Goal: Information Seeking & Learning: Find specific fact

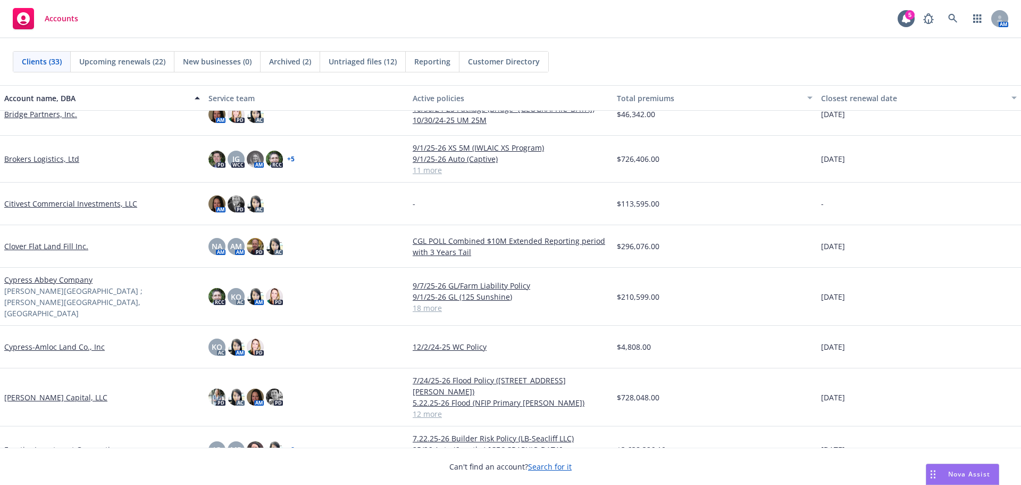
scroll to position [319, 0]
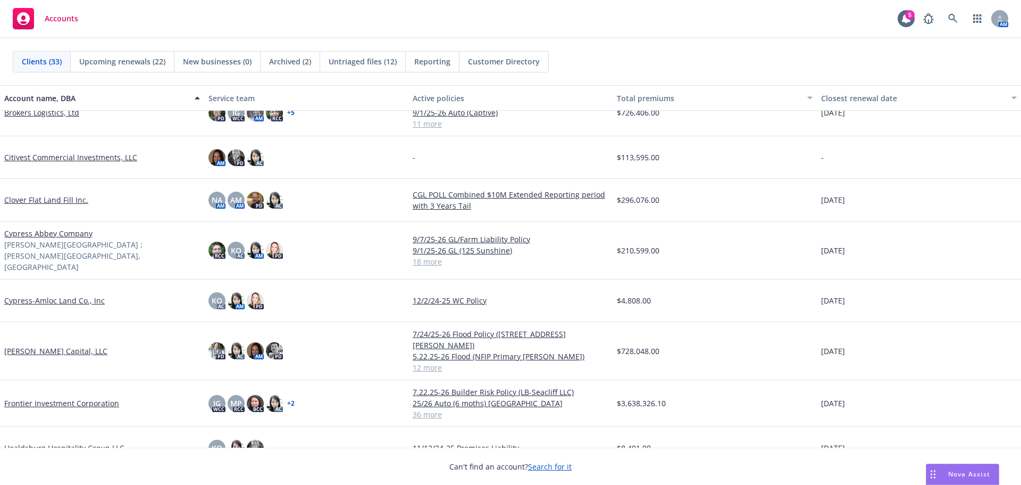
click at [72, 232] on link "Cypress Abbey Company" at bounding box center [48, 233] width 88 height 11
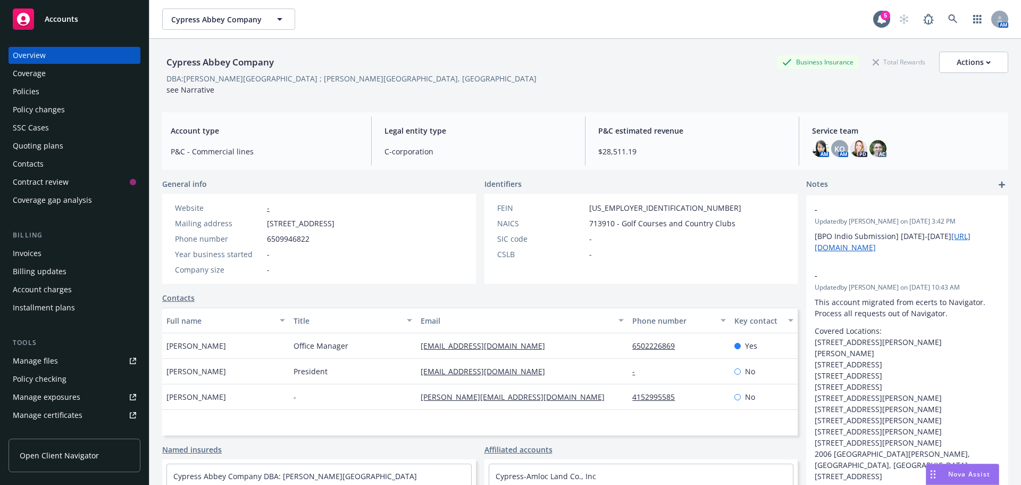
click at [36, 94] on div "Policies" at bounding box center [26, 91] width 27 height 17
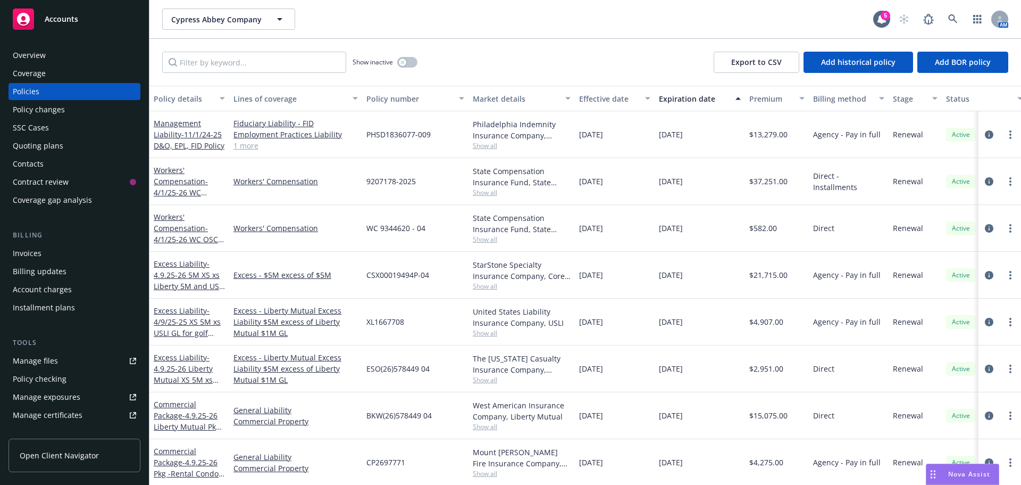
click at [600, 98] on div "Effective date" at bounding box center [609, 98] width 60 height 11
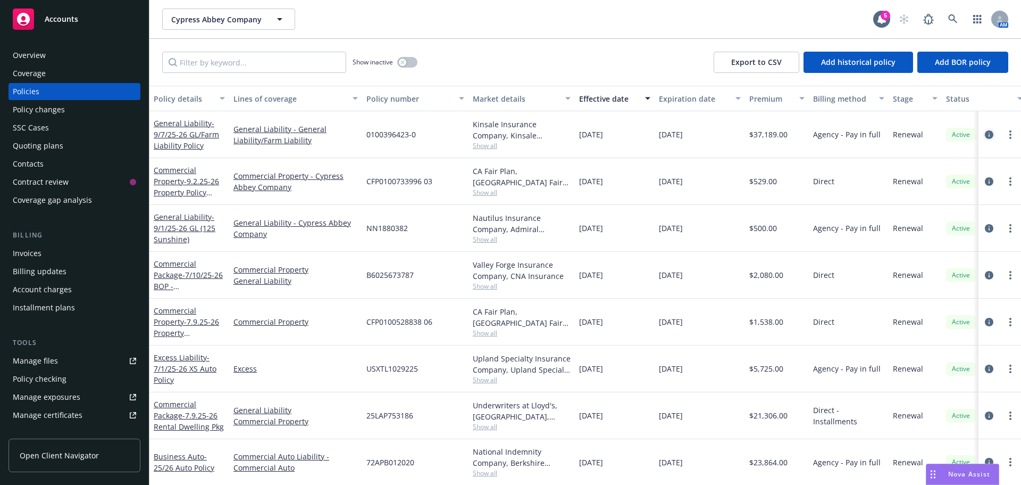
click at [985, 137] on icon "circleInformation" at bounding box center [989, 134] width 9 height 9
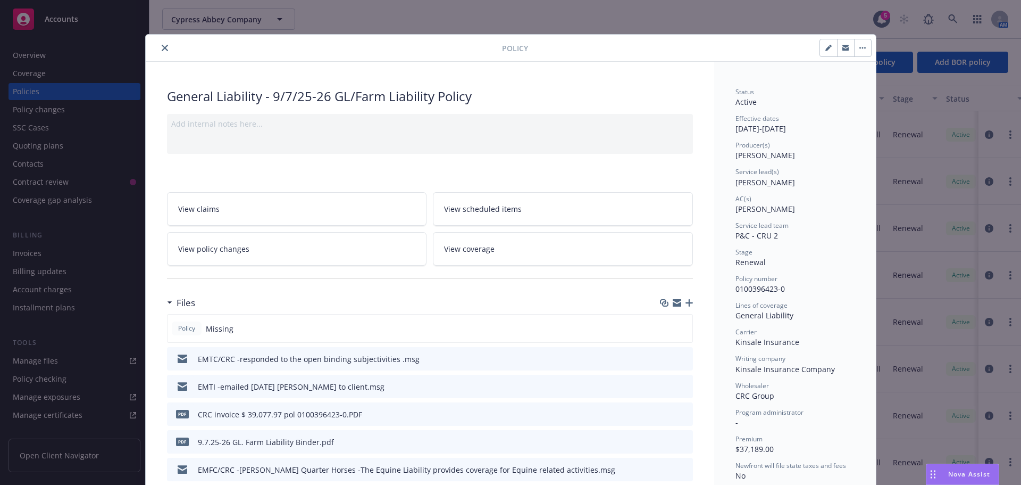
click at [687, 301] on icon "button" at bounding box center [689, 302] width 7 height 7
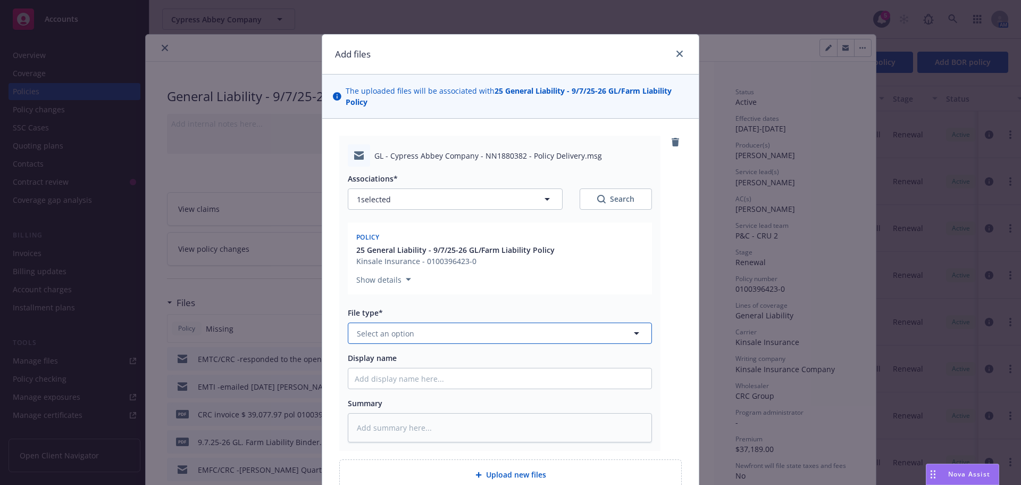
drag, startPoint x: 379, startPoint y: 333, endPoint x: 381, endPoint y: 323, distance: 10.5
click at [379, 333] on span "Select an option" at bounding box center [385, 333] width 57 height 11
type input "pol"
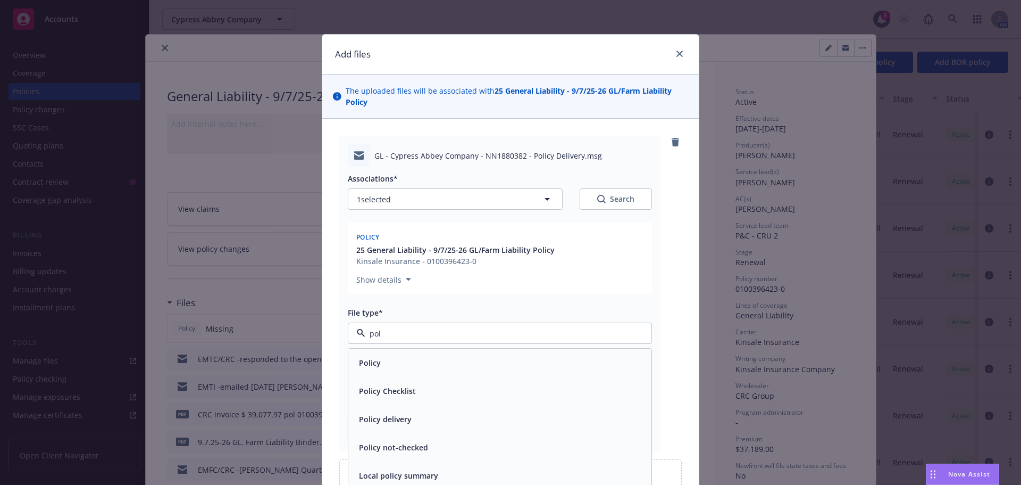
click at [395, 367] on div "Policy" at bounding box center [500, 362] width 290 height 15
click at [378, 380] on input "Display name" at bounding box center [499, 378] width 303 height 20
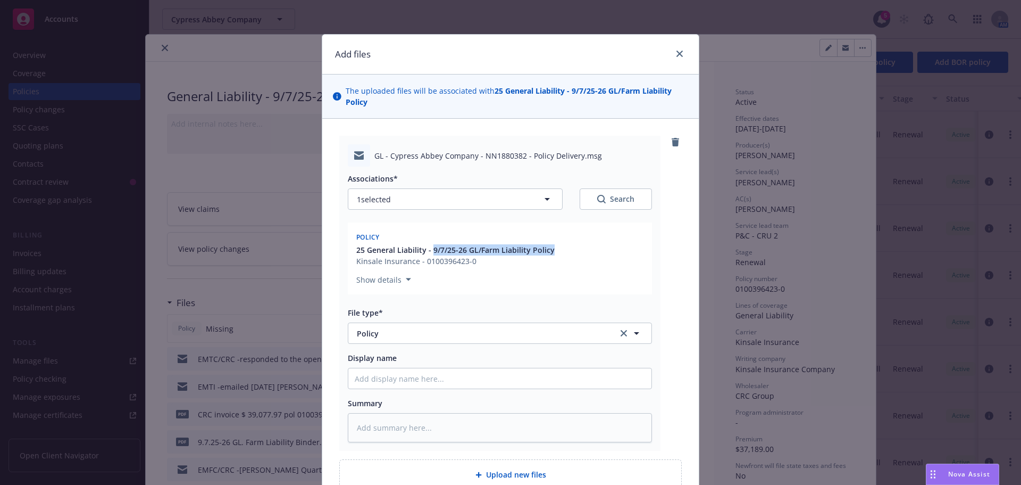
drag, startPoint x: 559, startPoint y: 255, endPoint x: 429, endPoint y: 254, distance: 129.3
click at [429, 254] on div "25 General Liability - 9/7/25-26 GL/Farm Liability Policy Kinsale Insurance - 0…" at bounding box center [500, 255] width 292 height 22
copy span "9/7/25-26 GL/Farm Liability Policy"
click at [372, 381] on input "Display name" at bounding box center [499, 378] width 303 height 20
paste input "9/7/25-26 GL/Farm Liability Policy"
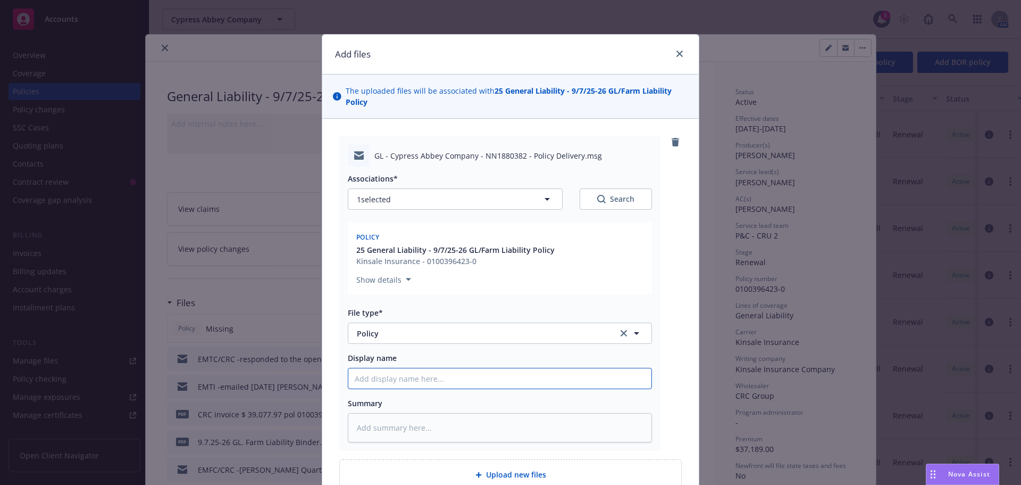
type textarea "x"
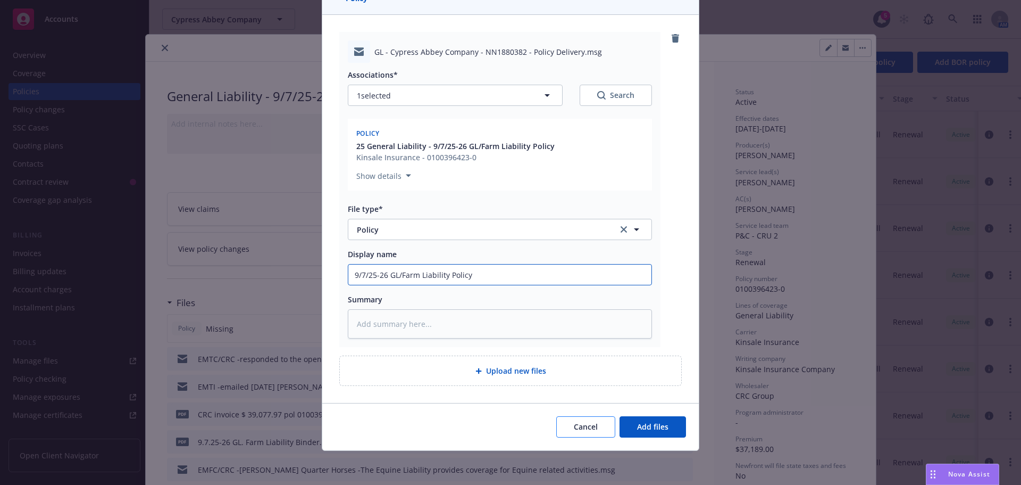
type input "9/7/25-26 GL/Farm Liability Policy"
click at [570, 426] on button "Cancel" at bounding box center [585, 426] width 59 height 21
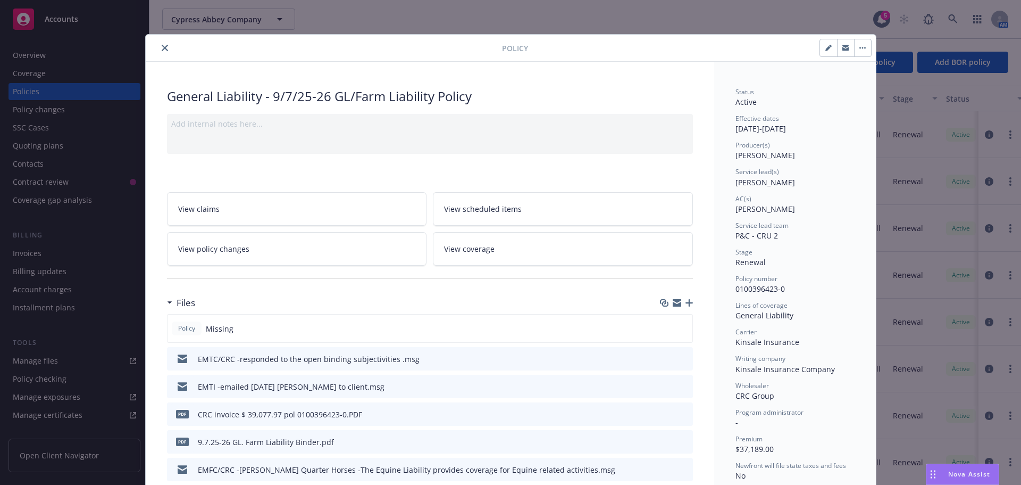
click at [162, 46] on icon "close" at bounding box center [165, 48] width 6 height 6
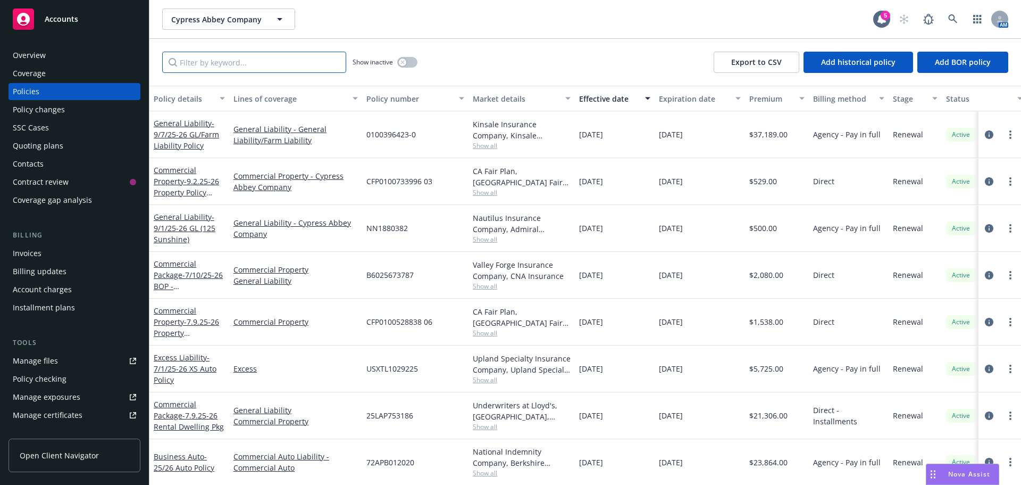
click at [245, 59] on input "Filter by keyword..." at bounding box center [254, 62] width 184 height 21
paste input "NN1880382"
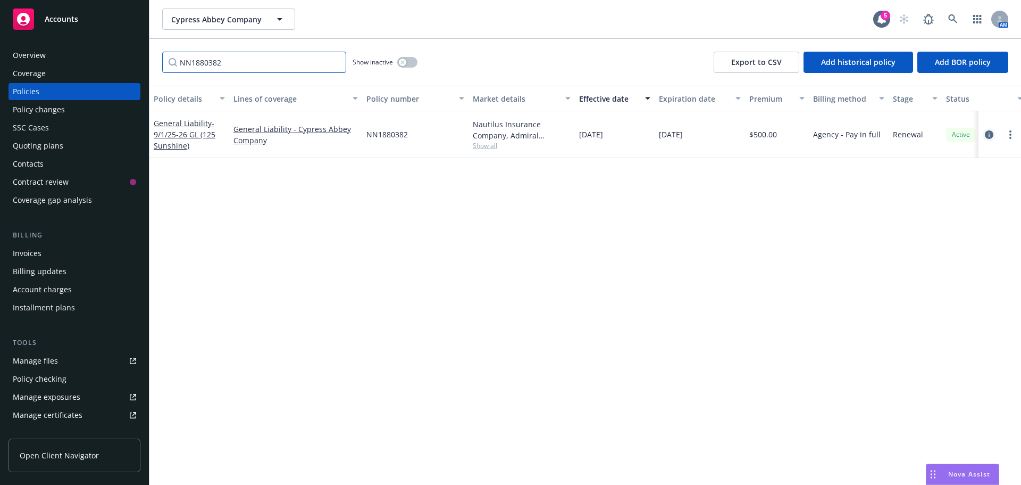
type input "NN1880382"
click at [985, 136] on link "circleInformation" at bounding box center [989, 134] width 13 height 13
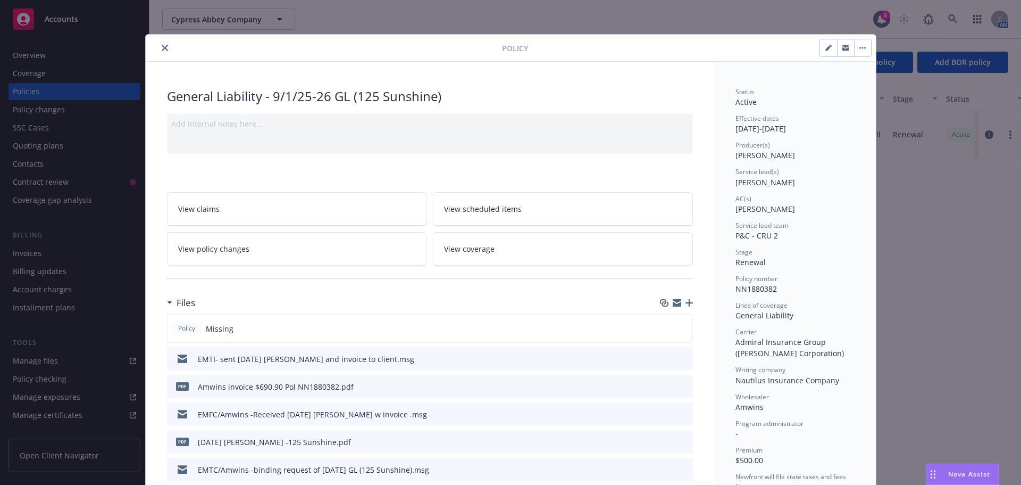
click at [688, 302] on icon "button" at bounding box center [689, 302] width 7 height 7
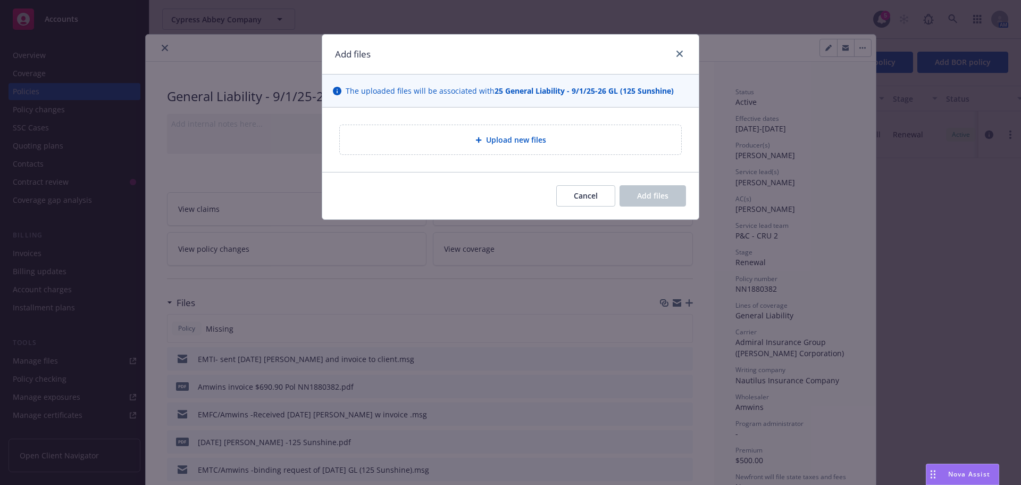
type textarea "x"
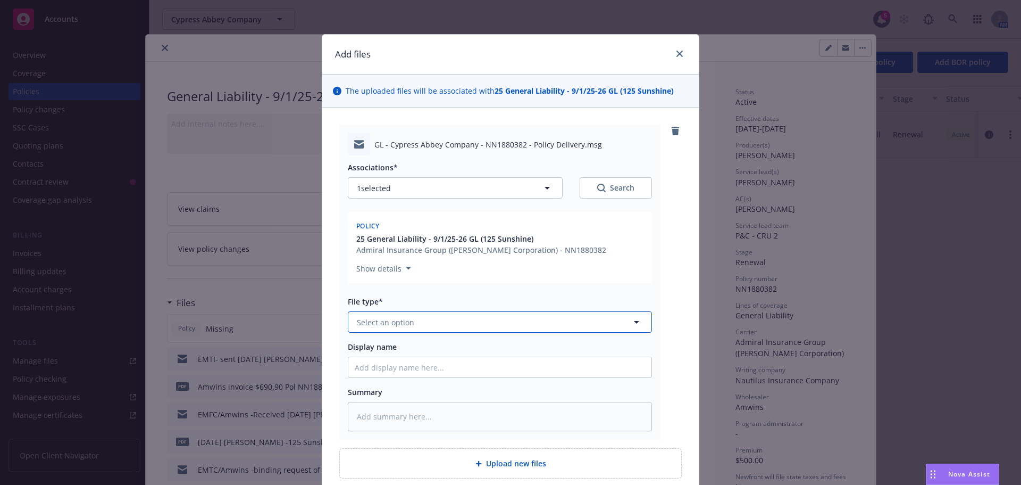
click at [365, 326] on span "Select an option" at bounding box center [385, 322] width 57 height 11
type input "pol"
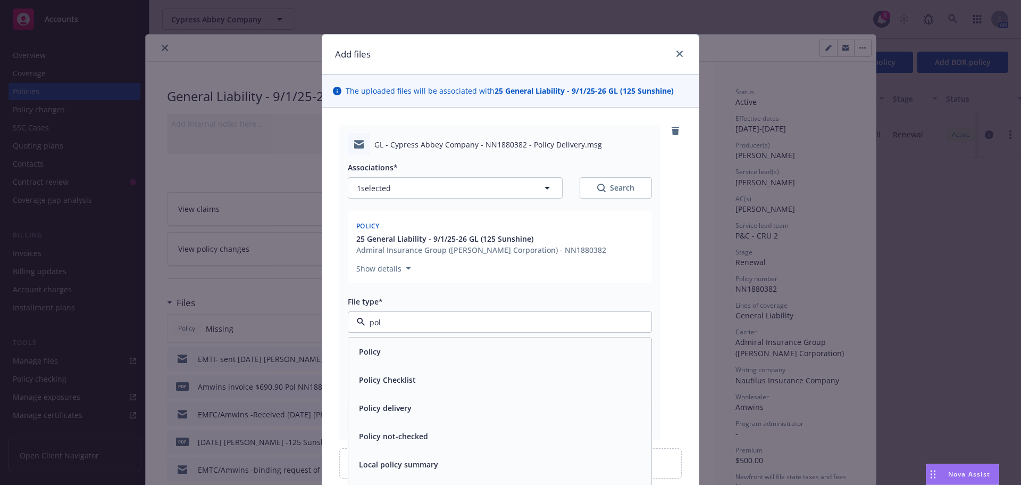
click at [373, 408] on span "Policy delivery" at bounding box center [385, 407] width 53 height 11
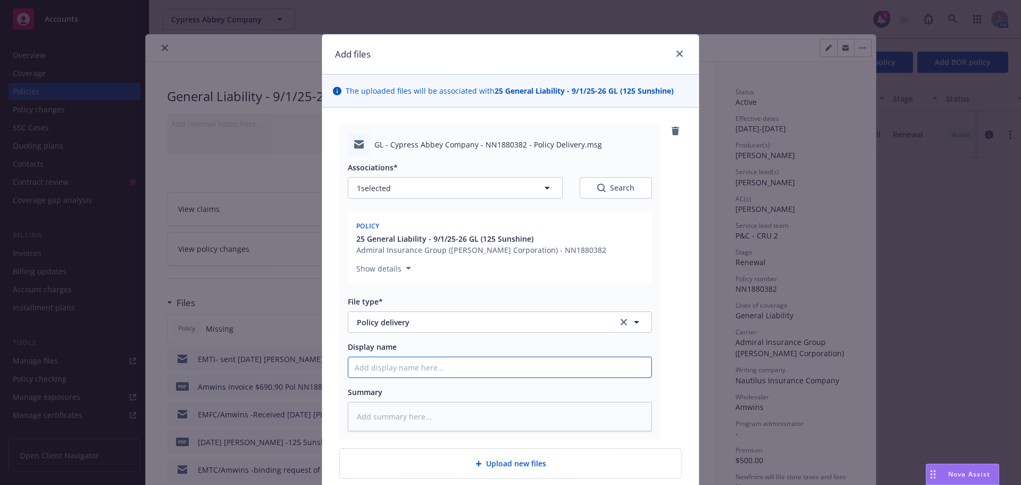
click at [367, 372] on input "Display name" at bounding box center [499, 367] width 303 height 20
type textarea "x"
type input "E"
type textarea "x"
type input "EM"
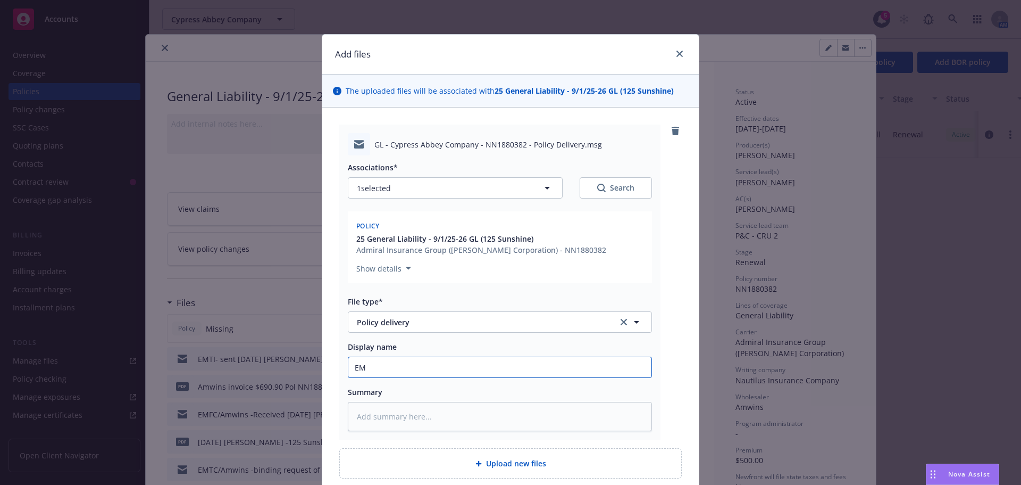
type textarea "x"
type input "EMF"
type textarea "x"
type input "EMFC"
type textarea "x"
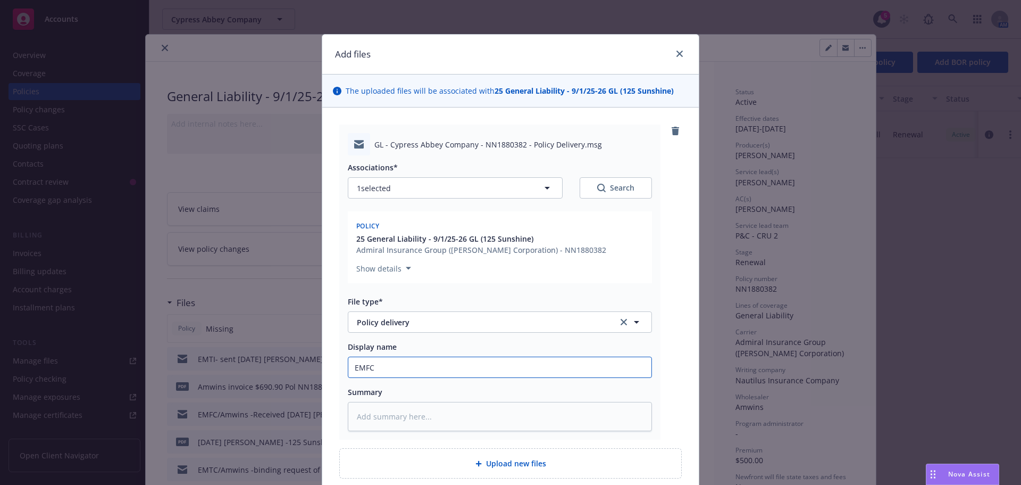
type input "EMFC/"
type textarea "x"
type input "EMFC/r"
type textarea "x"
type input "EMFC/re"
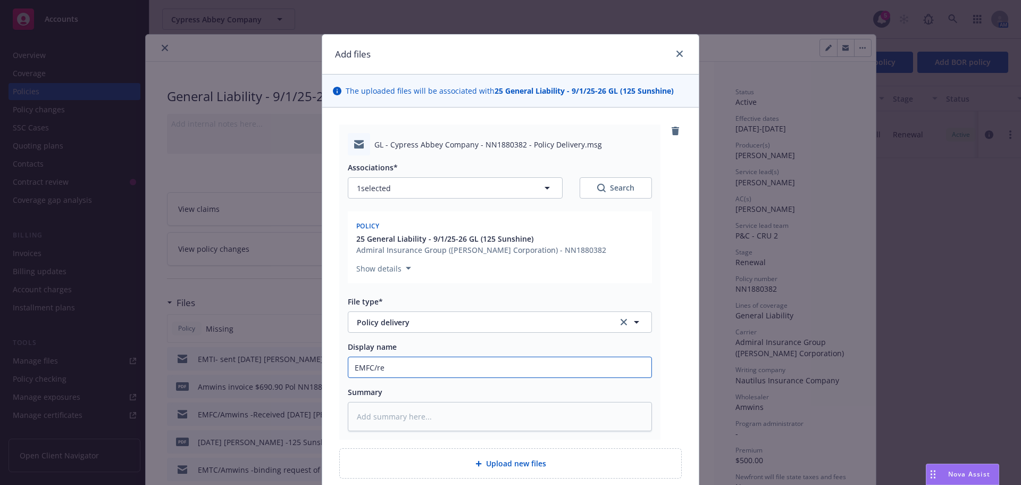
type textarea "x"
type input "EMFC/rec"
type textarea "x"
type input "EMFC/rece"
type textarea "x"
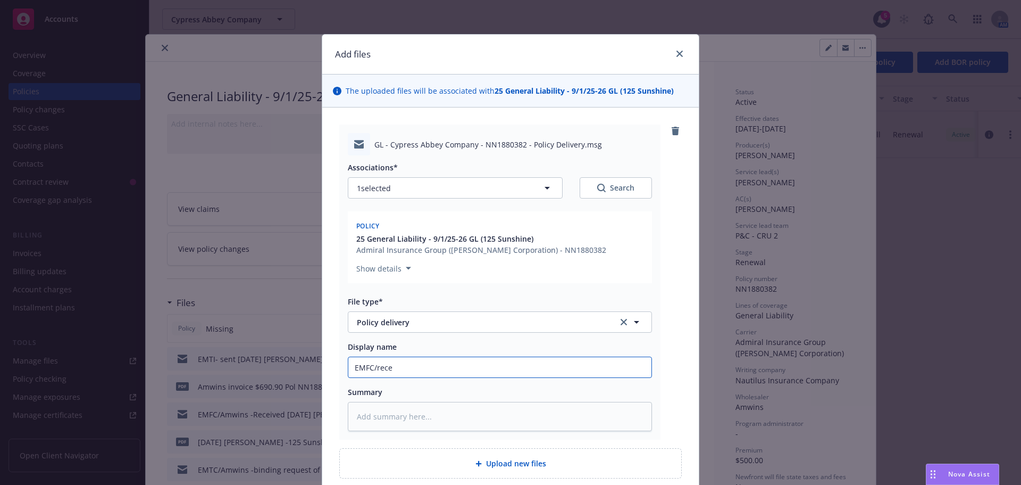
type input "EMFC/rec"
type textarea "x"
type input "EMFC/re"
type textarea "x"
type input "EMFC/r"
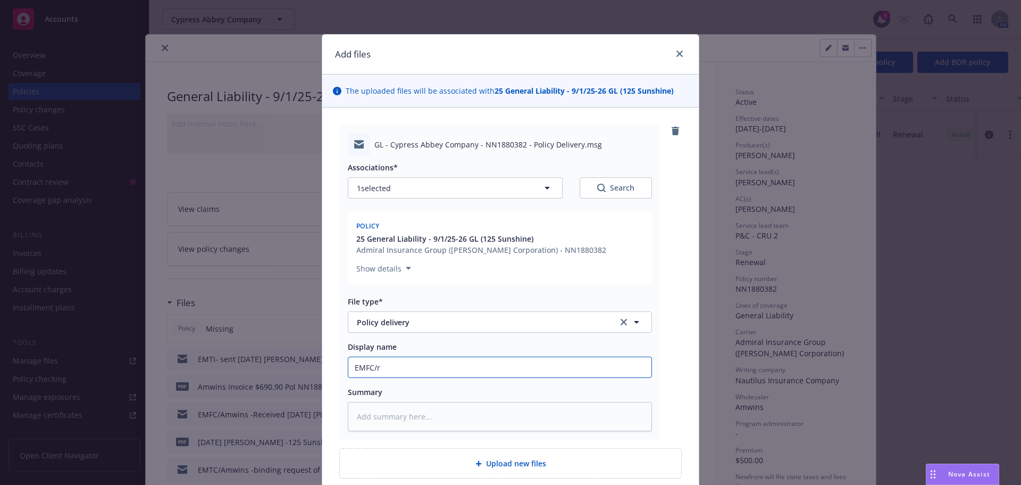
type textarea "x"
type input "EMFC/"
type textarea "x"
type input "EMFC/A"
type textarea "x"
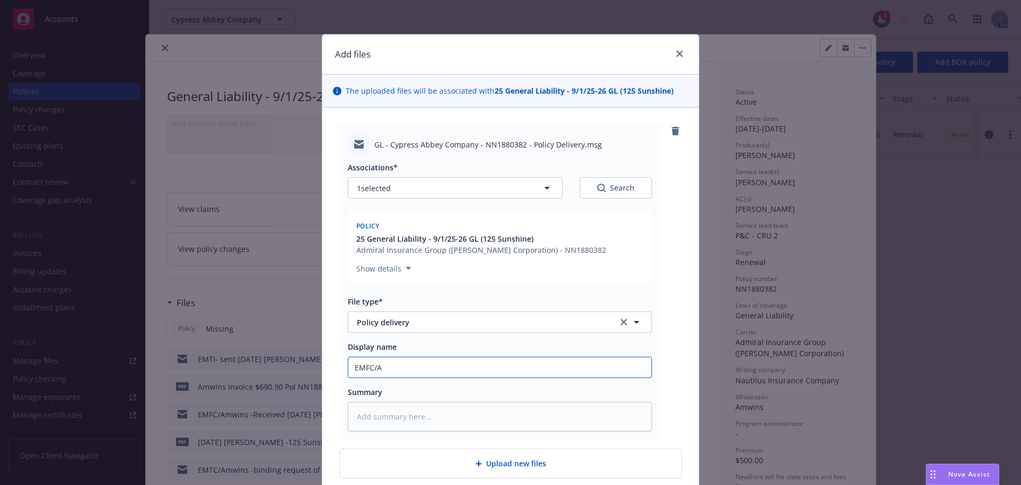
type input "EMFC/Am"
type textarea "x"
type input "EMFC/Amw"
type textarea "x"
type input "EMFC/Amwi"
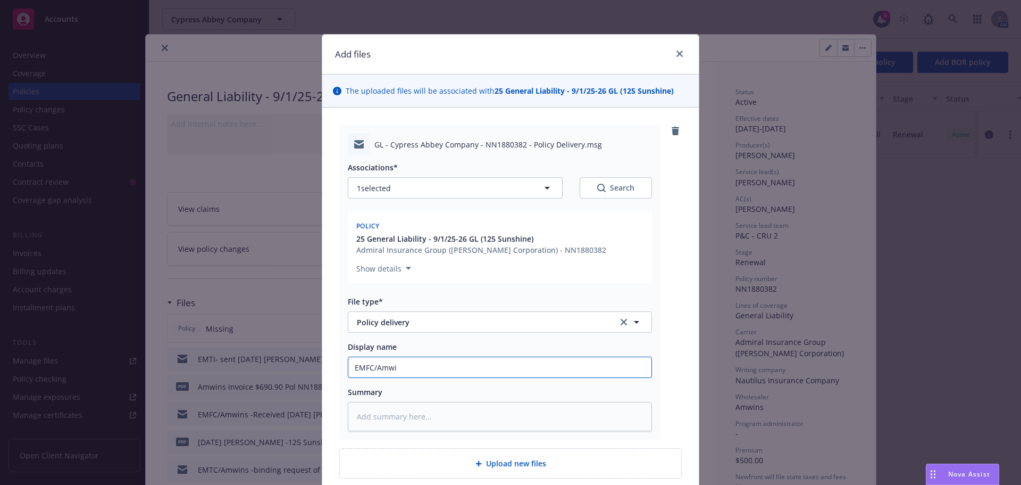
type textarea "x"
type input "EMFC/Amwin"
type textarea "x"
type input "EMFC/Amwins"
type textarea "x"
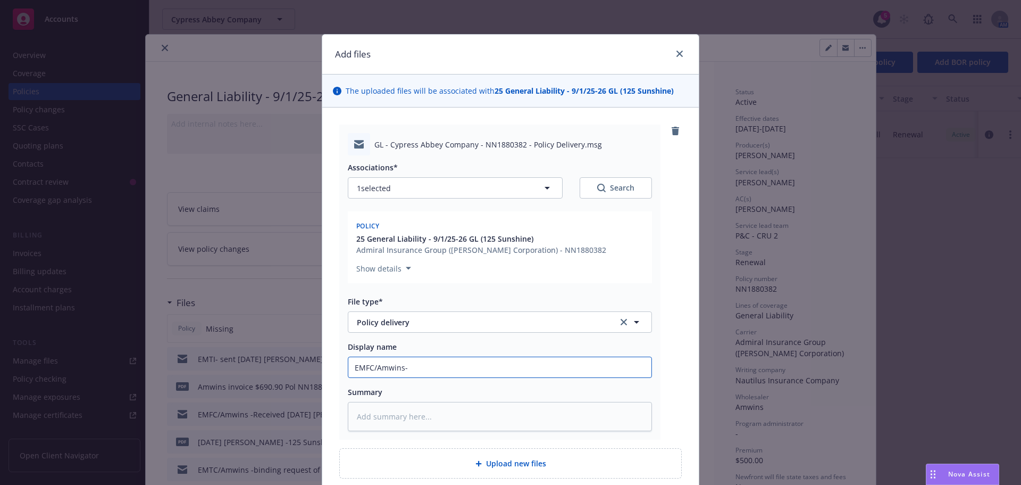
type input "EMFC/Amwins-"
click at [437, 369] on input "EMFC/Amwins-" at bounding box center [499, 367] width 303 height 20
type textarea "x"
type input "EMFC/Amwins-r"
type textarea "x"
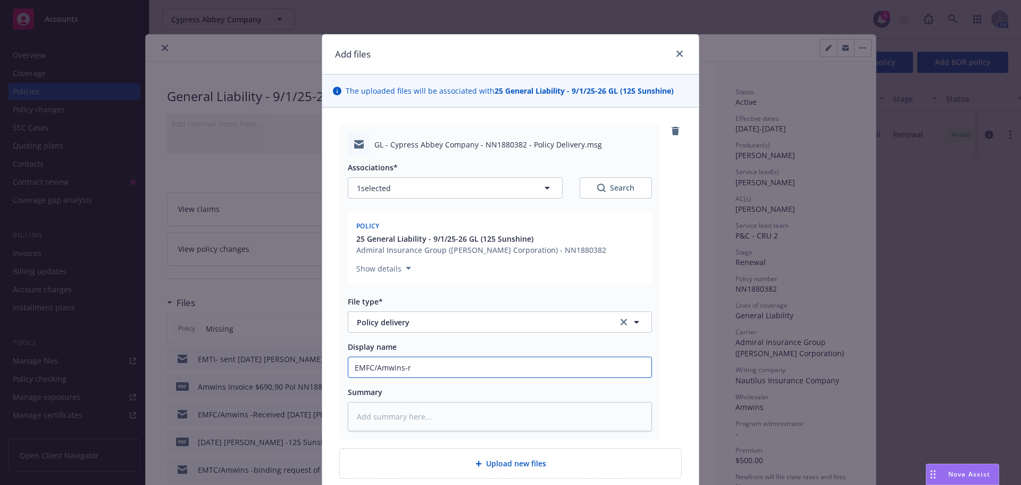
type input "EMFC/Amwins-re"
type textarea "x"
type input "EMFC/Amwins-rec"
type textarea "x"
type input "EMFC/Amwins-rece"
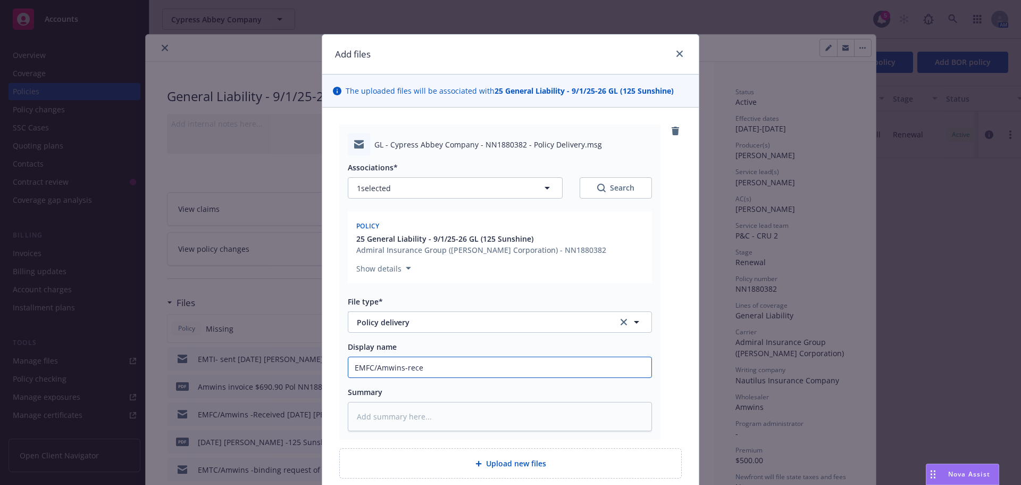
type textarea "x"
type input "EMFC/Amwins-recev"
type textarea "x"
type input "EMFC/Amwins-rece"
type textarea "x"
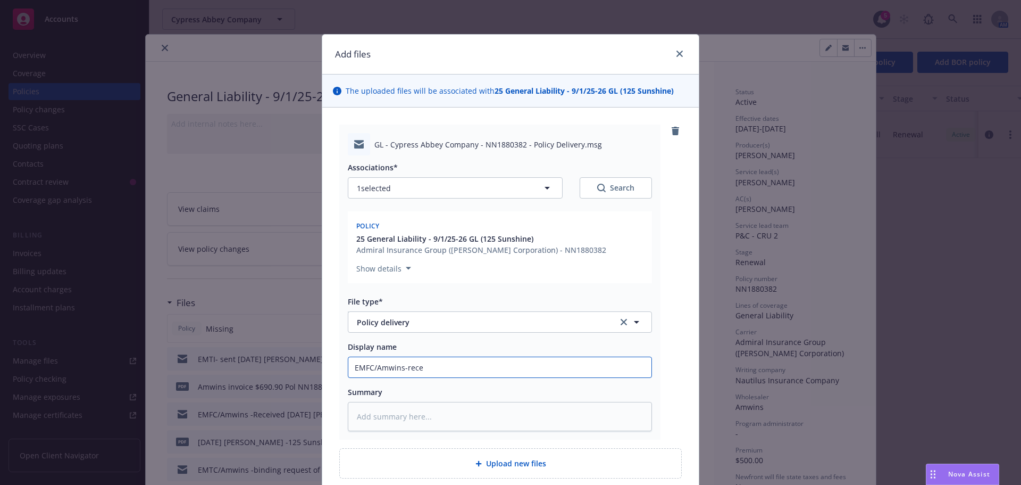
type input "EMFC/Amwins-recei"
type textarea "x"
type input "EMFC/Amwins-receiv"
type textarea "x"
type input "EMFC/Amwins-receive"
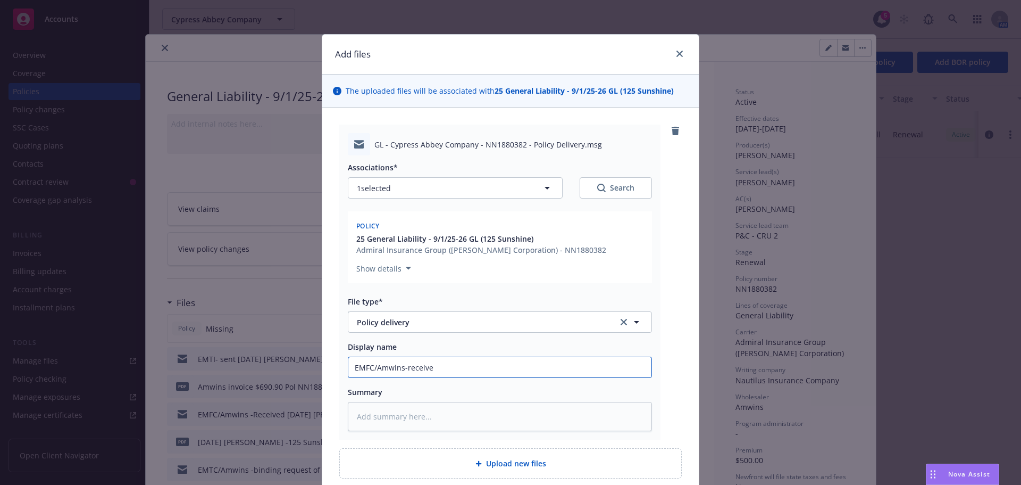
type textarea "x"
type input "EMFC/Amwins-received"
type textarea "x"
drag, startPoint x: 541, startPoint y: 236, endPoint x: 439, endPoint y: 240, distance: 102.3
click at [441, 240] on span "25 General Liability - 9/1/25-26 GL (125 Sunshine)" at bounding box center [481, 238] width 250 height 11
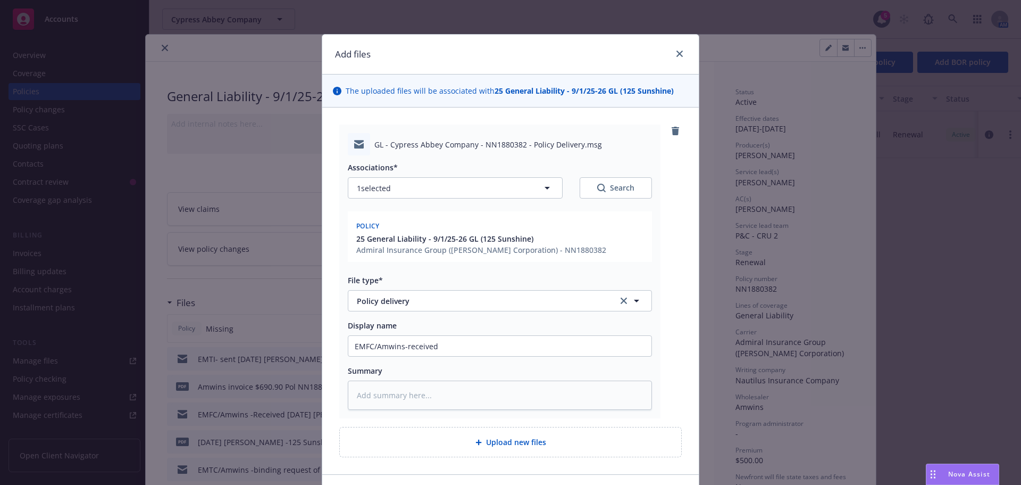
drag, startPoint x: 536, startPoint y: 236, endPoint x: 470, endPoint y: 235, distance: 65.4
click at [470, 235] on span "25 General Liability - 9/1/25-26 GL (125 Sunshine)" at bounding box center [481, 238] width 250 height 11
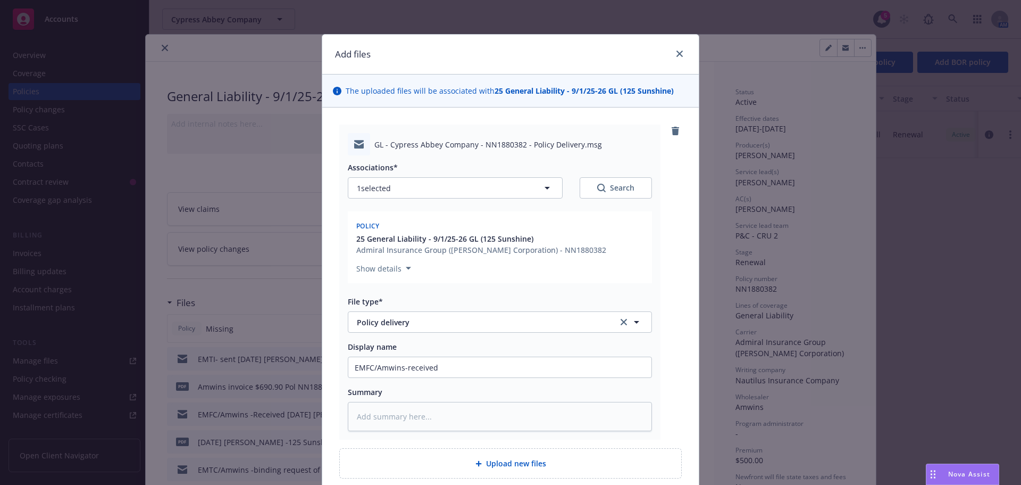
drag, startPoint x: 428, startPoint y: 239, endPoint x: 509, endPoint y: 239, distance: 80.9
click at [509, 239] on span "25 General Liability - 9/1/25-26 GL (125 Sunshine)" at bounding box center [444, 238] width 177 height 11
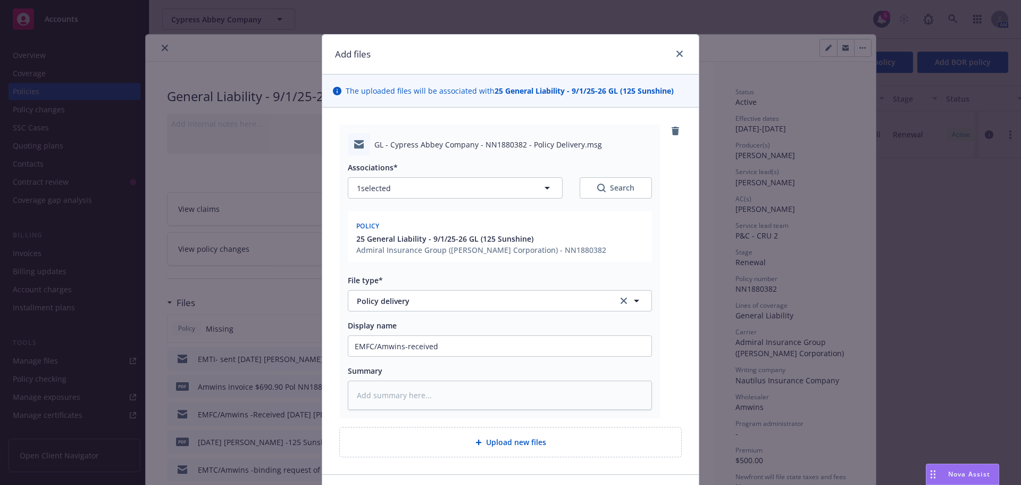
drag, startPoint x: 552, startPoint y: 241, endPoint x: 440, endPoint y: 237, distance: 112.3
click at [440, 237] on span "25 General Liability - 9/1/25-26 GL (125 Sunshine)" at bounding box center [481, 238] width 250 height 11
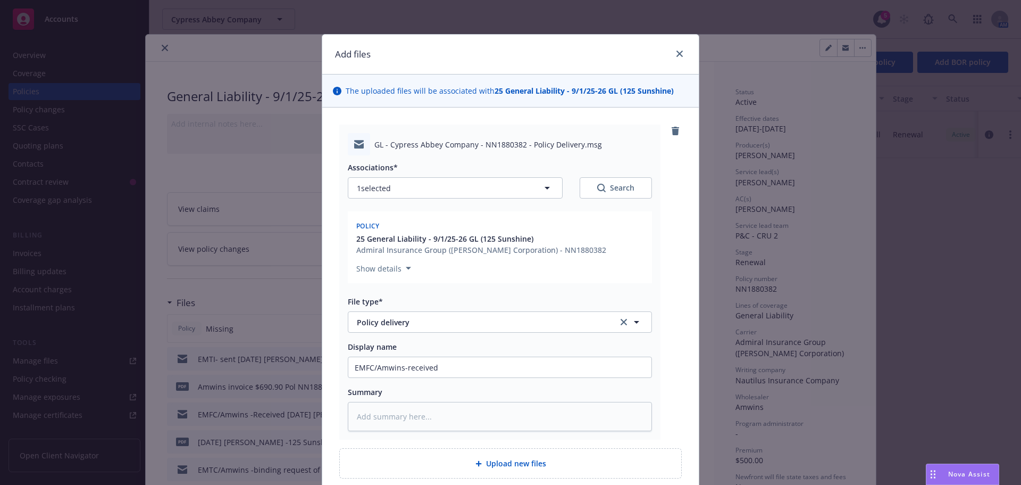
drag, startPoint x: 530, startPoint y: 237, endPoint x: 416, endPoint y: 228, distance: 114.3
click at [416, 228] on div "Policy 25 General Liability - 9/1/25-26 GL (125 Sunshine) Admiral Insurance Gro…" at bounding box center [500, 237] width 292 height 38
drag, startPoint x: 682, startPoint y: 90, endPoint x: 486, endPoint y: 101, distance: 195.5
click at [486, 101] on div "The uploaded files will be associated with 25 General Liability - 9/1/25-26 GL …" at bounding box center [510, 90] width 377 height 33
copy strong "25 General Liability - 9/1/25-26 GL (125 Sunshine)"
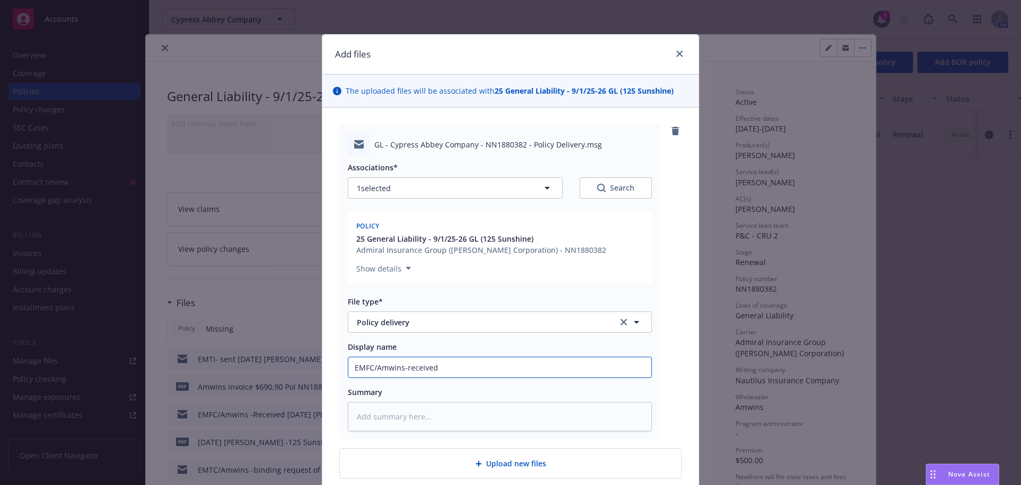
click at [464, 368] on input "EMFC/Amwins-received" at bounding box center [499, 367] width 303 height 20
paste input "25 General Liability - 9/1/25-26 GL (125 Sunshine)"
type input "EMFC/Amwins-received 25 General Liability - 9/1/25-26 GL (125 Sunshine)"
type textarea "x"
type input "EMFC/Amwins-received 25 General Liability - 9/1/25-26 GL (125 Sunshine)"
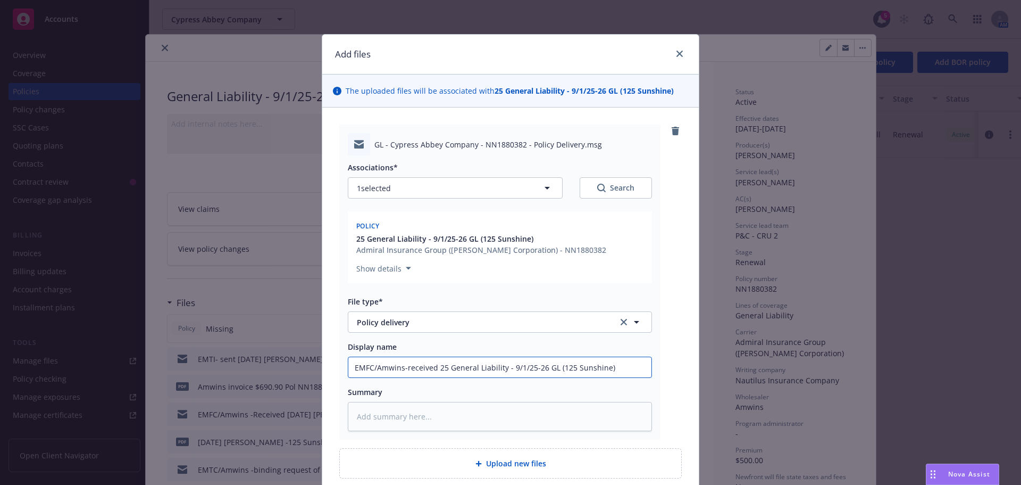
type textarea "x"
type input "EMFC/Amwins-received 25 General Liability - 9/1/25-26 GL (125 Sunshine) p"
type textarea "x"
type input "EMFC/Amwins-received 25 General Liability - 9/1/25-26 GL (125 Sunshine) po"
type textarea "x"
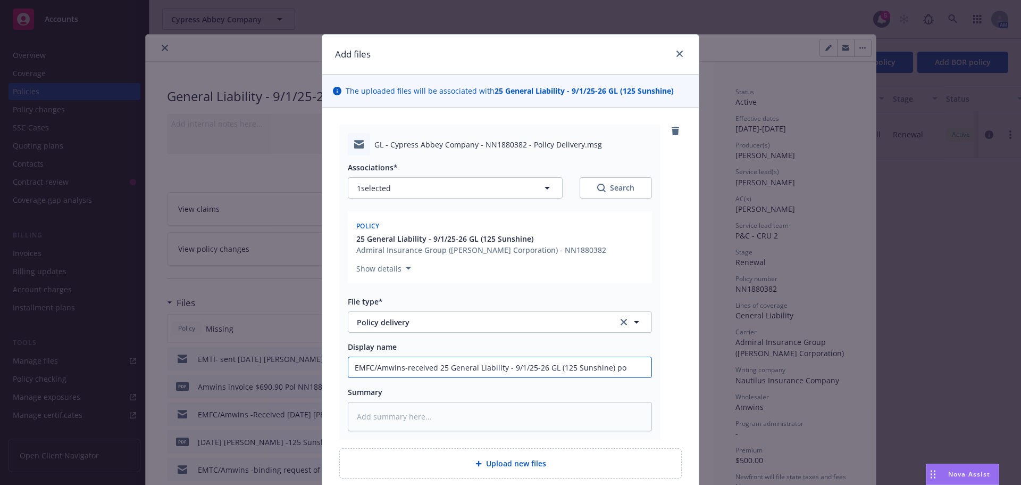
type input "EMFC/Amwins-received 25 General Liability - 9/1/25-26 GL (125 Sunshine) pol"
type textarea "x"
type input "EMFC/Amwins-received 25 General Liability - 9/1/25-26 GL (125 Sunshine) poli"
type textarea "x"
type input "EMFC/Amwins-received 25 General Liability - 9/1/25-26 GL (125 Sunshine) polic"
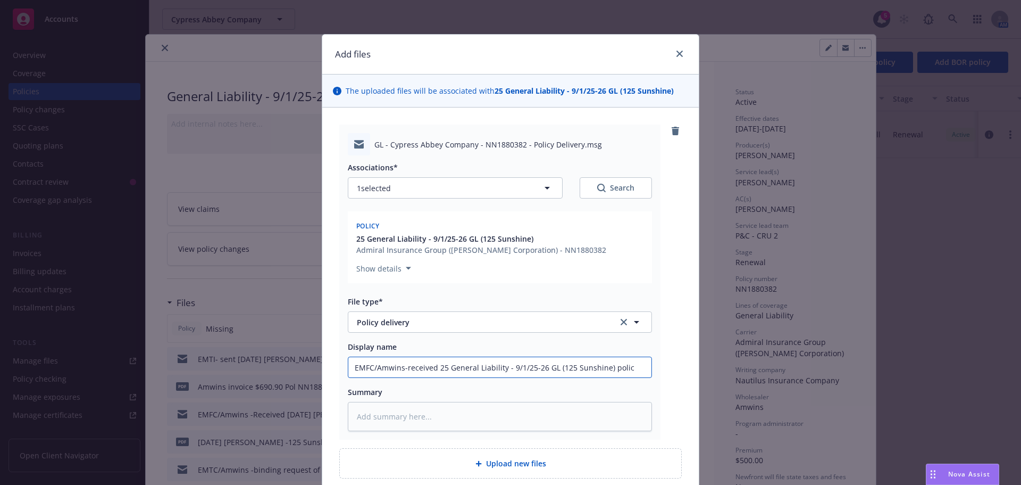
type textarea "x"
click at [440, 368] on input "EMFC/Amwins-received 25 General Liability - 9/1/25-26 GL (125 Sunshine) policy" at bounding box center [499, 367] width 303 height 20
drag, startPoint x: 444, startPoint y: 367, endPoint x: 502, endPoint y: 363, distance: 57.6
click at [502, 363] on input "EMFC/Amwins-received 25 General Liability - 9/1/25-26 GL (125 Sunshine) policy" at bounding box center [499, 367] width 303 height 20
type input "EMFC/Amwins-received 25 General Liability - 9/1/25-26 GL (125 Sunshine) policy"
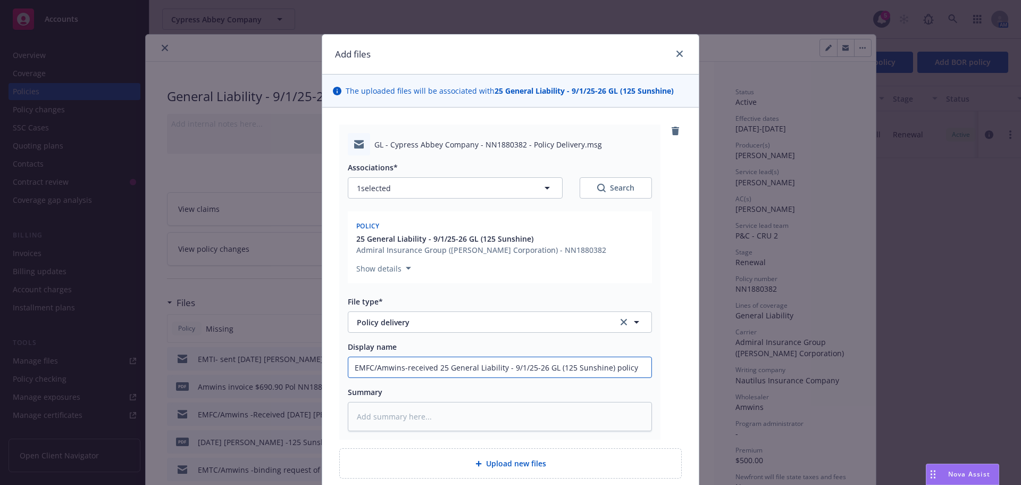
click at [503, 363] on input "EMFC/Amwins-received 25 General Liability - 9/1/25-26 GL (125 Sunshine) policy" at bounding box center [499, 367] width 303 height 20
drag, startPoint x: 502, startPoint y: 365, endPoint x: 450, endPoint y: 353, distance: 53.0
click at [445, 364] on input "EMFC/Amwins-received 25 General Liability - 9/1/25-26 GL (125 Sunshine) policy" at bounding box center [499, 367] width 303 height 20
type textarea "x"
type input "EMFC/Amwins-received 25 G- 9/1/25-26 GL (125 Sunshine) policy"
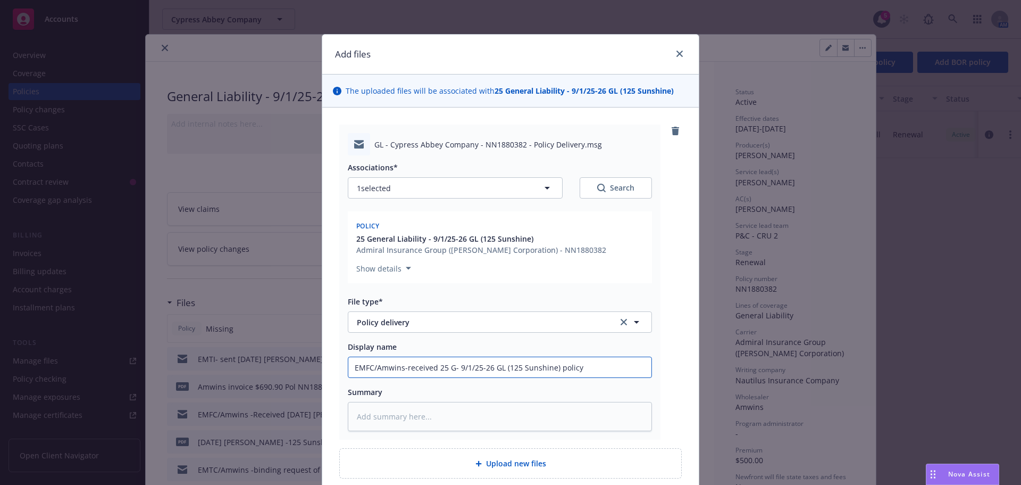
type textarea "x"
type input "EMFC/Amwins-received 25 GL- 9/1/25-26 GL (125 Sunshine) policy"
drag, startPoint x: 435, startPoint y: 368, endPoint x: 494, endPoint y: 370, distance: 58.5
click at [494, 370] on input "EMFC/Amwins-received 25 GL- 9/1/25-26 GL (125 Sunshine) policy" at bounding box center [499, 367] width 303 height 20
click at [454, 366] on input "EMFC/Amwins-received 25 GL- 9/1/25-26 GL (125 Sunshine) policy" at bounding box center [499, 367] width 303 height 20
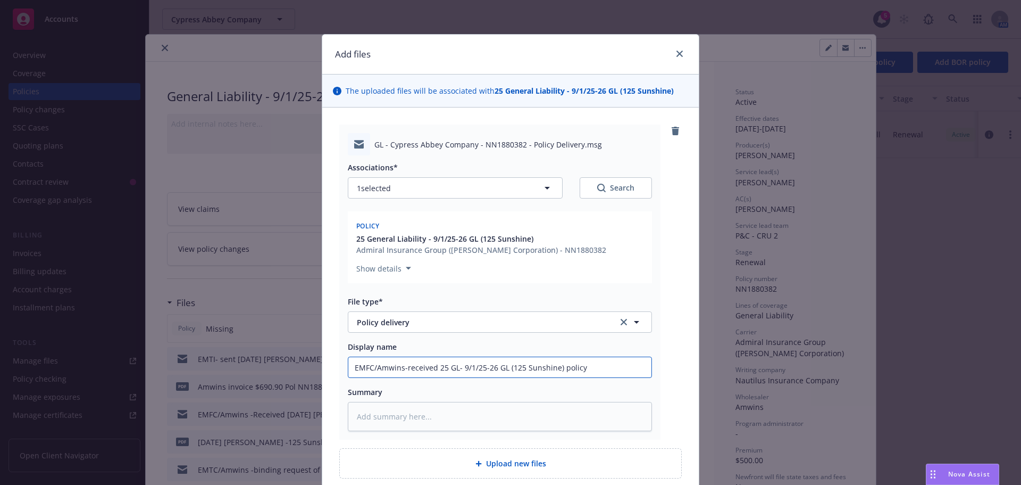
click at [459, 370] on input "EMFC/Amwins-received 25 GL- 9/1/25-26 GL (125 Sunshine) policy" at bounding box center [499, 367] width 303 height 20
type textarea "x"
type input "EMFC/Amwins-received 25 GL-9/1/25-26 GL (125 Sunshine) policy"
type textarea "x"
type input "EMFC/Amwins-received 25 GL9/1/25-26 GL (125 Sunshine) policy"
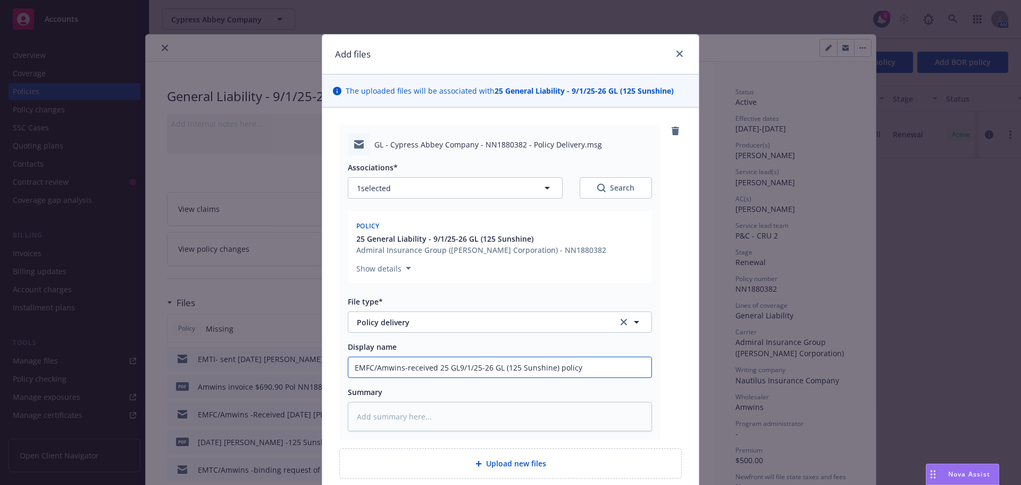
type textarea "x"
type input "EMFC/Amwins-received 25 G9/1/25-26 GL (125 Sunshine) policy"
type textarea "x"
type input "EMFC/Amwins-received 25 9/1/25-26 GL (125 Sunshine) policy"
type textarea "x"
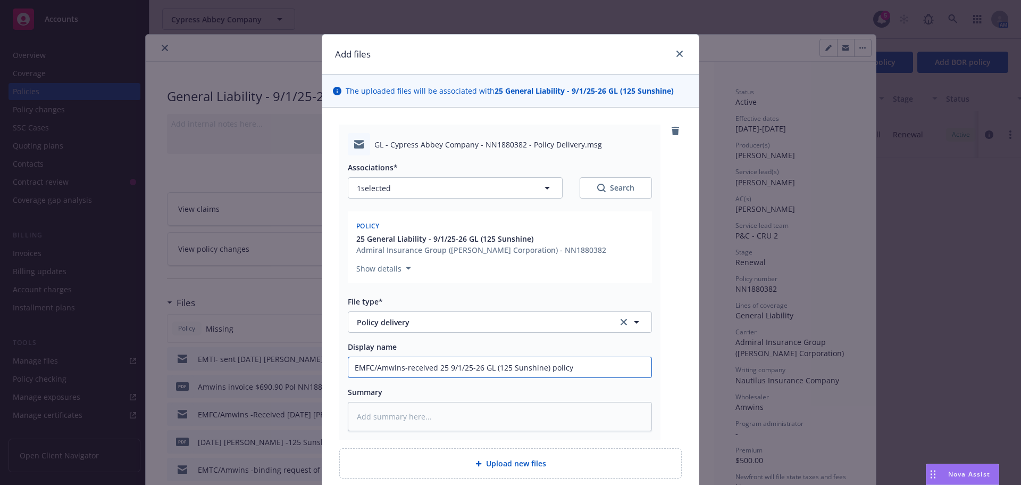
type input "EMFC/Amwins-received 259/1/25-26 GL (125 Sunshine) policy"
type textarea "x"
type input "EMFC/Amwins-received 29/1/25-26 GL (125 Sunshine) policy"
type textarea "x"
drag, startPoint x: 435, startPoint y: 366, endPoint x: 584, endPoint y: 369, distance: 149.5
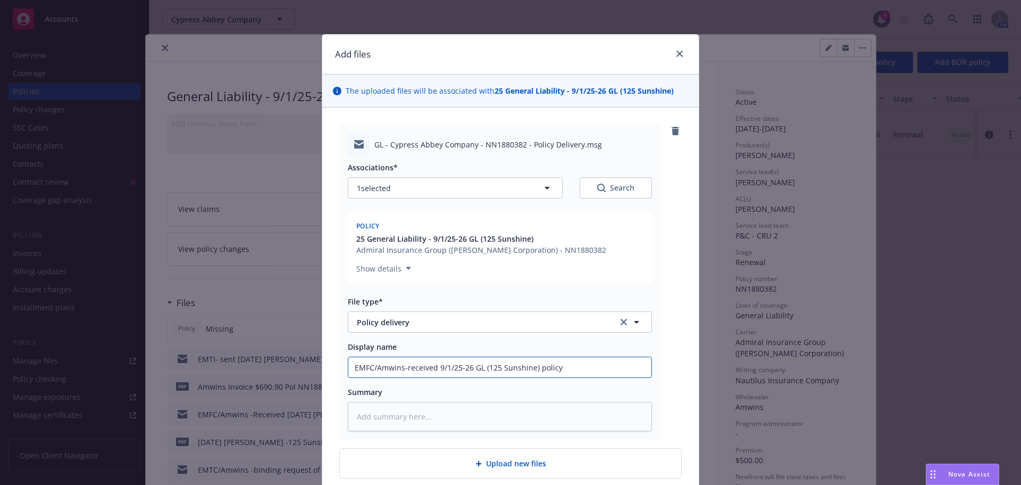
click at [584, 369] on input "EMFC/Amwins-received 9/1/25-26 GL (125 Sunshine) policy" at bounding box center [499, 367] width 303 height 20
type input "EMFC/Amwins-received 9/1/25-26 GL (125 Sunshine) policy"
click at [528, 459] on span "Upload new files" at bounding box center [516, 463] width 60 height 11
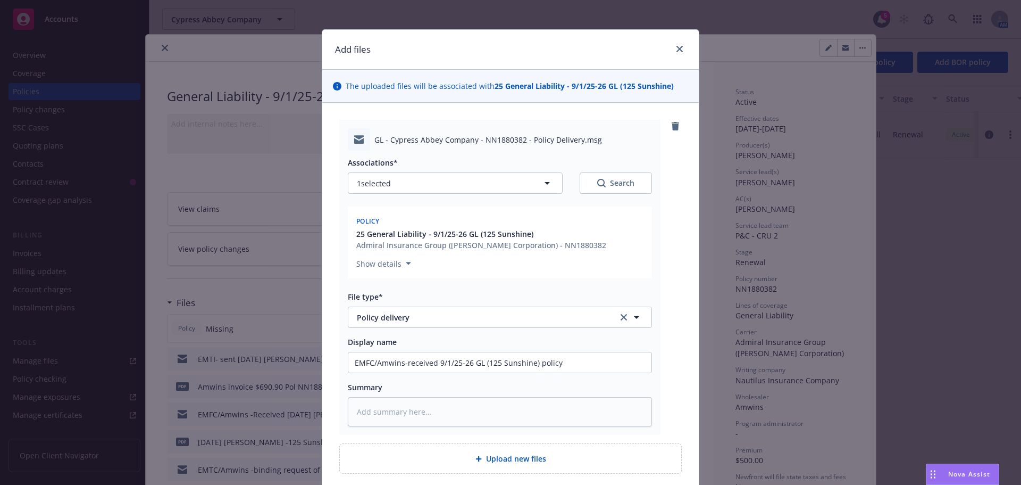
type textarea "x"
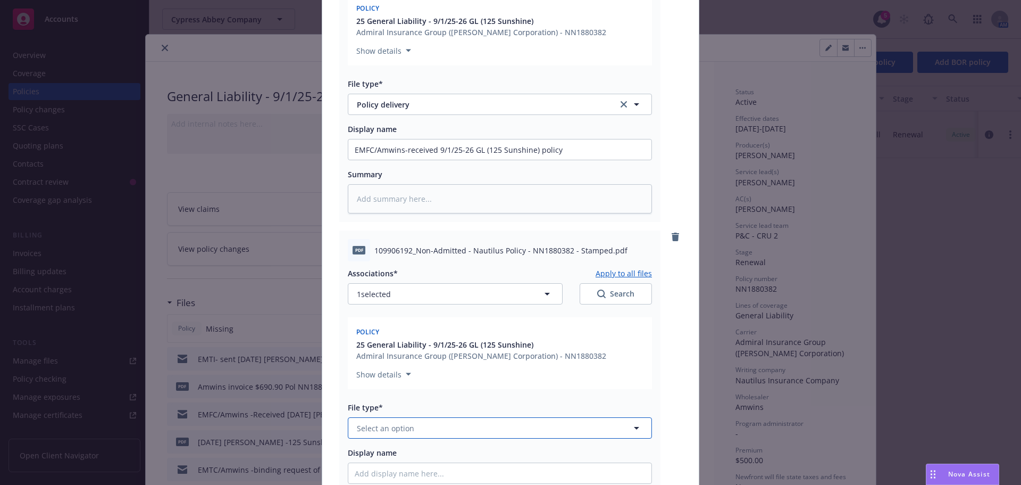
click at [421, 428] on button "Select an option" at bounding box center [500, 427] width 304 height 21
type input "p["
click at [378, 429] on span "Select an option" at bounding box center [385, 427] width 57 height 11
type input "pol"
click at [369, 453] on span "Policy" at bounding box center [370, 457] width 22 height 11
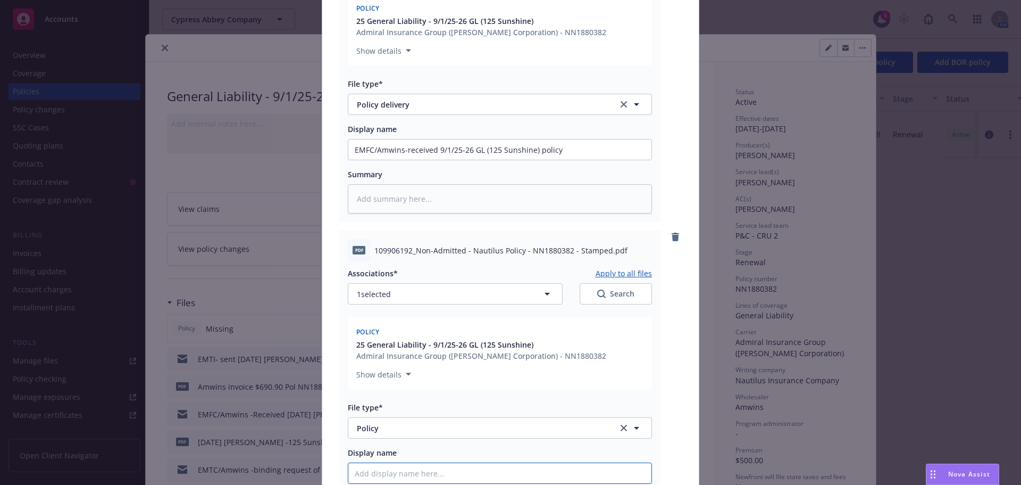
click at [375, 469] on input "Display name" at bounding box center [499, 473] width 303 height 20
paste input "9/1/25-26 GL (125 Sunshine) policy"
type textarea "x"
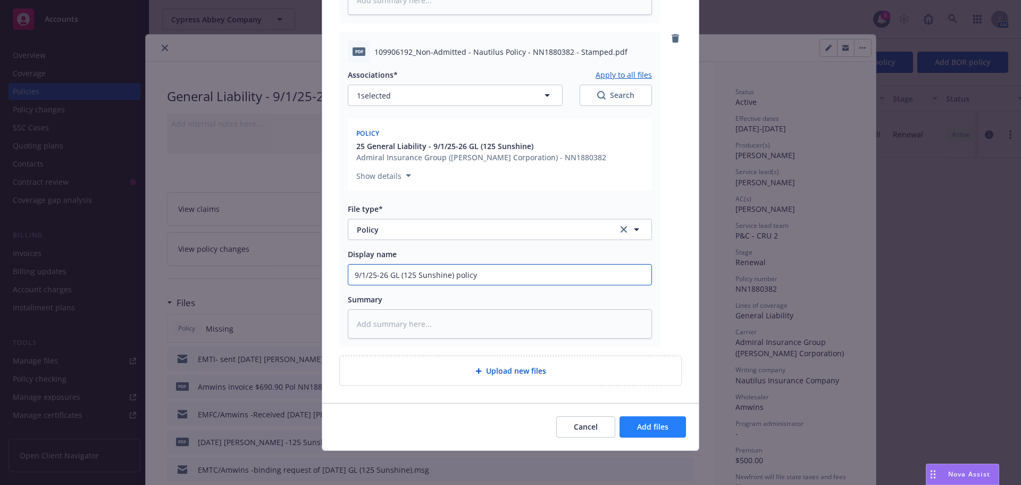
type input "9/1/25-26 GL (125 Sunshine) policy"
click at [649, 427] on span "Add files" at bounding box center [652, 426] width 31 height 10
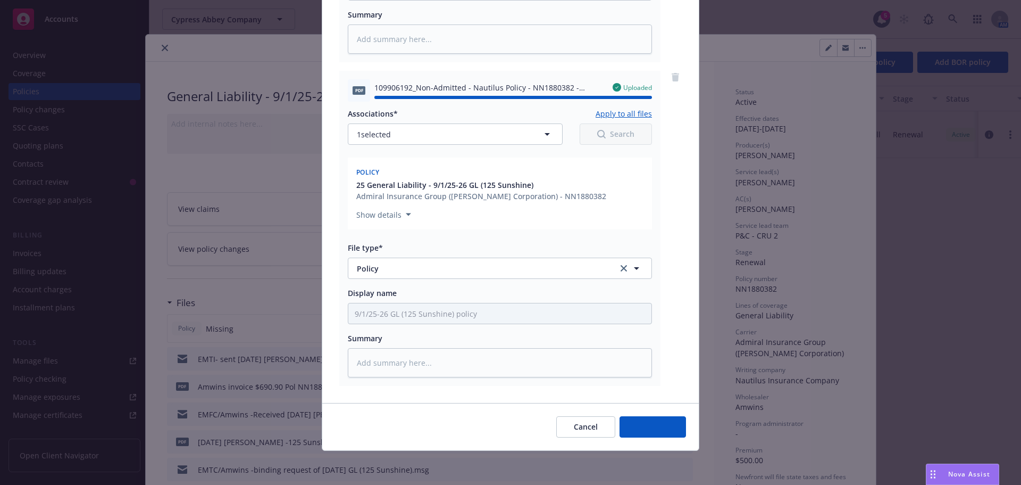
type textarea "x"
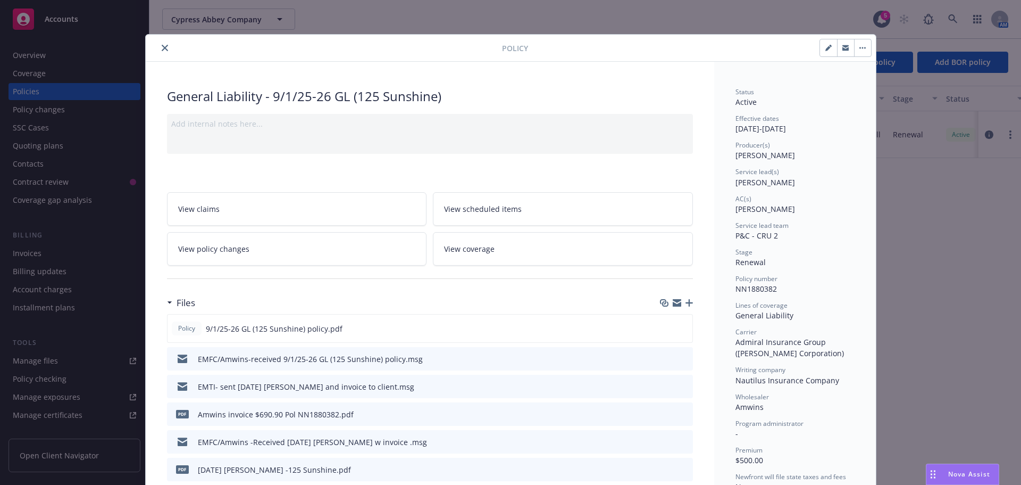
click at [162, 47] on icon "close" at bounding box center [165, 48] width 6 height 6
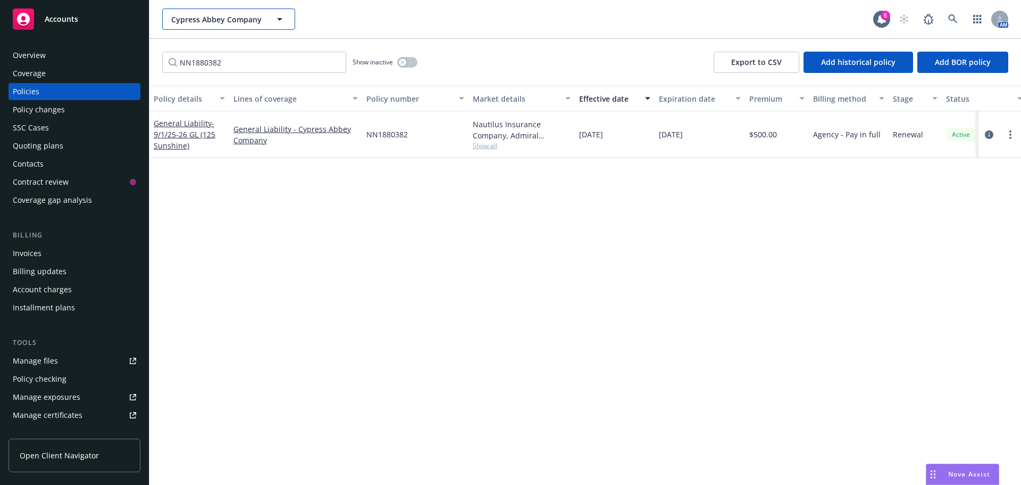
click at [181, 25] on button "Cypress Abbey Company" at bounding box center [228, 19] width 133 height 21
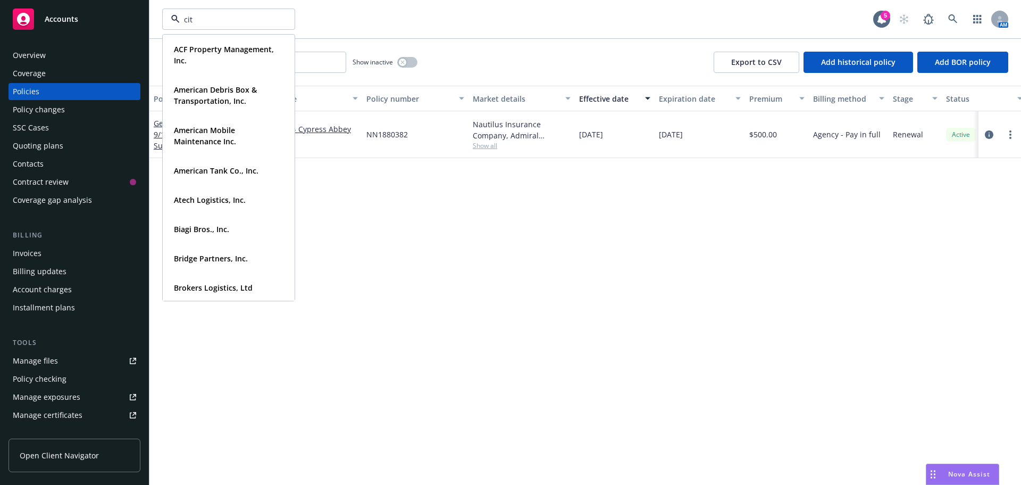
type input "citi"
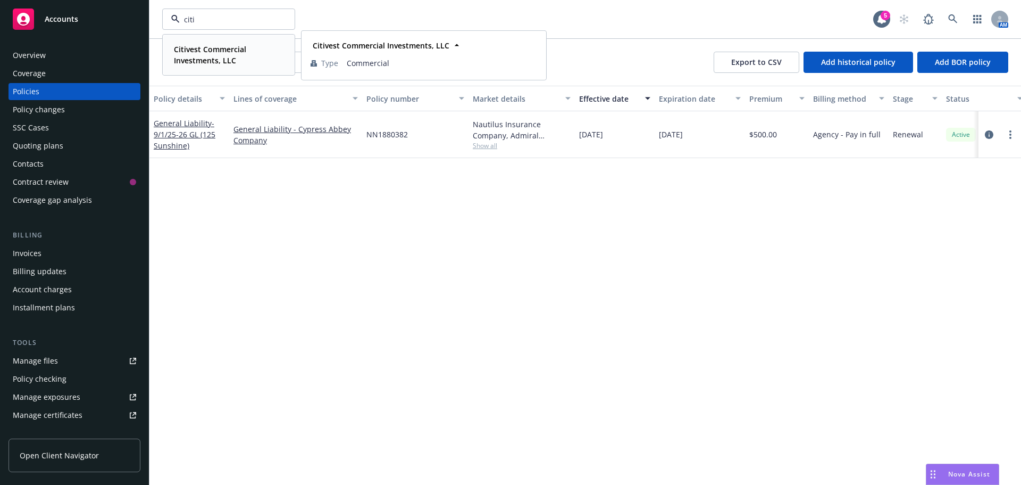
click at [202, 49] on strong "Citivest Commercial Investments, LLC" at bounding box center [210, 54] width 72 height 21
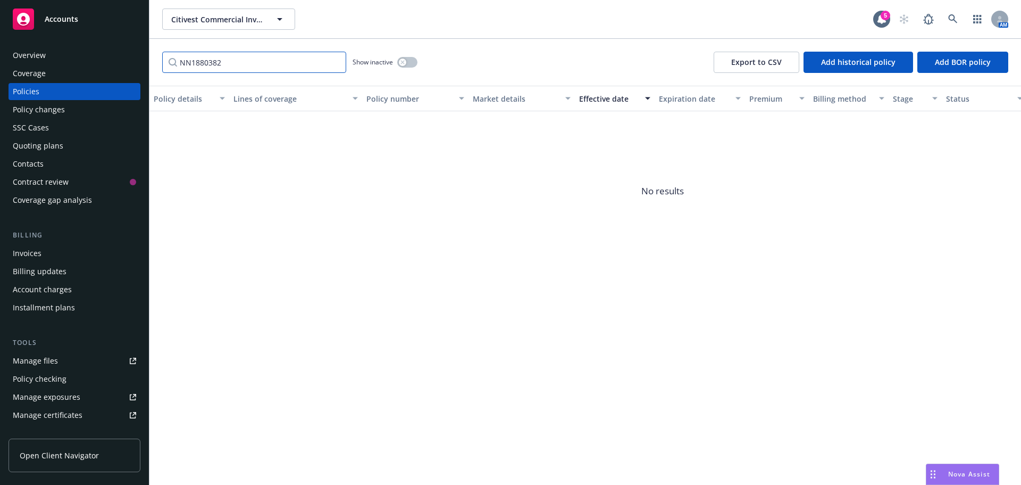
drag, startPoint x: 230, startPoint y: 57, endPoint x: 113, endPoint y: 57, distance: 116.5
click at [113, 57] on div "Accounts Overview Coverage Policies Policy changes SSC Cases Quoting plans Cont…" at bounding box center [510, 242] width 1021 height 485
click at [23, 144] on div "Quoting plans" at bounding box center [38, 145] width 51 height 17
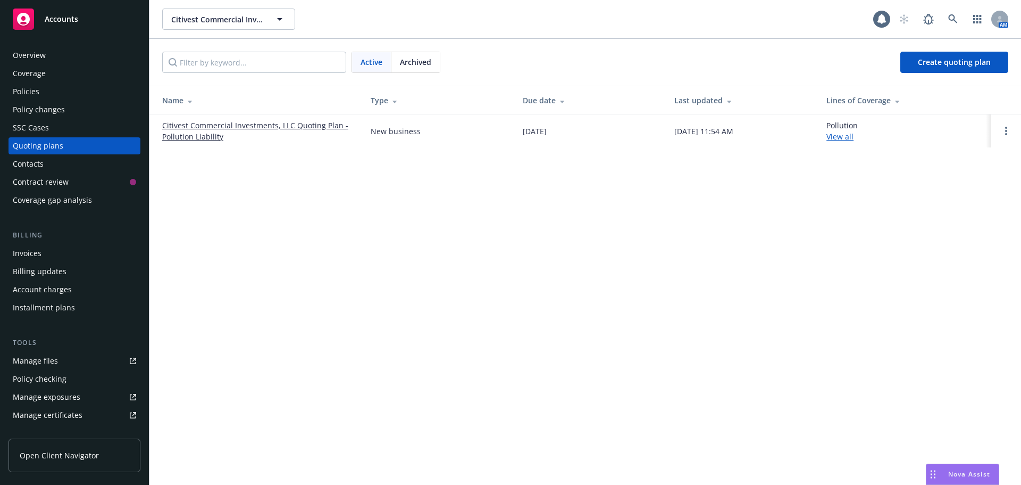
click at [36, 91] on div "Policies" at bounding box center [26, 91] width 27 height 17
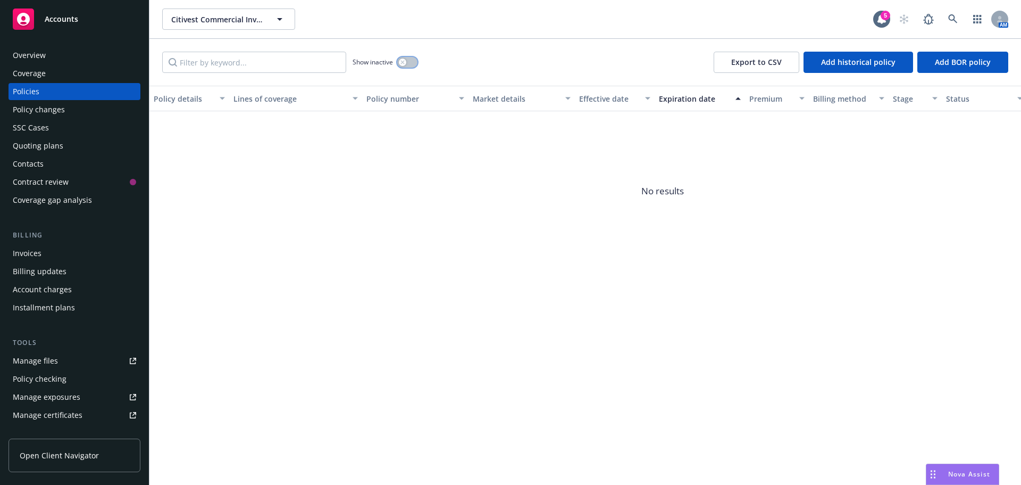
click at [412, 65] on button "button" at bounding box center [407, 62] width 20 height 11
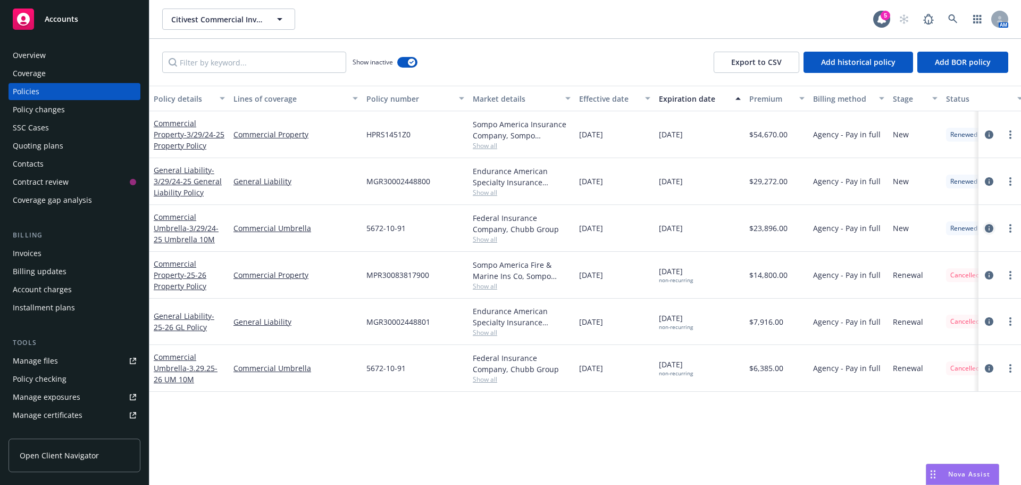
click at [987, 228] on icon "circleInformation" at bounding box center [989, 228] width 9 height 9
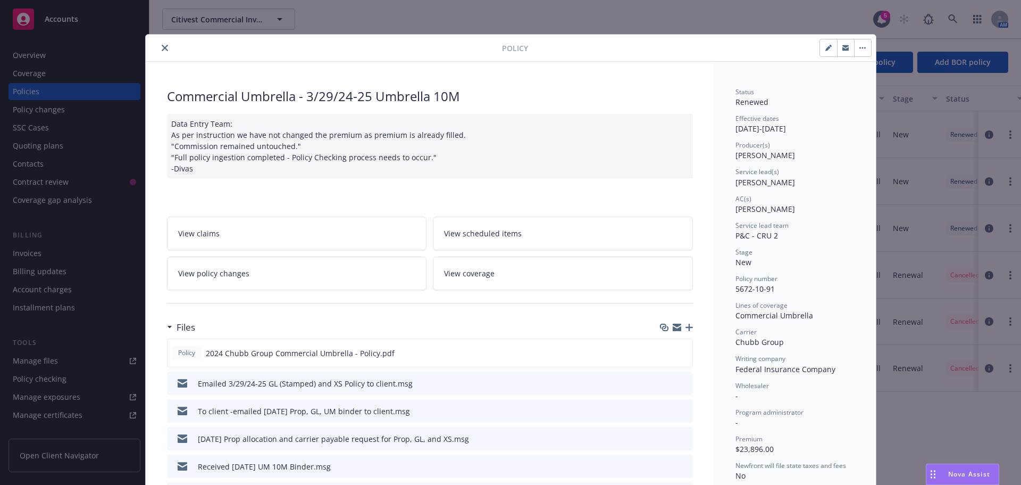
click at [162, 51] on icon "close" at bounding box center [165, 48] width 6 height 6
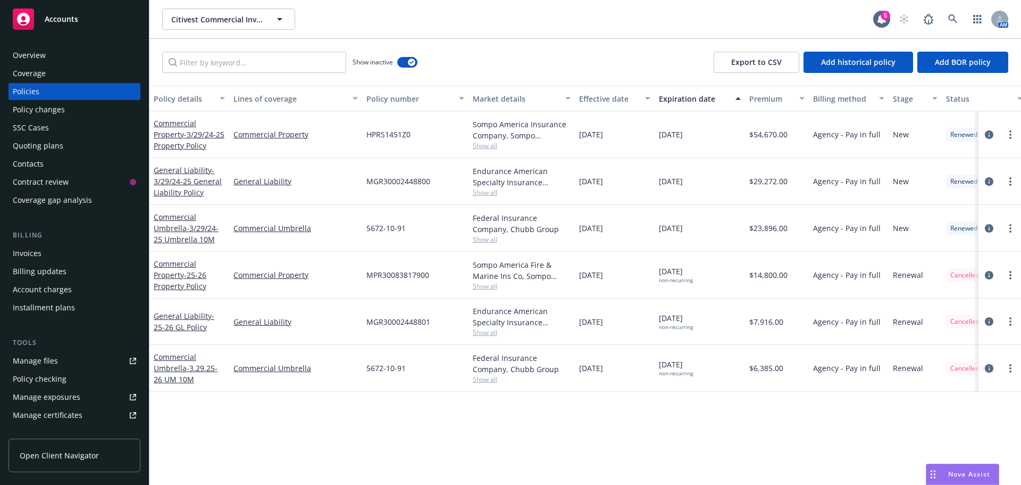
click at [988, 367] on icon "circleInformation" at bounding box center [989, 368] width 9 height 9
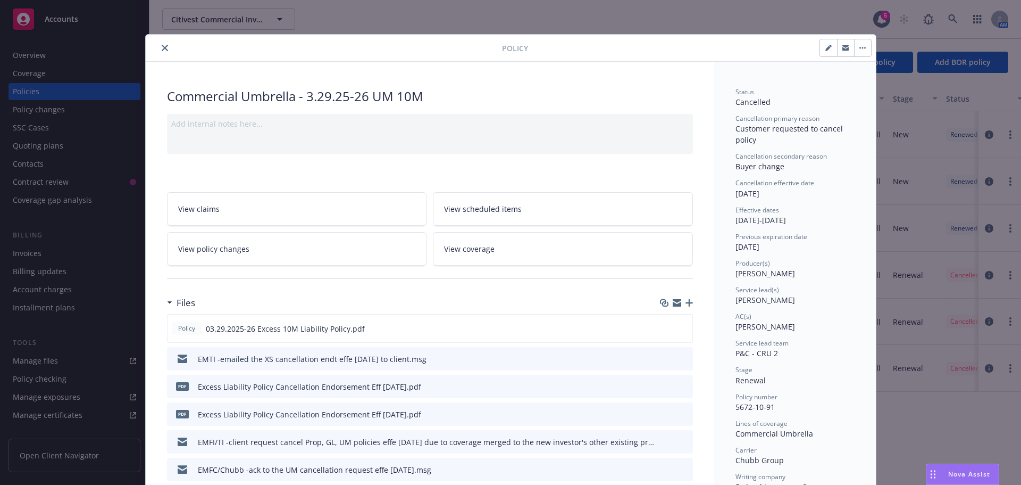
click at [162, 49] on icon "close" at bounding box center [165, 48] width 6 height 6
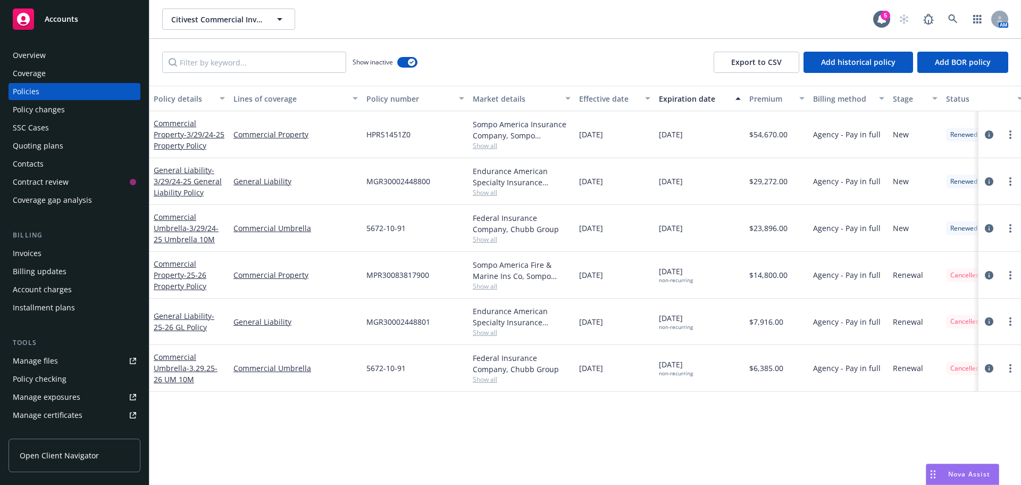
click at [27, 252] on div "Invoices" at bounding box center [27, 253] width 29 height 17
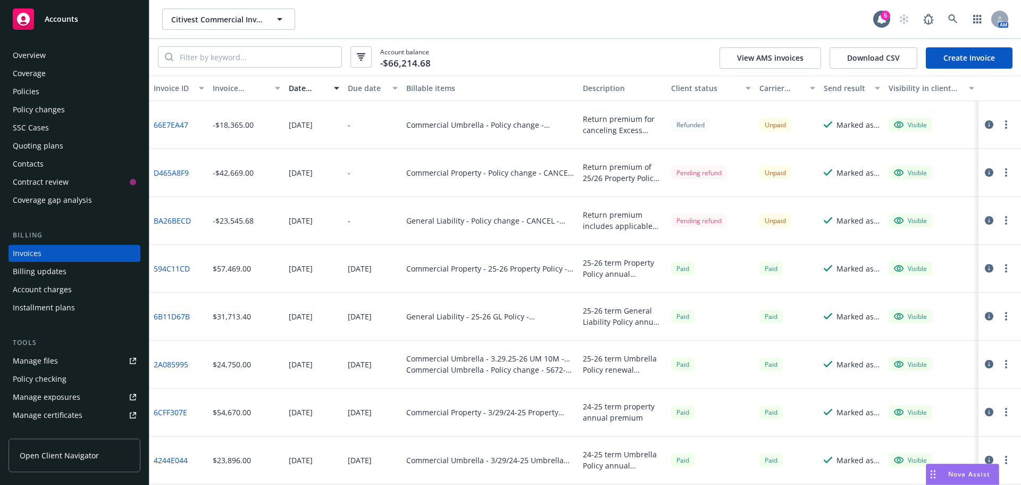
click at [985, 126] on icon "button" at bounding box center [989, 124] width 9 height 9
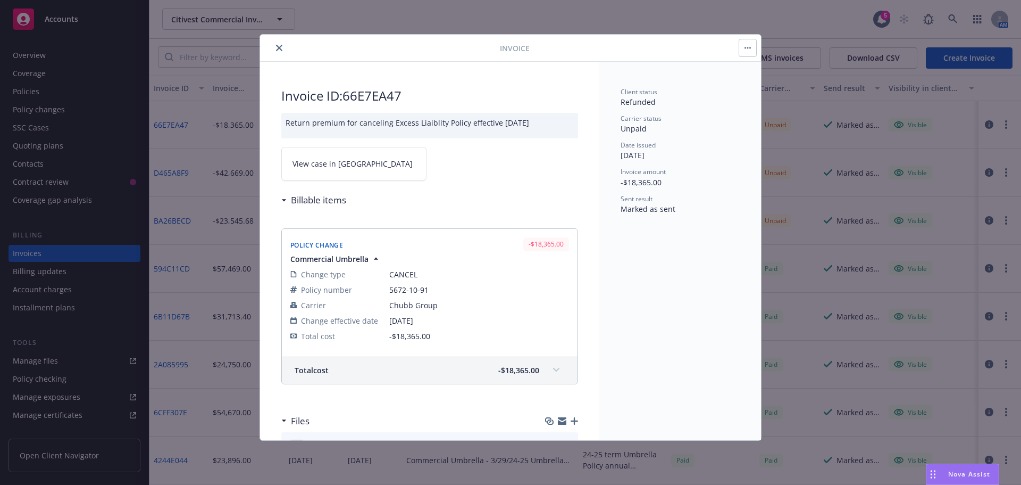
click at [278, 49] on icon "close" at bounding box center [279, 48] width 6 height 6
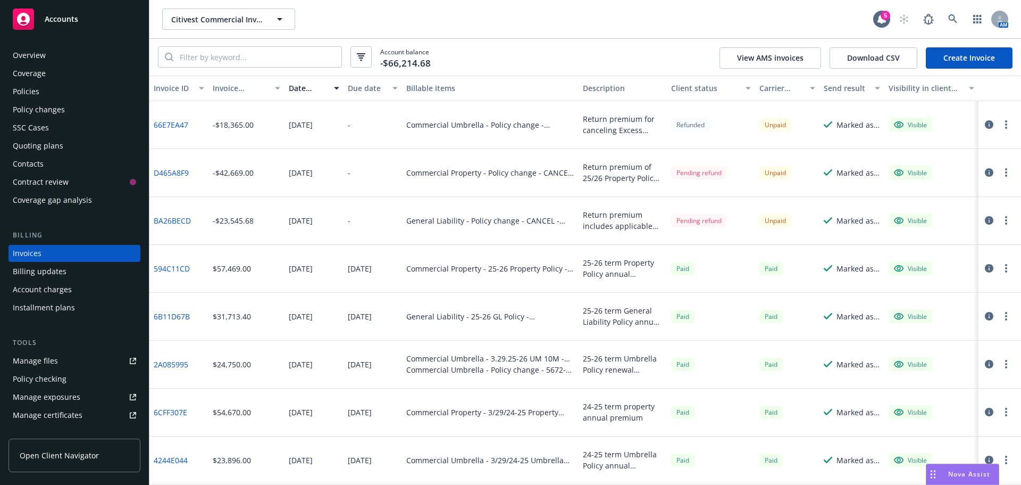
click at [29, 362] on div "Manage files" at bounding box center [35, 360] width 45 height 17
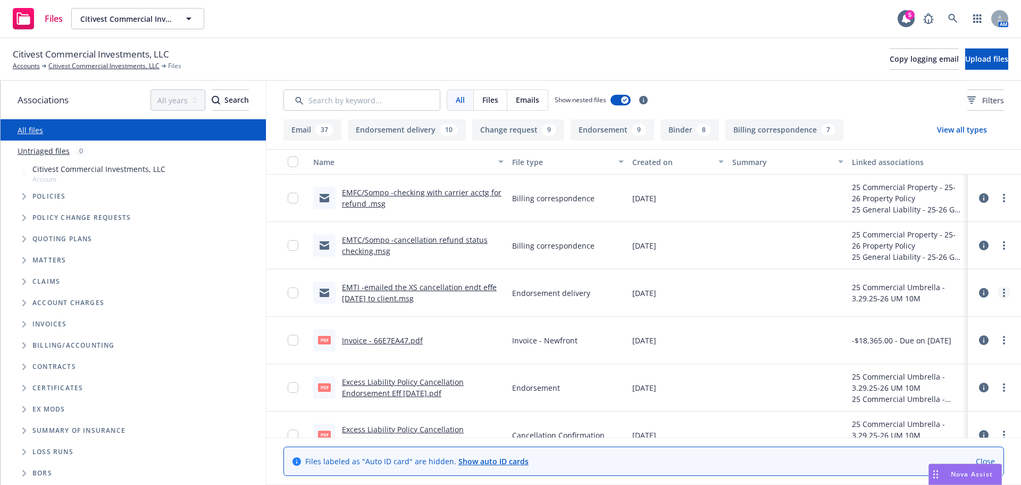
click at [998, 295] on link "more" at bounding box center [1004, 292] width 13 height 13
click at [960, 374] on link "Update associations" at bounding box center [949, 378] width 106 height 21
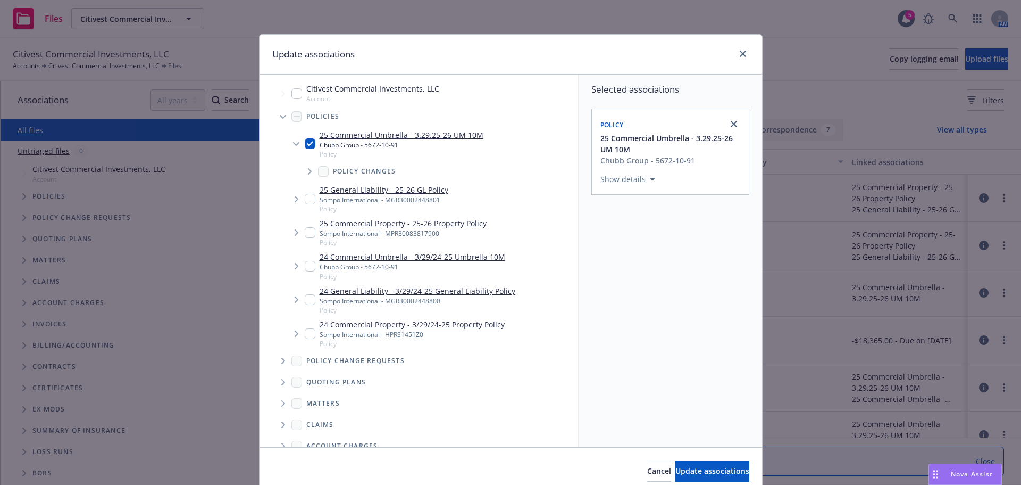
click at [308, 172] on icon "Tree Example" at bounding box center [310, 171] width 4 height 6
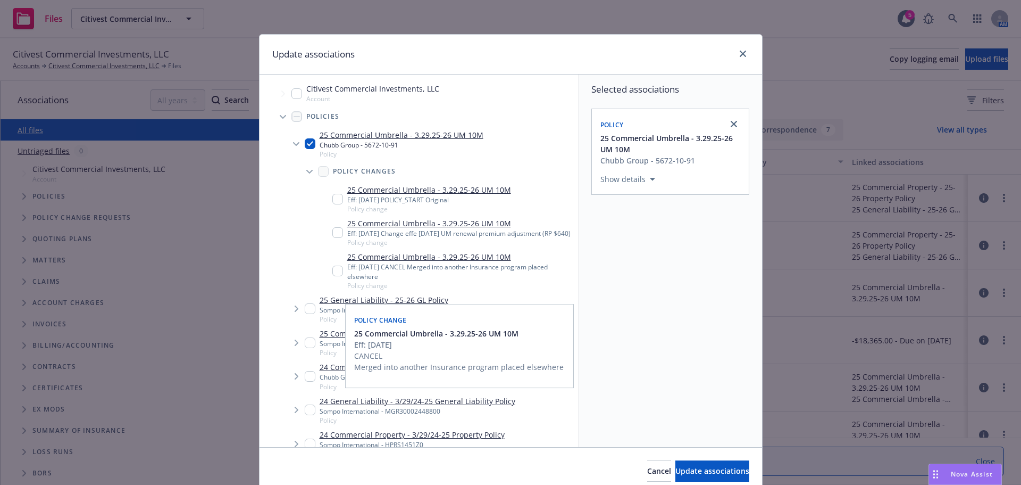
click at [338, 276] on input "Tree Example" at bounding box center [338, 270] width 11 height 11
checkbox input "true"
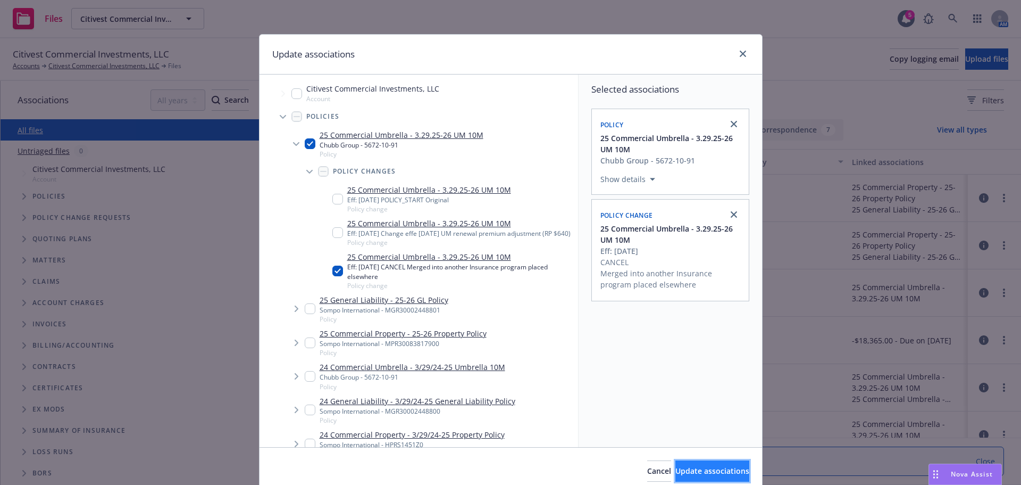
click at [686, 466] on span "Update associations" at bounding box center [713, 471] width 74 height 10
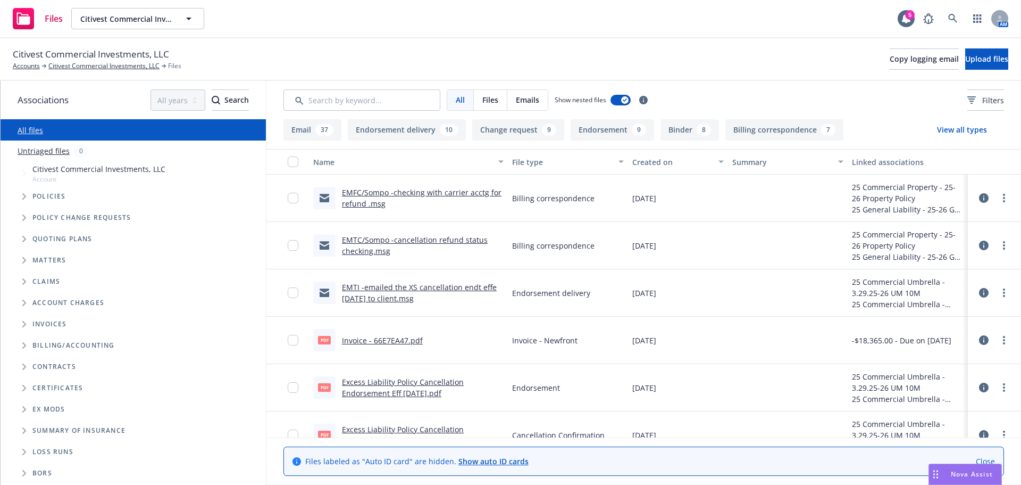
click at [371, 240] on link "EMTC/Sompo -cancellation refund status checking.msg" at bounding box center [415, 245] width 146 height 21
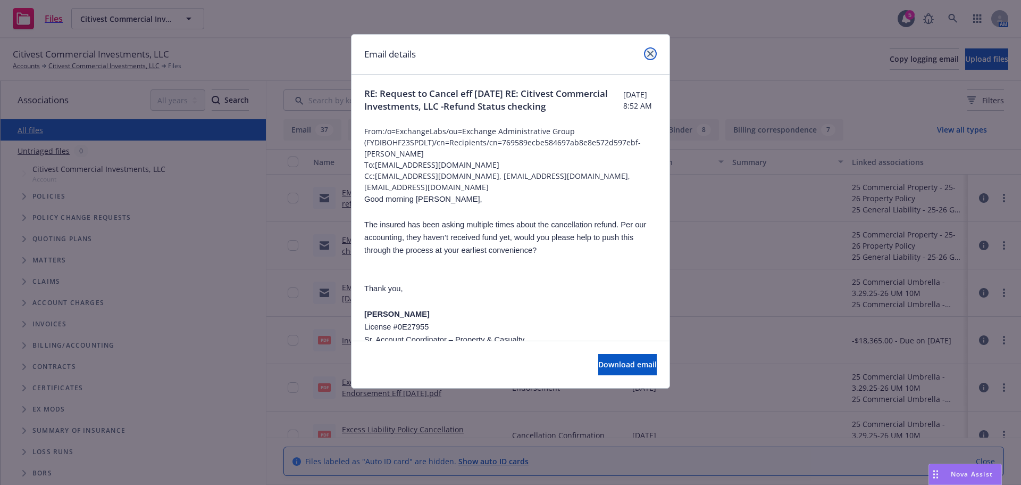
click at [648, 55] on icon "close" at bounding box center [650, 54] width 6 height 6
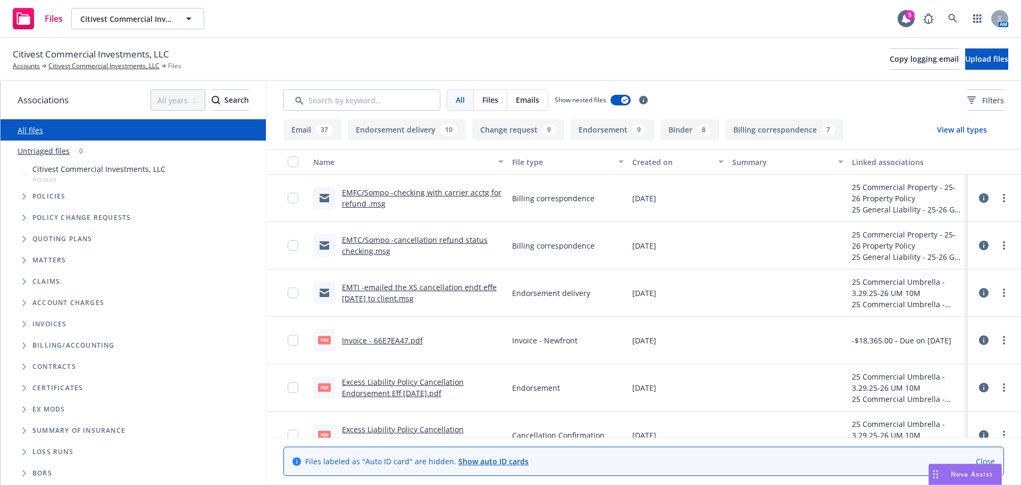
click at [364, 290] on link "EMTI -emailed the XS cancellation endt effe 7/1/25 to client.msg" at bounding box center [419, 292] width 155 height 21
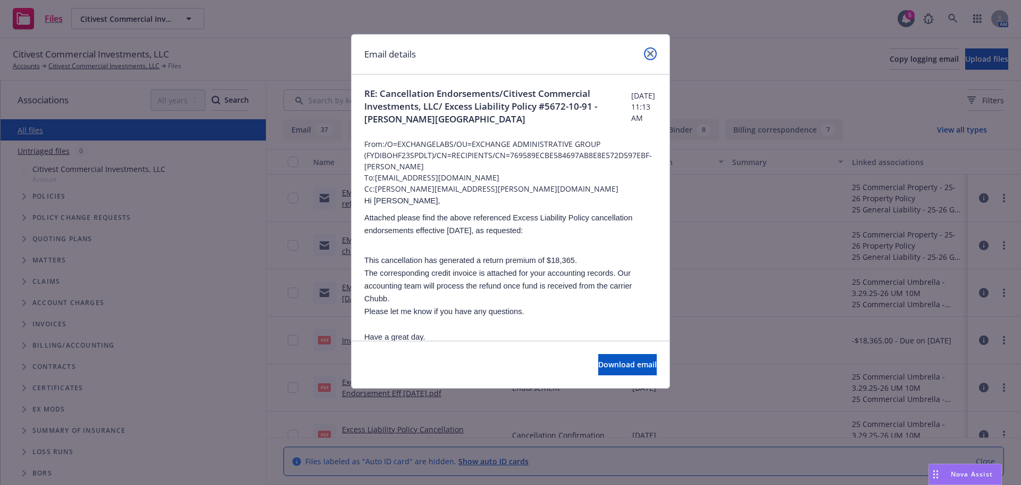
click at [653, 53] on icon "close" at bounding box center [650, 54] width 6 height 6
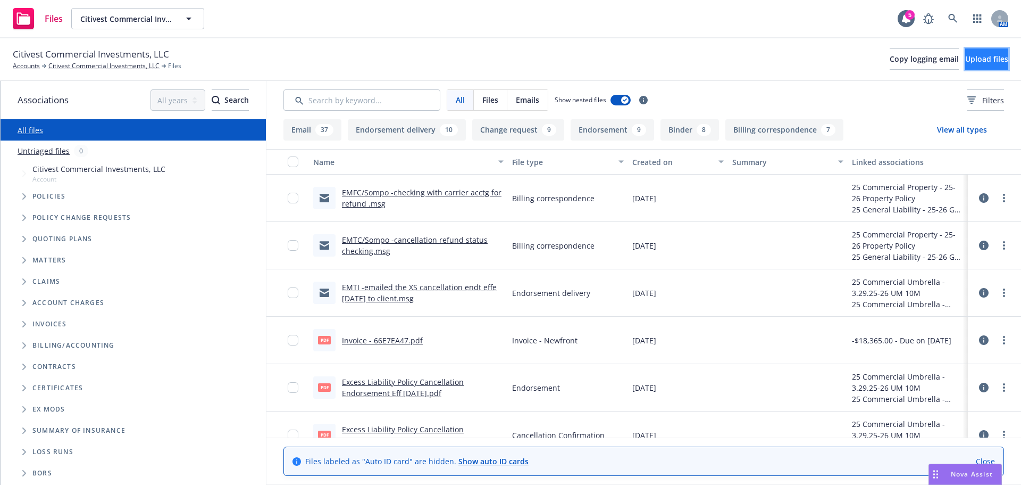
click at [966, 59] on span "Upload files" at bounding box center [987, 59] width 43 height 10
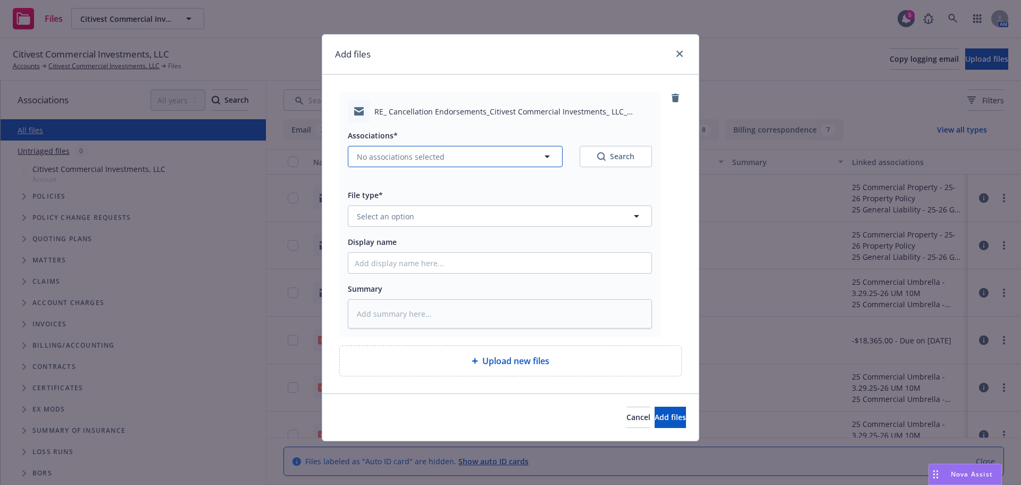
click at [549, 153] on icon "button" at bounding box center [547, 156] width 13 height 13
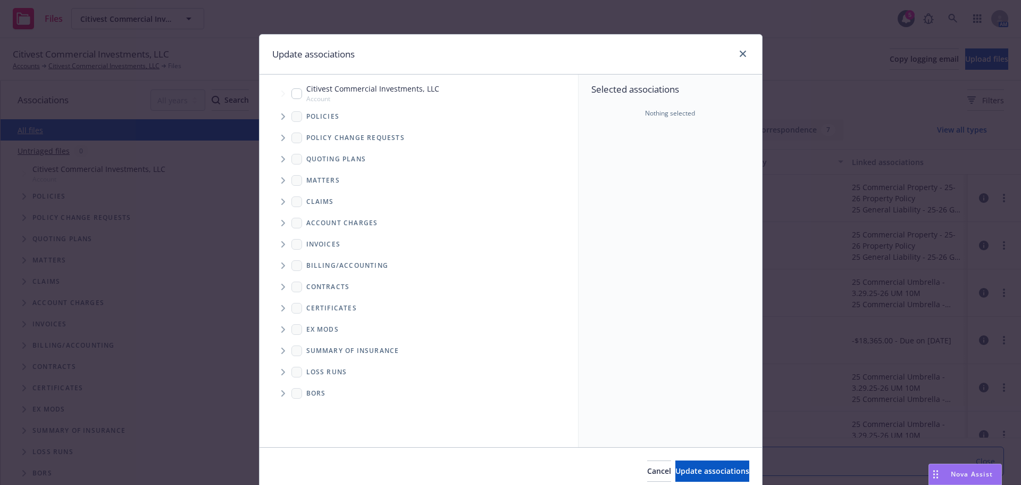
click at [276, 120] on span "Tree Example" at bounding box center [283, 116] width 17 height 17
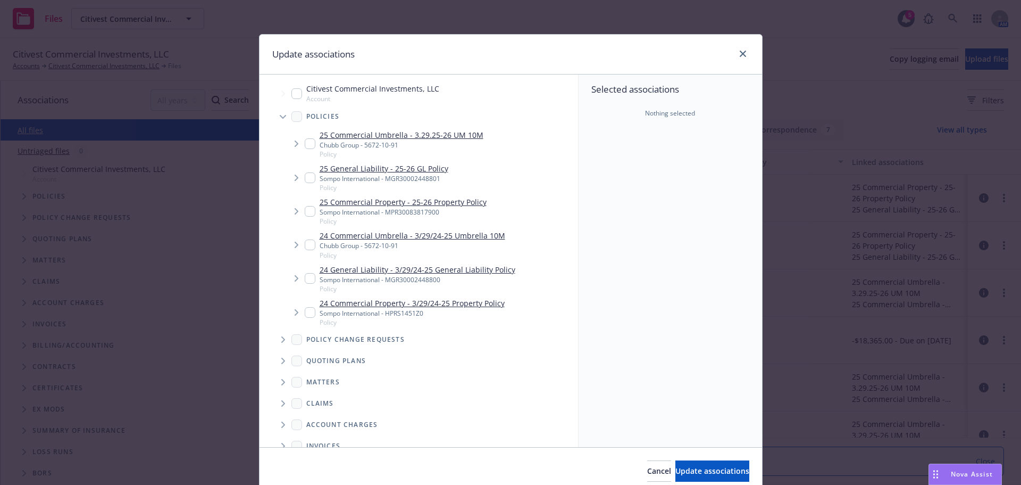
type textarea "x"
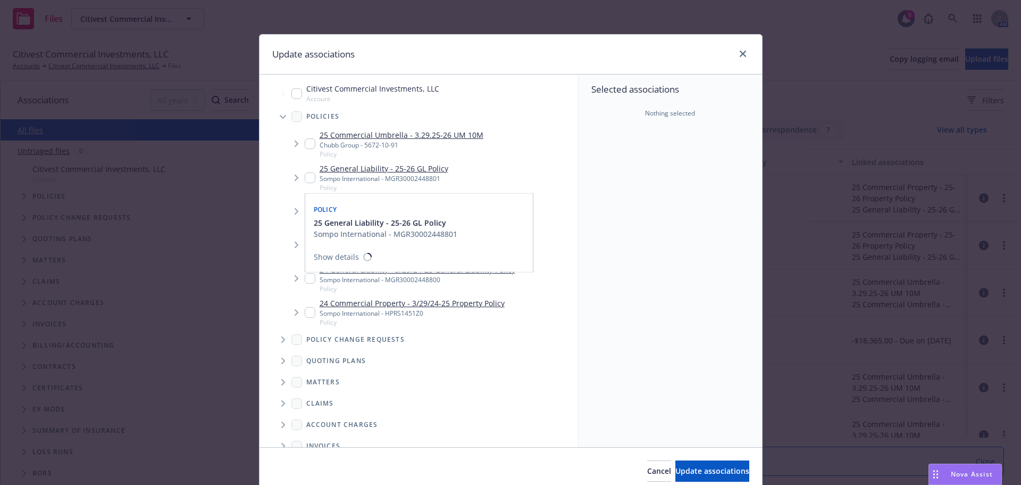
click at [305, 174] on input "Tree Example" at bounding box center [310, 177] width 11 height 11
checkbox input "true"
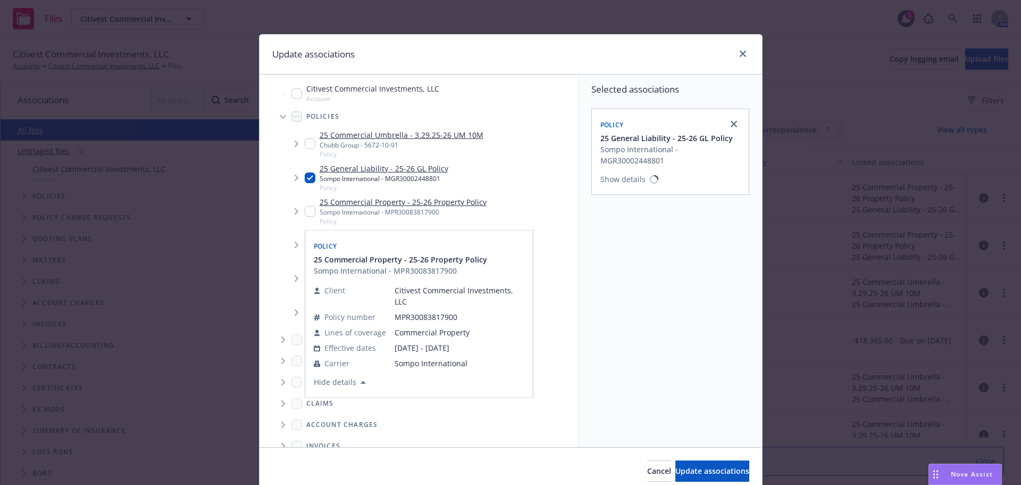
click at [305, 211] on input "Tree Example" at bounding box center [310, 211] width 11 height 11
checkbox input "true"
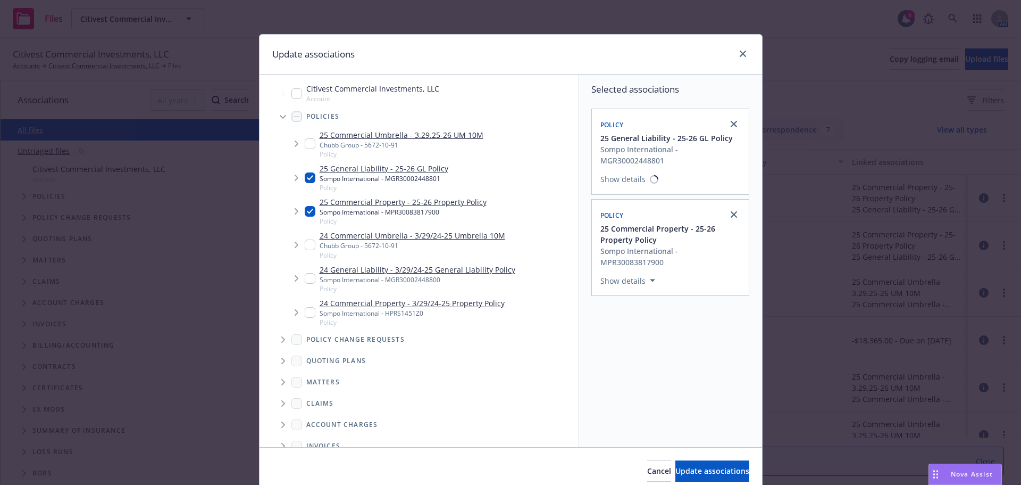
click at [289, 179] on span "Tree Example" at bounding box center [296, 177] width 17 height 17
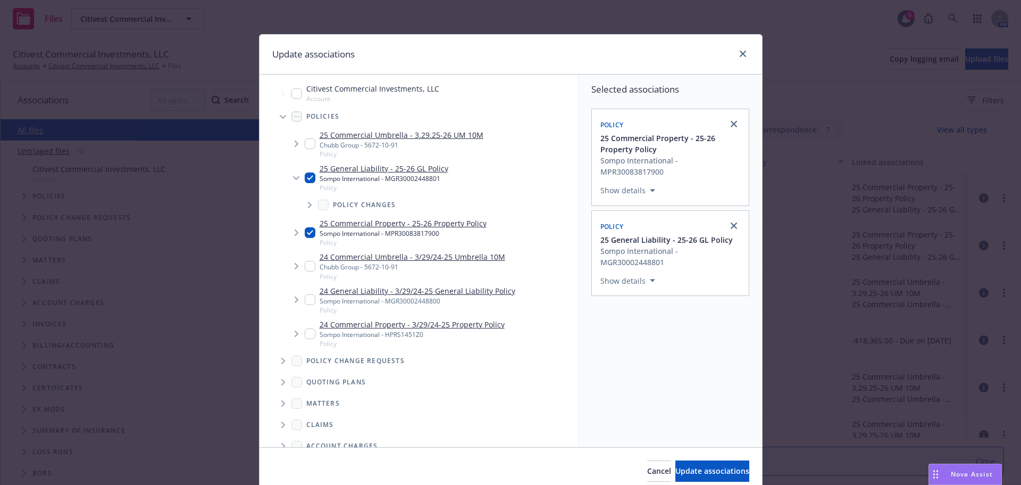
click at [304, 205] on span "Tree Example" at bounding box center [309, 204] width 17 height 17
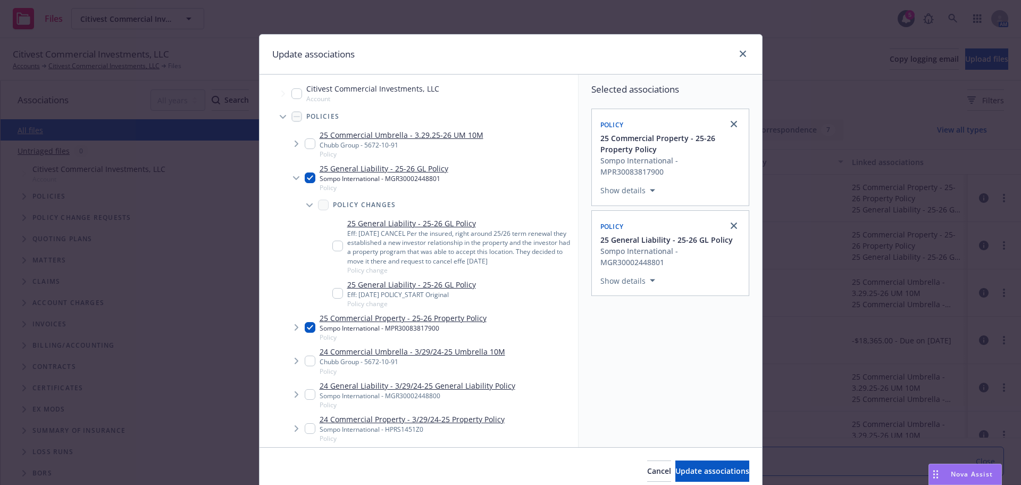
click at [335, 294] on input "Tree Example" at bounding box center [338, 293] width 11 height 11
checkbox input "true"
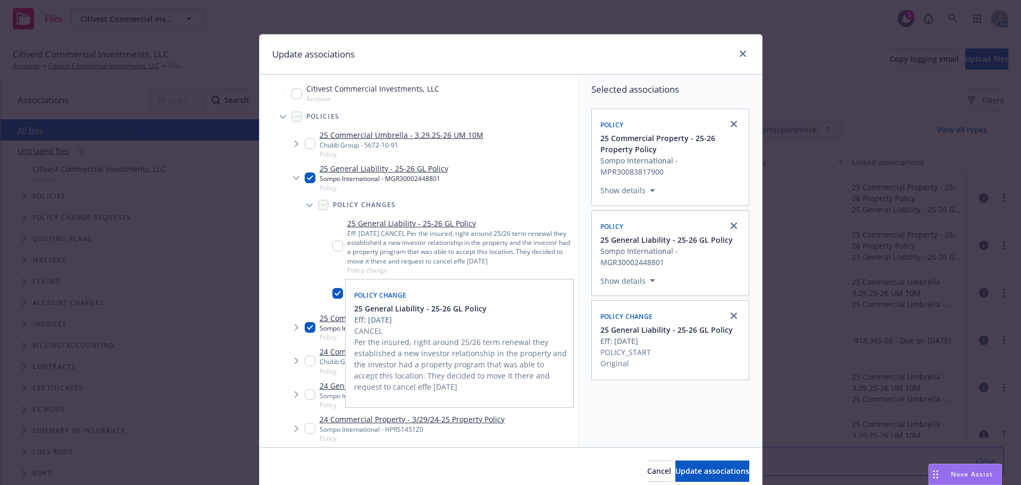
click at [335, 246] on input "Tree Example" at bounding box center [338, 245] width 11 height 11
click at [346, 296] on div "Policy change 25 General Liability - 25-26 GL Policy Eff: 07/01/2025 CANCEL Per…" at bounding box center [460, 343] width 228 height 128
checkbox input "false"
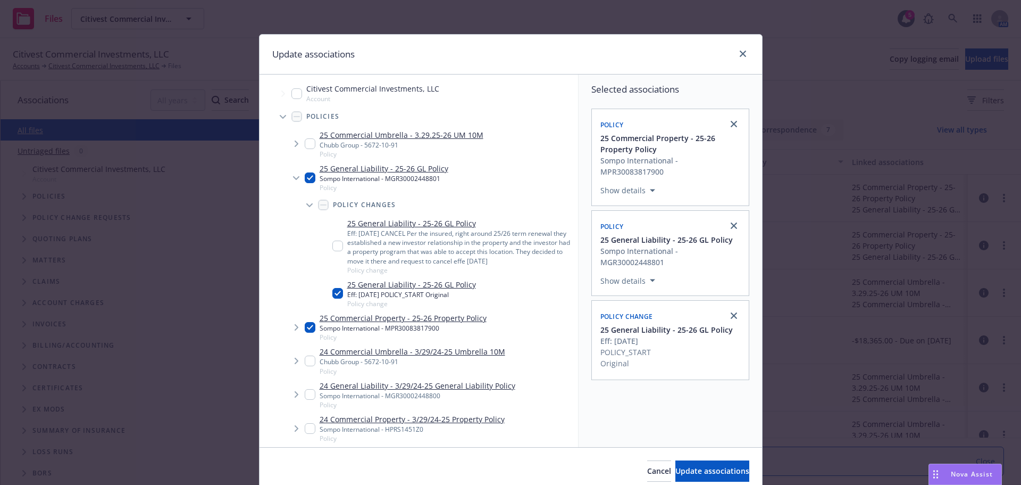
click at [295, 329] on icon "Tree Example" at bounding box center [297, 327] width 4 height 6
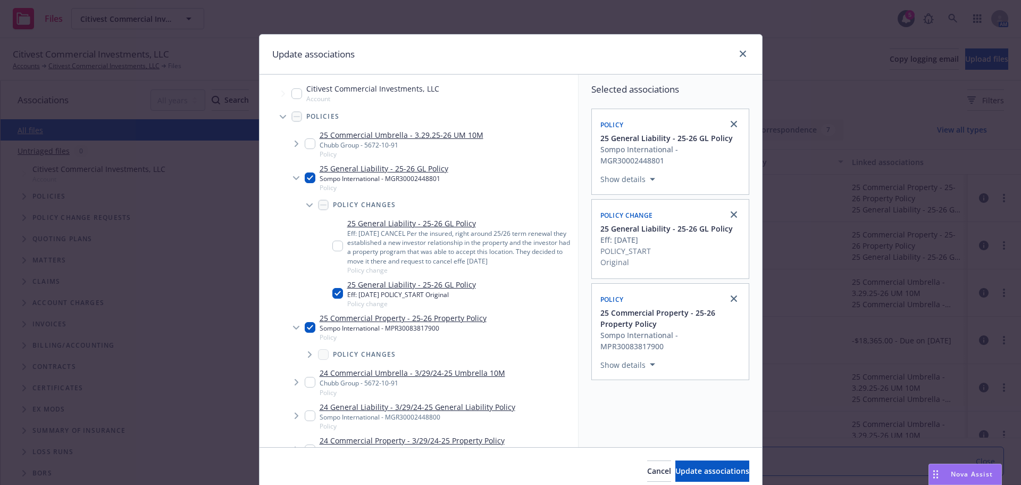
click at [308, 353] on icon "Tree Example" at bounding box center [310, 354] width 4 height 6
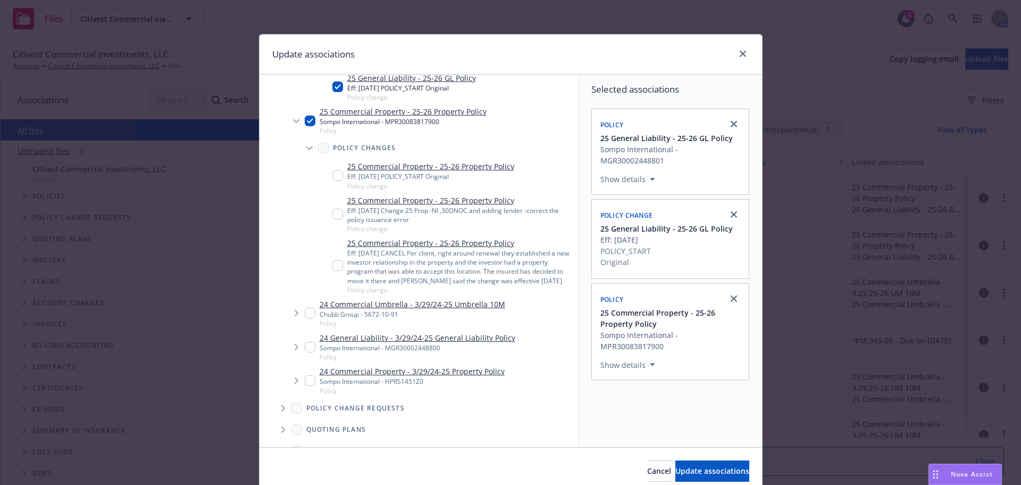
scroll to position [213, 0]
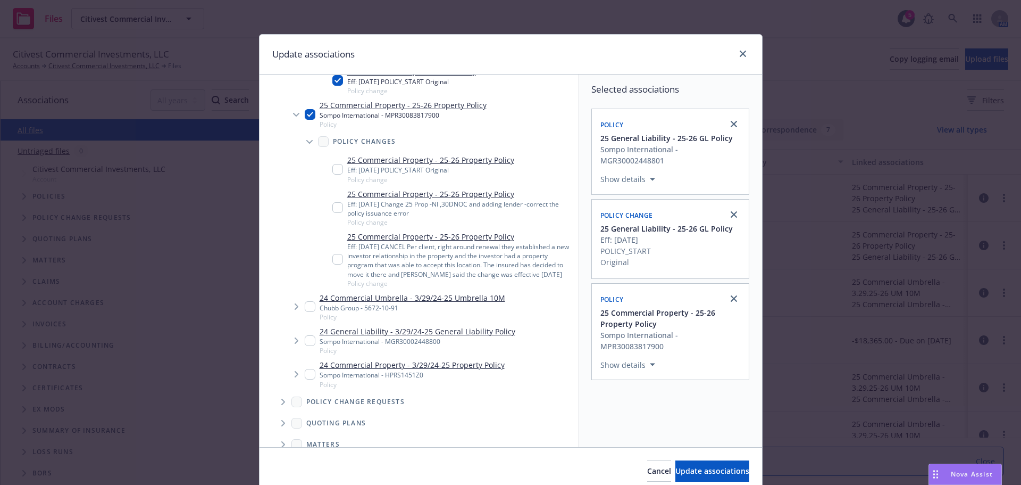
click at [334, 257] on input "Tree Example" at bounding box center [338, 259] width 11 height 11
checkbox input "true"
click at [676, 473] on span "Update associations" at bounding box center [713, 471] width 74 height 10
type textarea "x"
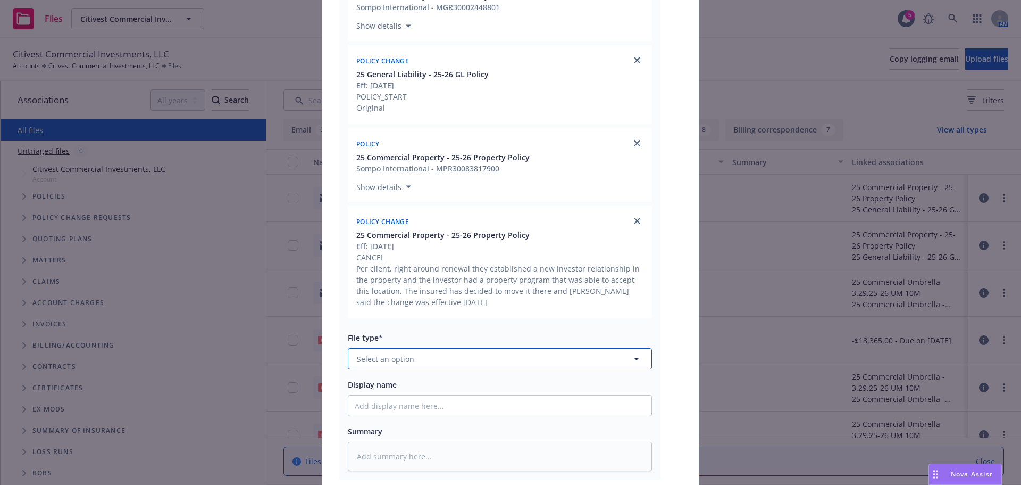
click at [406, 359] on span "Select an option" at bounding box center [385, 358] width 57 height 11
type input "bill"
click at [378, 304] on span "Billing correspondence" at bounding box center [401, 300] width 84 height 11
click at [362, 412] on input "Display name" at bounding box center [499, 405] width 303 height 20
type textarea "x"
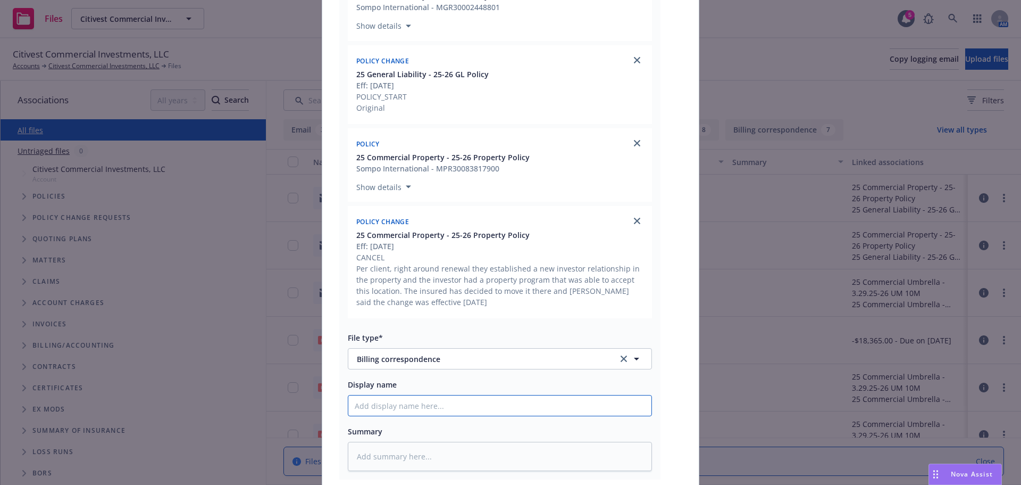
type input "E"
type textarea "x"
type input "EM"
type textarea "x"
type input "EMF"
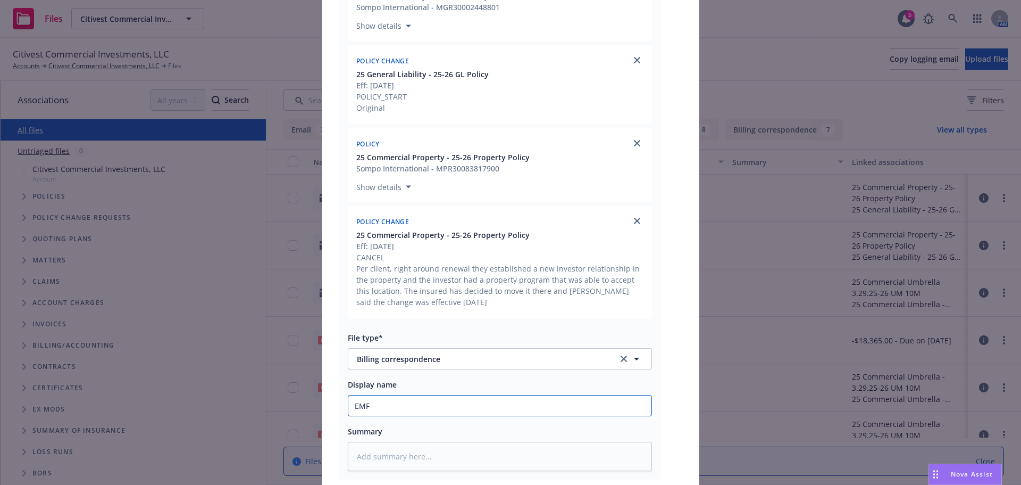
type textarea "x"
type input "EMFC"
type textarea "x"
type input "EMFC/"
type textarea "x"
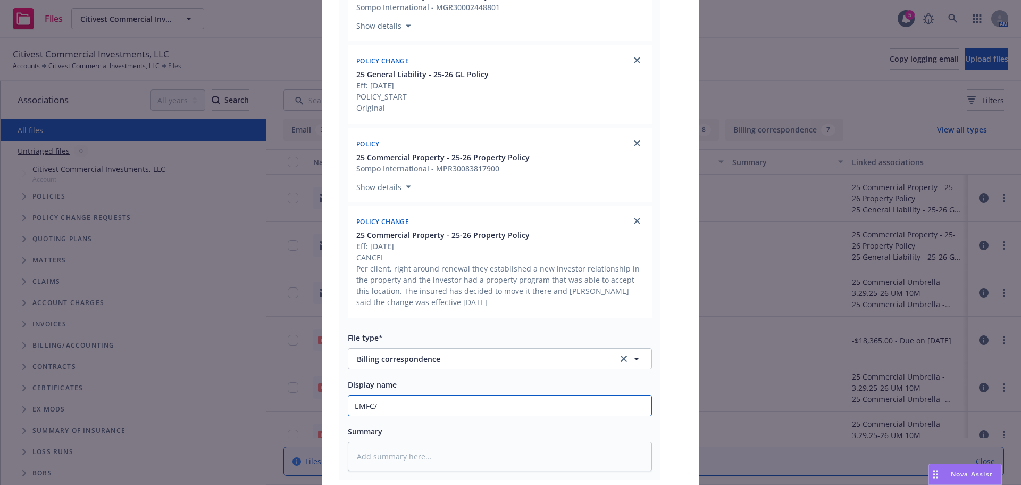
type input "EMFC/S"
type textarea "x"
type input "EMFC/So"
type textarea "x"
type input "EMFC/Som"
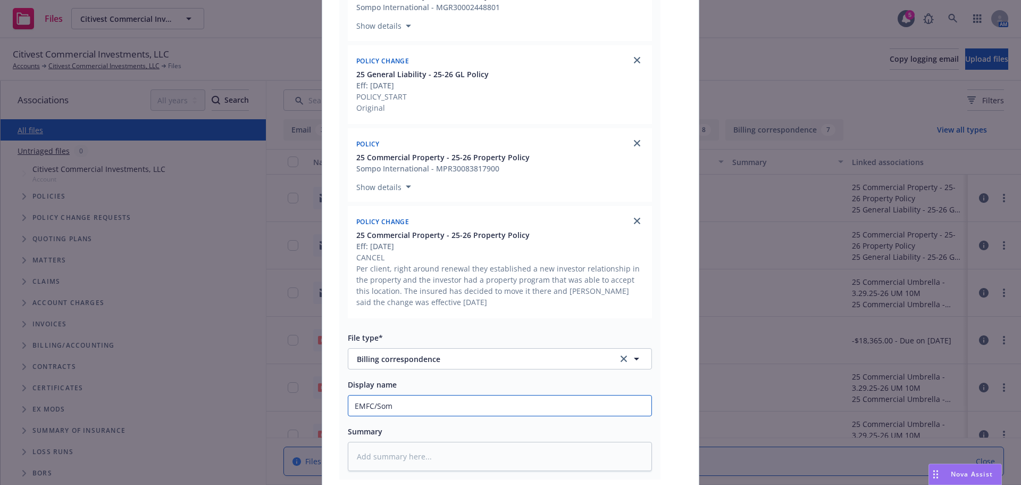
type textarea "x"
type input "EMFC/Somp"
type textarea "x"
type input "EMFC/Sompo"
type textarea "x"
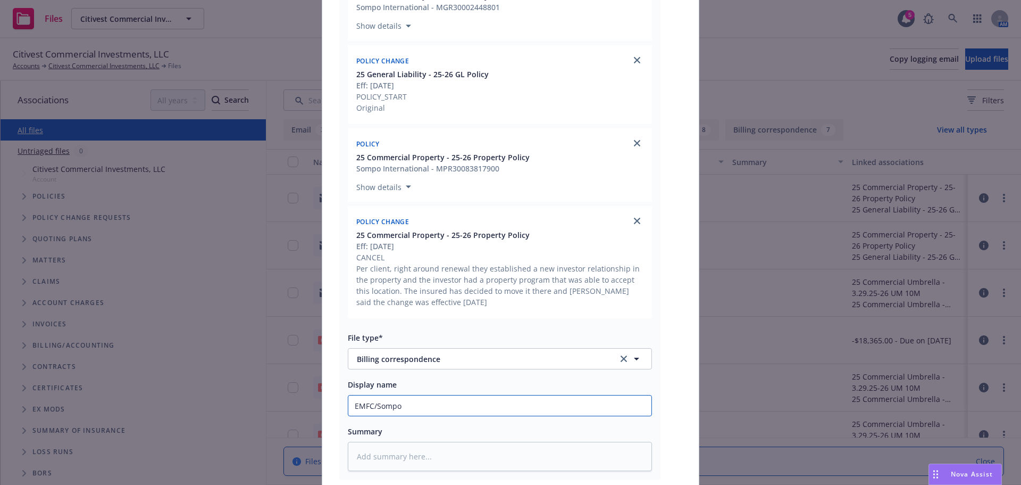
type input "EMFC/Sompo"
type textarea "x"
type input "EMFC/Sompo &"
type textarea "x"
type input "EMFC/Sompo &"
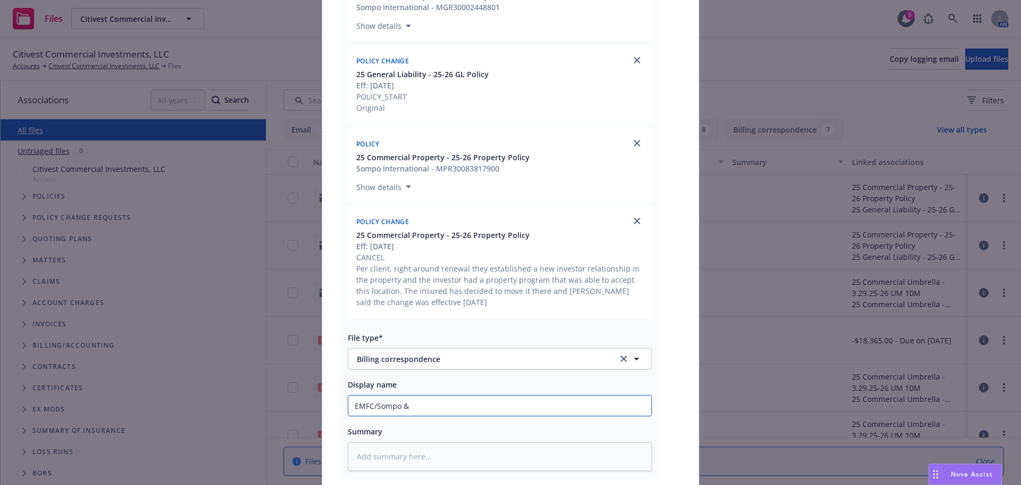
type textarea "x"
type input "EMFC/Sompo & t"
type textarea "x"
type input "EMFC/Sompo & to"
type textarea "x"
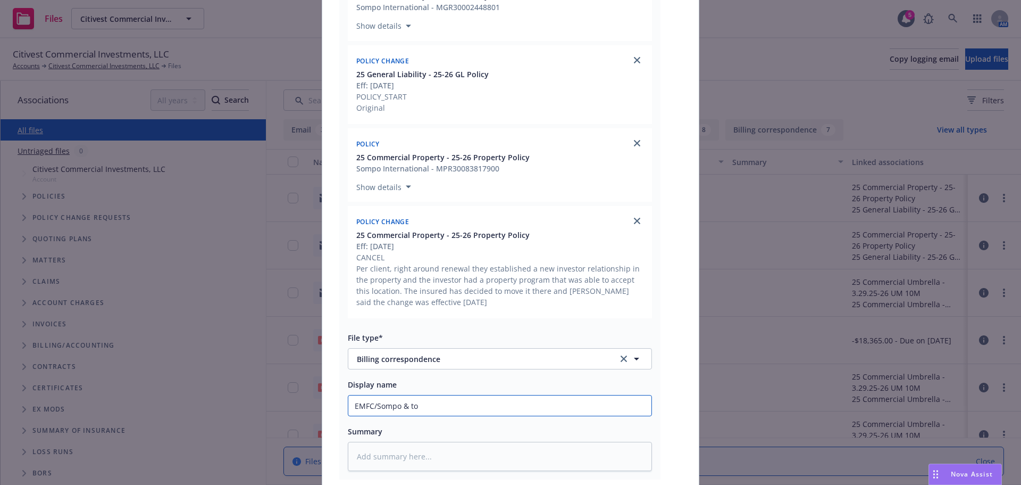
type input "EMFC/Sompo & to"
type textarea "x"
type input "EMFC/Sompo & to a"
type textarea "x"
type input "EMFC/Sompo & to ac"
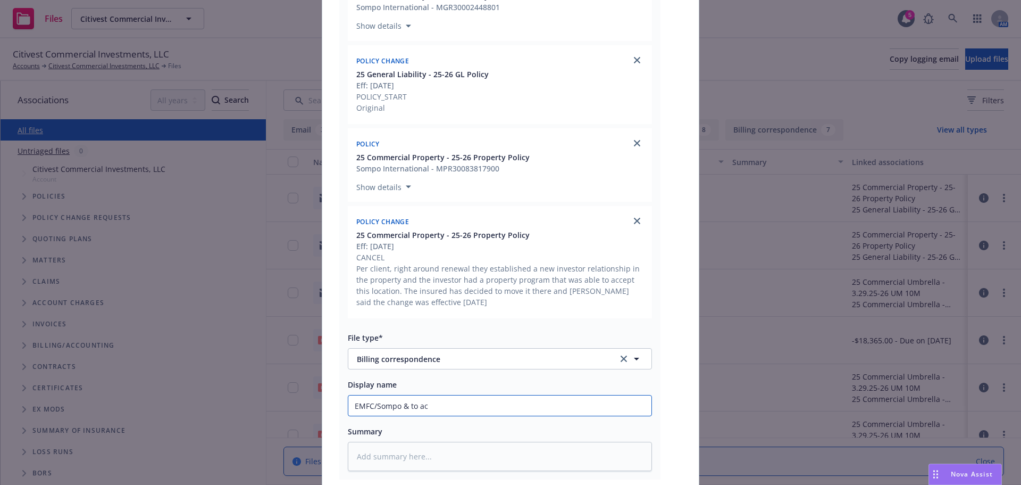
type textarea "x"
type input "EMFC/Sompo & to acc"
type textarea "x"
type input "EMFC/Sompo & to acct"
type textarea "x"
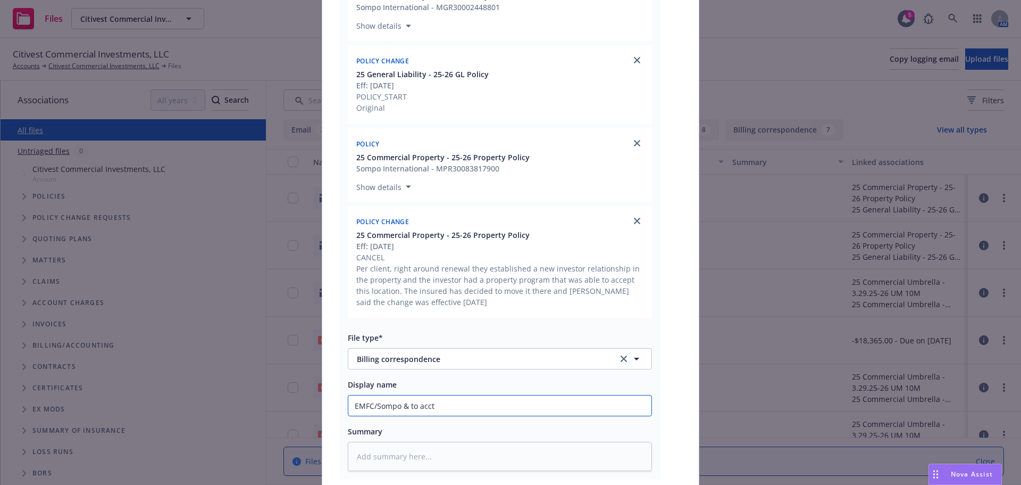
type input "EMFC/Sompo & to acctg"
type textarea "x"
type input "EMFC/Sompo & to acctg"
type textarea "x"
type input "EMFC/Sompo & to acctg -"
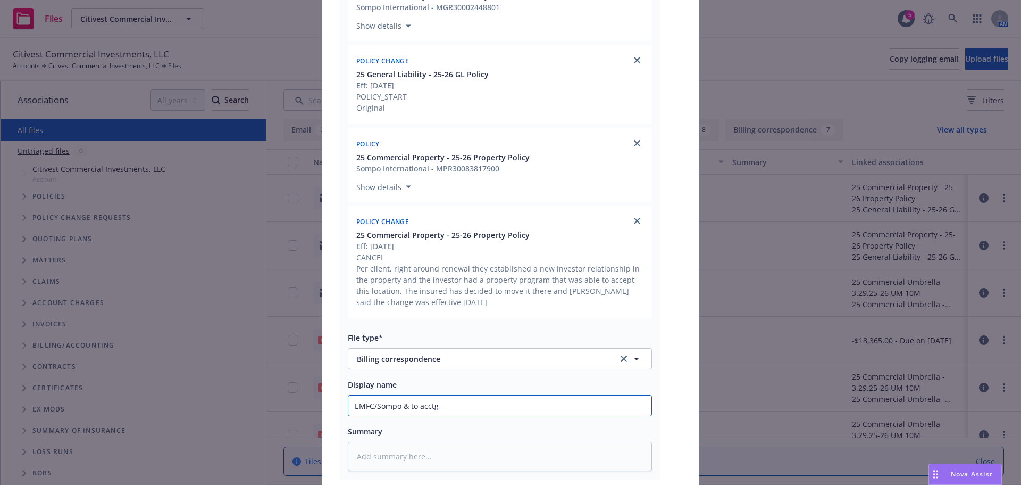
type textarea "x"
type input "EMFC/Sompo & to acctg -o"
type textarea "x"
type input "EMFC/Sompo & to acctg -ok"
type textarea "x"
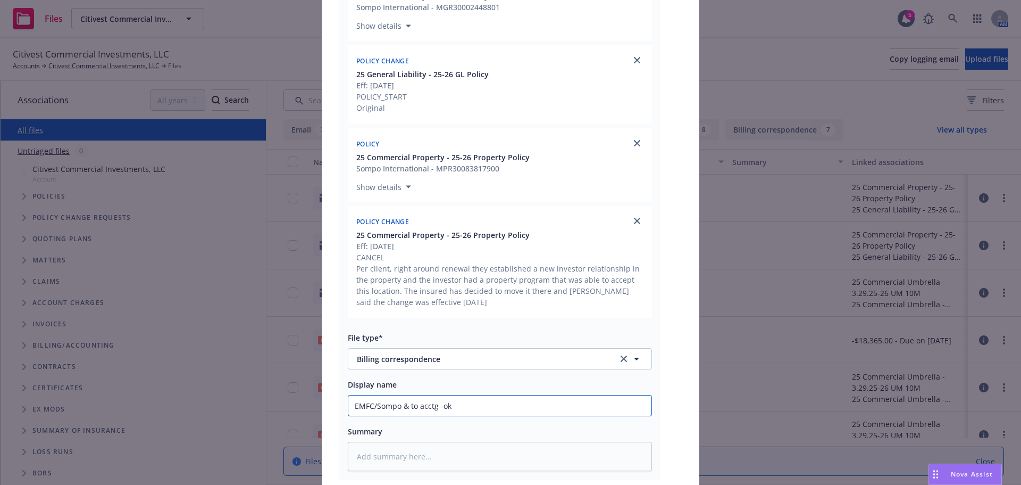
type input "EMFC/Sompo & to acctg -ok"
type textarea "x"
type input "EMFC/Sompo & to acctg -ok o"
type textarea "x"
type input "EMFC/Sompo & to acctg -ok o"
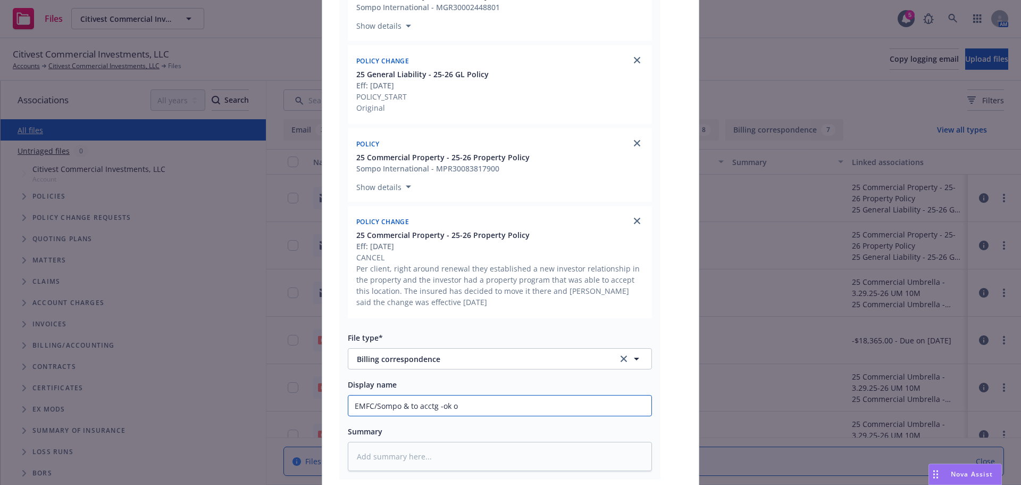
type textarea "x"
type input "EMFC/Sompo & to acctg -ok o"
type textarea "x"
type input "EMFC/Sompo & to acctg -ok"
type textarea "x"
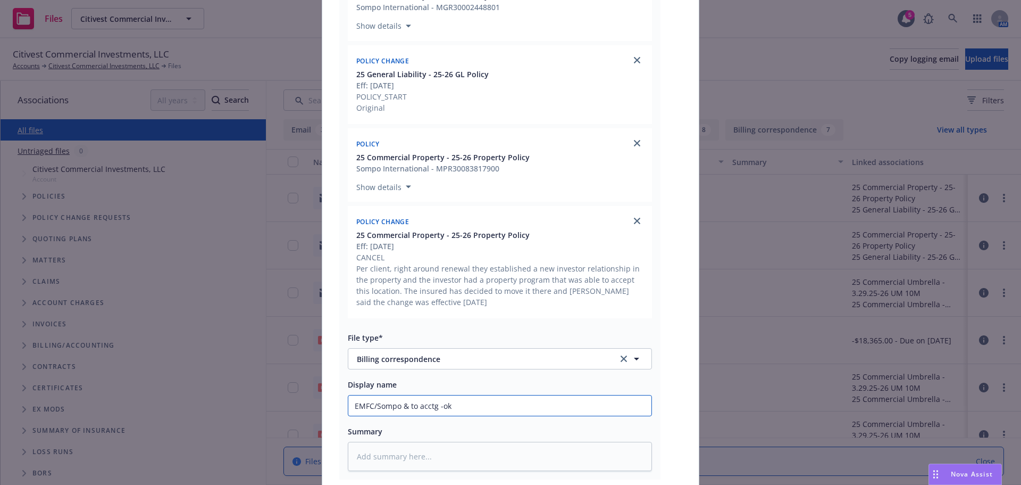
type input "EMFC/Sompo & to acctg -ok o"
type textarea "x"
type input "EMFC/Sompo & to acctg -ok ok"
type textarea "x"
type input "EMFC/Sompo & to acctg -ok ok d"
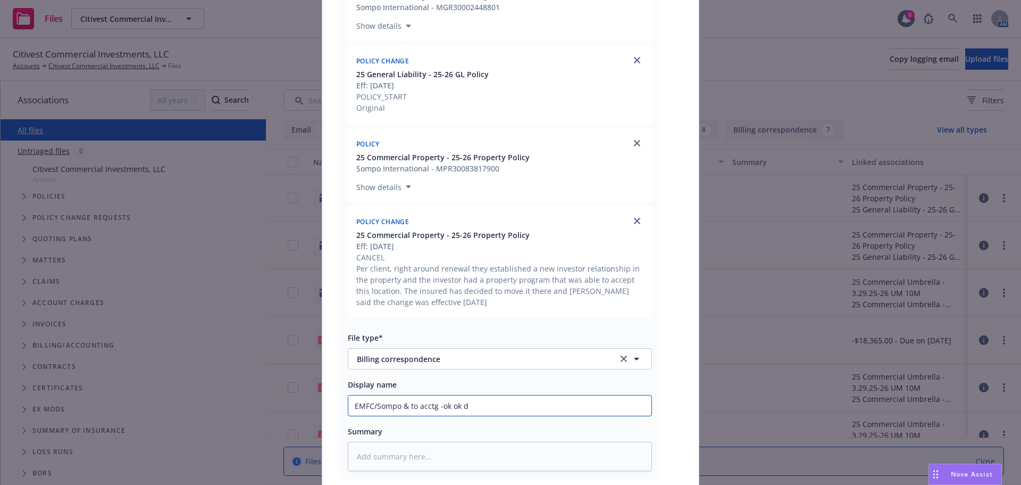
type textarea "x"
type input "EMFC/Sompo & to acctg -ok ok du"
type textarea "x"
type input "EMFC/Sompo & to acctg -ok ok d"
type textarea "x"
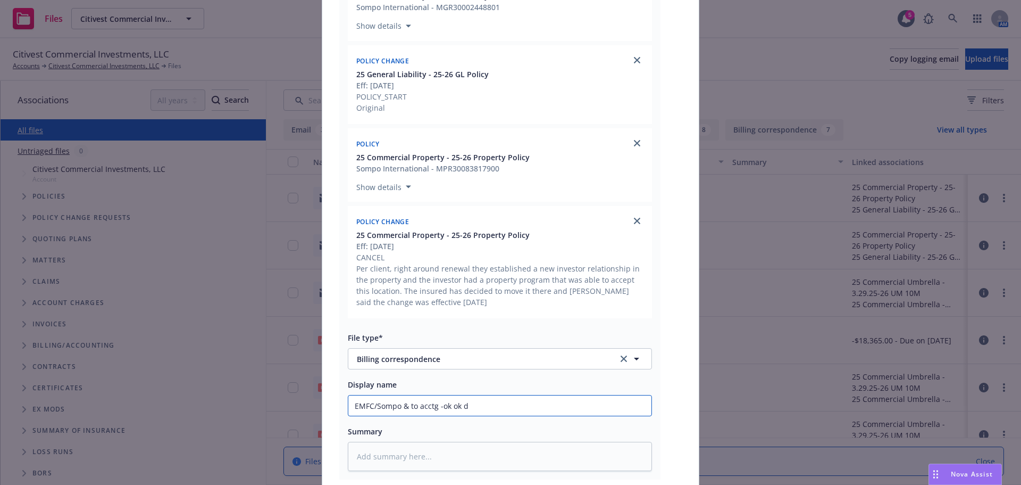
type input "EMFC/Sompo & to acctg -ok ok"
type textarea "x"
type input "EMFC/Sompo & to acctg -ok ok t"
type textarea "x"
type input "EMFC/Sompo & to acctg -ok ok to"
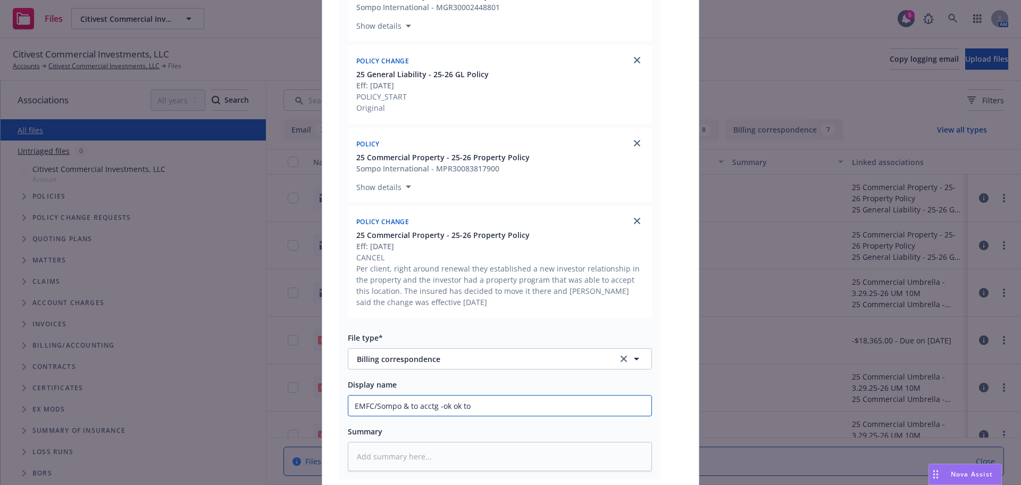
type textarea "x"
type input "EMFC/Sompo & to acctg -ok ok t"
type textarea "x"
type input "EMFC/Sompo & to acctg -ok ok"
type textarea "x"
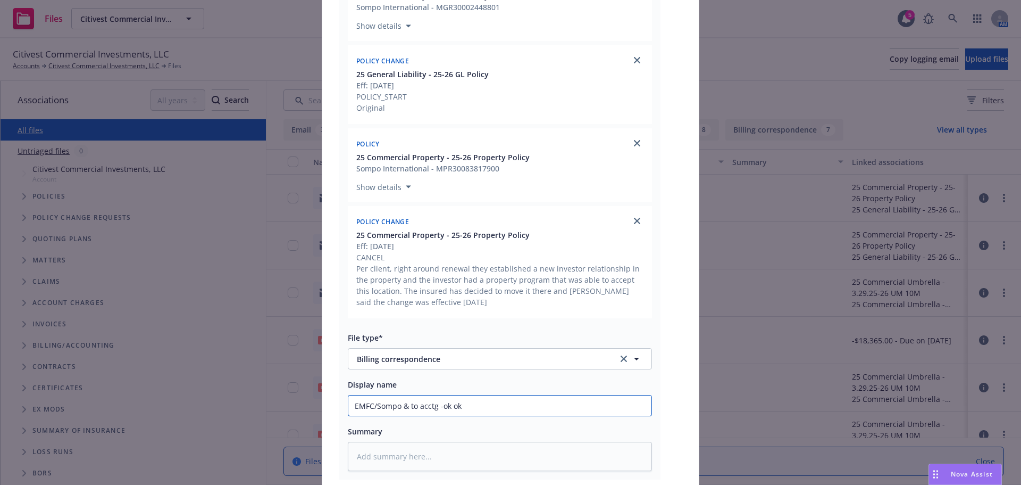
type input "EMFC/Sompo & to acctg -ok ok"
type textarea "x"
type input "EMFC/Sompo & to acctg -ok o"
type textarea "x"
type input "EMFC/Sompo & to acctg -ok"
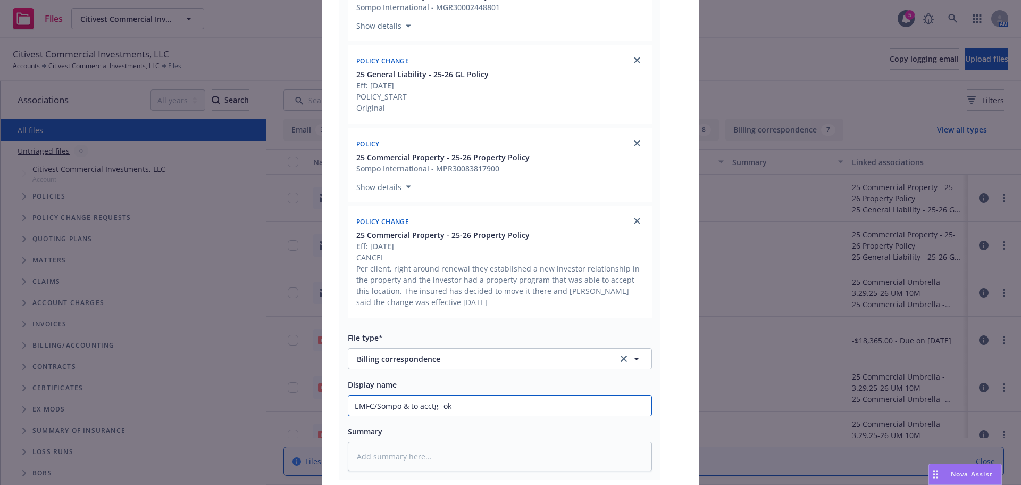
type textarea "x"
type input "EMFC/Sompo & to acctg -ok t"
type textarea "x"
type input "EMFC/Sompo & to acctg -ok to"
type textarea "x"
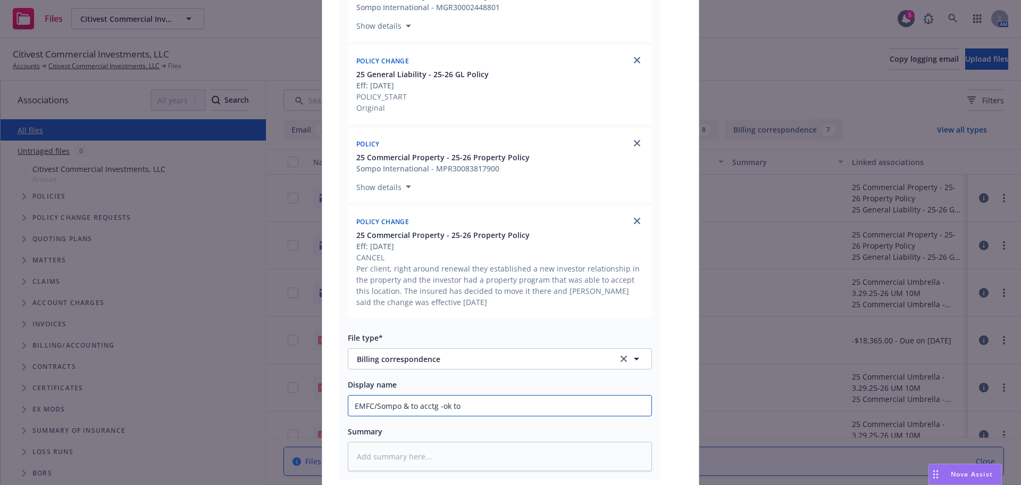
type input "EMFC/Sompo & to acctg -ok to"
type textarea "x"
type input "EMFC/Sompo & to acctg -ok to d"
type textarea "x"
type input "EMFC/Sompo & to acctg -ok to de"
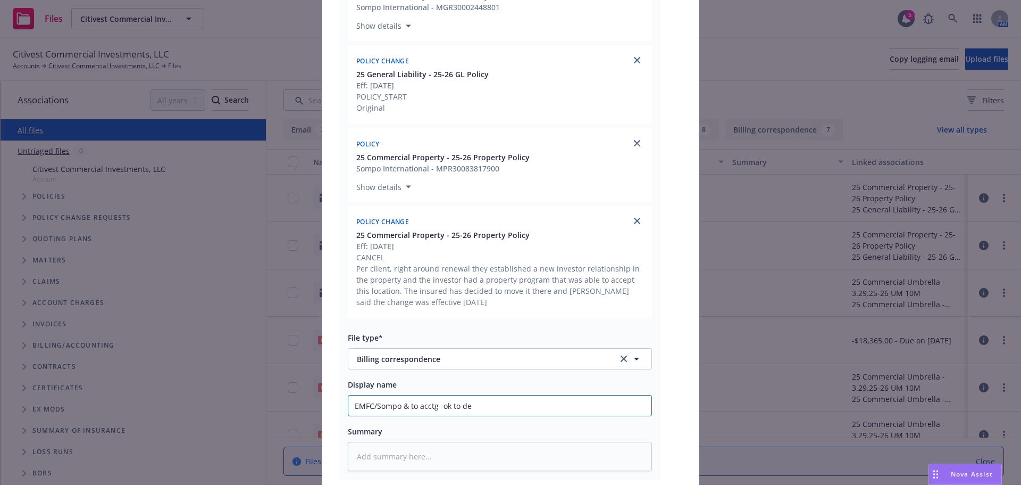
type textarea "x"
type input "EMFC/Sompo & to acctg -ok to ded"
type textarea "x"
type input "EMFC/Sompo & to acctg -ok to dedc"
type textarea "x"
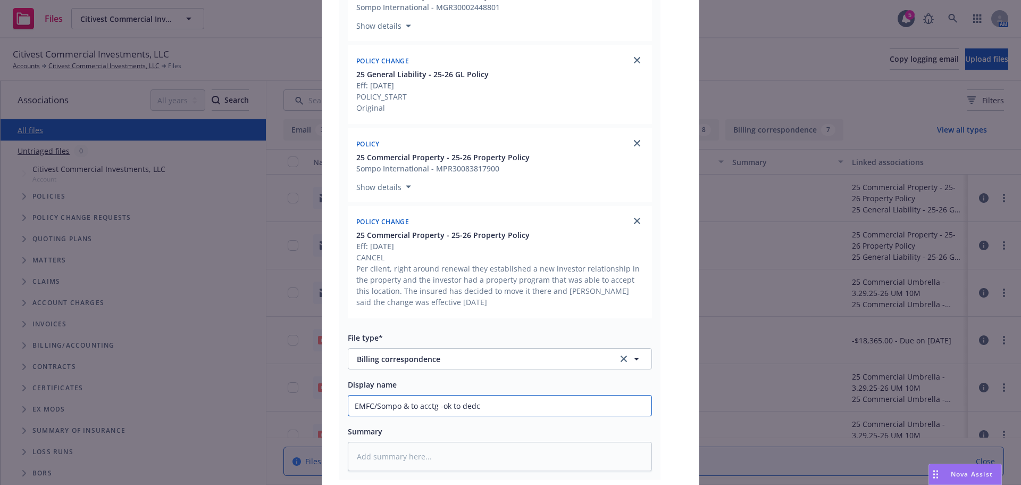
type input "EMFC/Sompo & to acctg -ok to dedcu"
type textarea "x"
type input "EMFC/Sompo & to acctg -ok to dedc"
type textarea "x"
type input "EMFC/Sompo & to acctg -ok to ded"
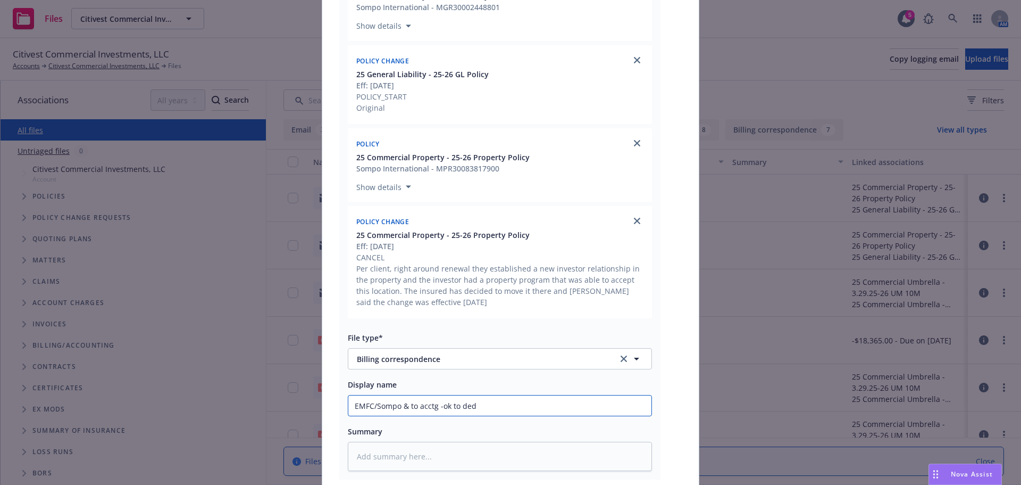
type textarea "x"
type input "EMFC/Sompo & to acctg -ok to dedu"
type textarea "x"
type input "EMFC/Sompo & to acctg -ok to deduc"
type textarea "x"
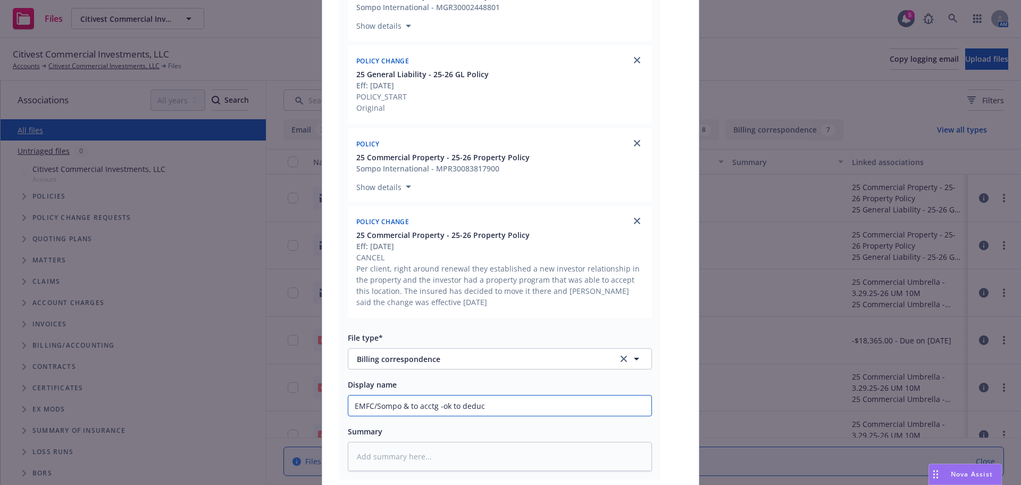
type input "EMFC/Sompo & to acctg -ok to deduct"
type textarea "x"
type input "EMFC/Sompo & to acctg -ok to deduct"
type textarea "x"
type input "EMFC/Sompo & to acctg -ok to deduct r"
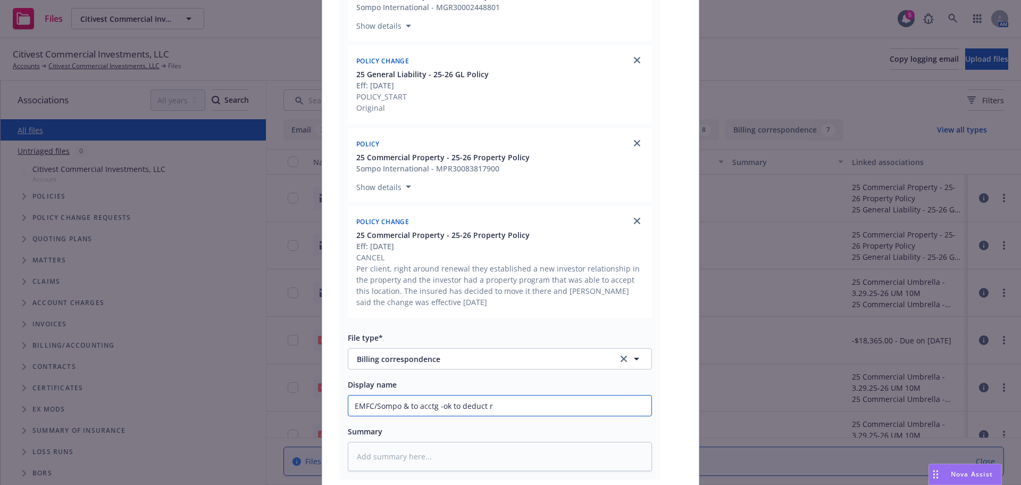
type textarea "x"
type input "EMFC/Sompo & to acctg -ok to deduct"
type textarea "x"
type input "EMFC/Sompo & to acctg -ok to deduct R"
type textarea "x"
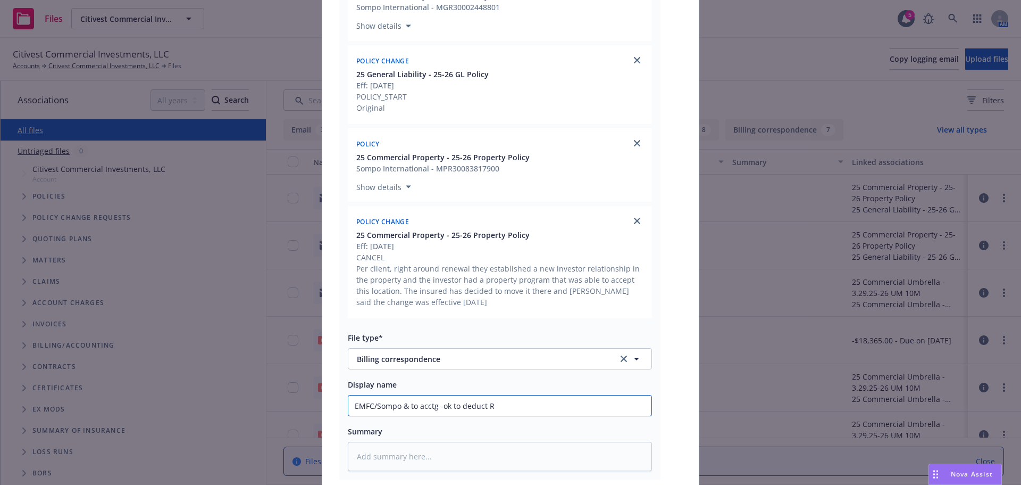
type input "EMFC/Sompo & to acctg -ok to deduct RP"
type textarea "x"
type input "EMFC/Sompo & to acctg -ok to deduct RPs"
type textarea "x"
type input "EMFC/Sompo & to acctg -ok to deduct RPs"
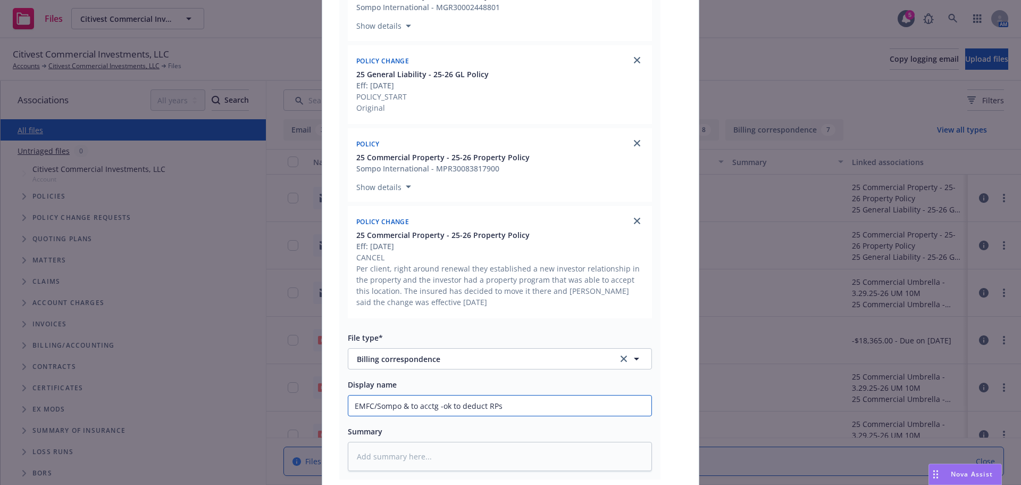
type textarea "x"
type input "EMFC/Sompo & to acctg -ok to deduct RPs f"
type textarea "x"
type input "EMFC/Sompo & to acctg -ok to deduct RPs fr"
type textarea "x"
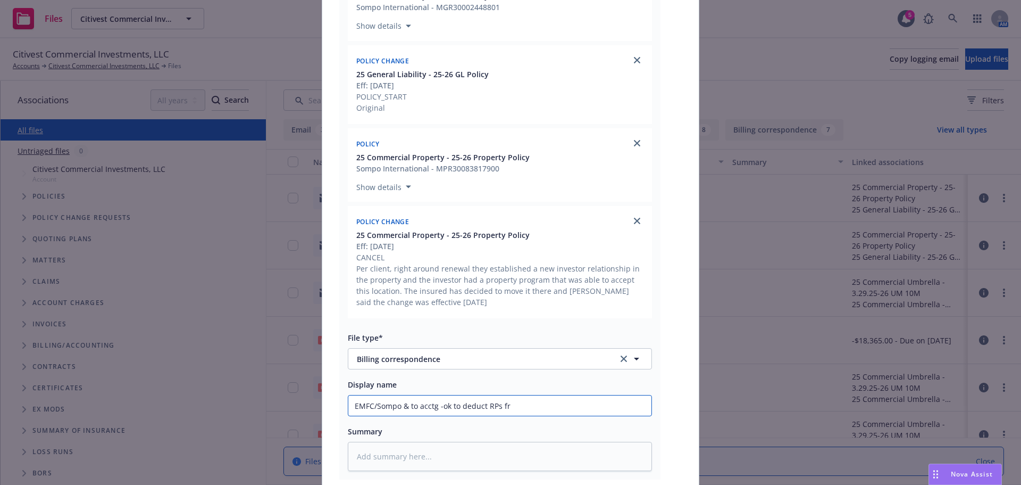
type input "EMFC/Sompo & to acctg -ok to deduct RPs fro"
type textarea "x"
type input "EMFC/Sompo & to acctg -ok to deduct RPs from"
type textarea "x"
type input "EMFC/Sompo & to acctg -ok to deduct RPs from"
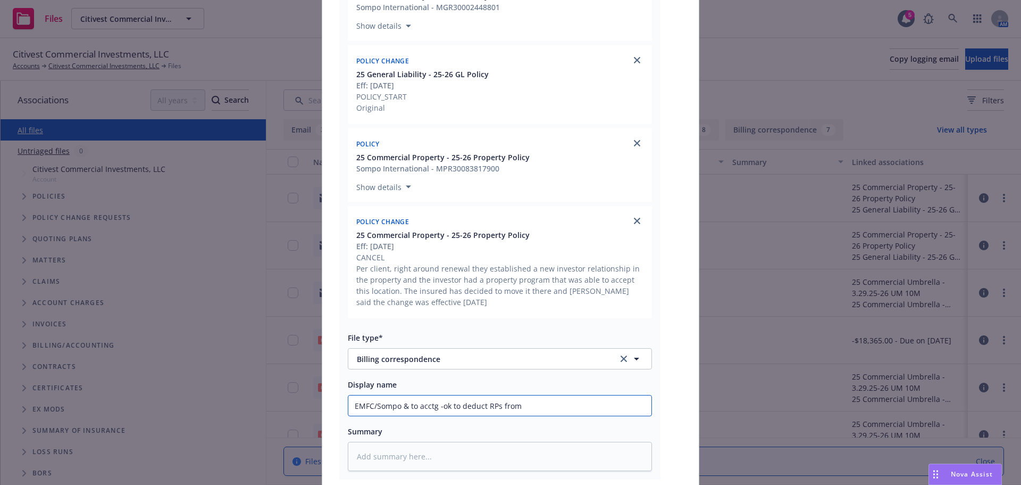
type textarea "x"
type input "EMFC/Sompo & to acctg -ok to deduct RPs from ne"
type textarea "x"
type input "EMFC/Sompo & to acctg -ok to deduct RPs from nex"
type textarea "x"
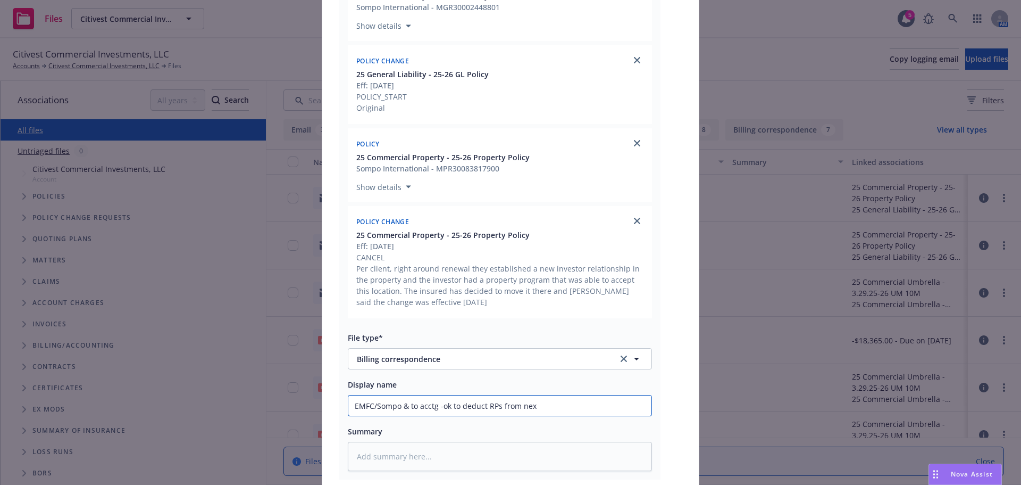
type input "EMFC/Sompo & to acctg -ok to deduct RPs from next"
type textarea "x"
type input "EMFC/Sompo & to acctg -ok to deduct RPs from next"
type textarea "x"
type input "EMFC/Sompo & to acctg -ok to deduct RPs from next p"
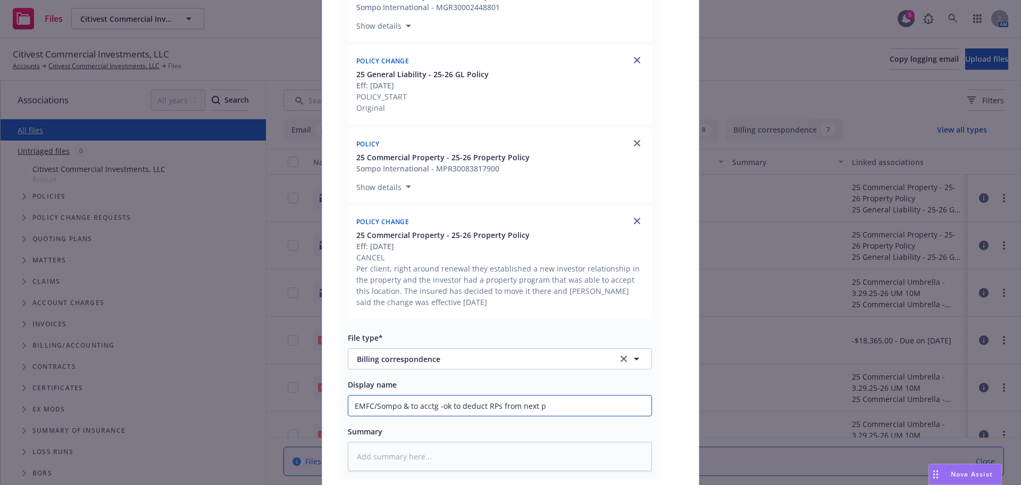
type textarea "x"
type input "EMFC/Sompo & to acctg -ok to deduct RPs from next pa"
type textarea "x"
type input "EMFC/Sompo & to acctg -ok to deduct RPs from next pay"
type textarea "x"
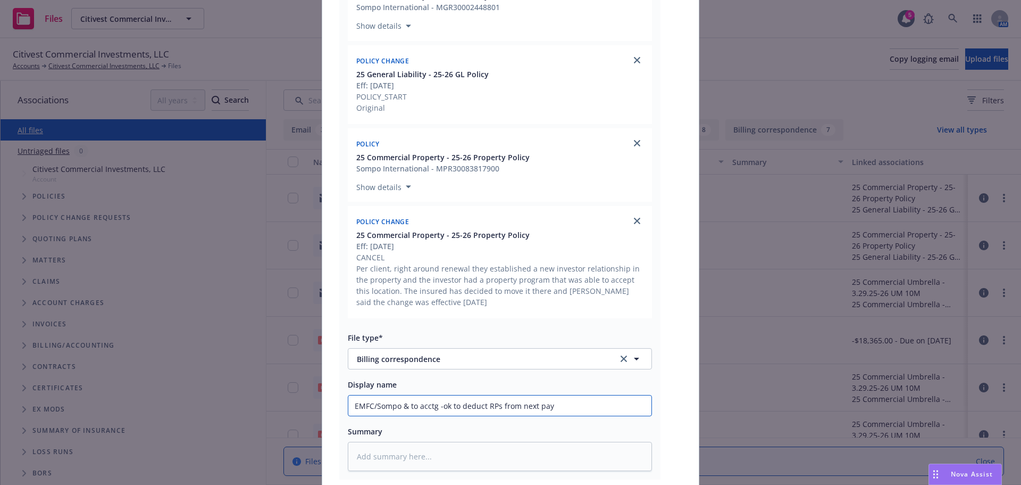
type input "EMFC/Sompo & to acctg -ok to deduct RPs from next paym"
type textarea "x"
type input "EMFC/Sompo & to acctg -ok to deduct RPs from next payme"
type textarea "x"
type input "EMFC/Sompo & to acctg -ok to deduct RPs from next paymen"
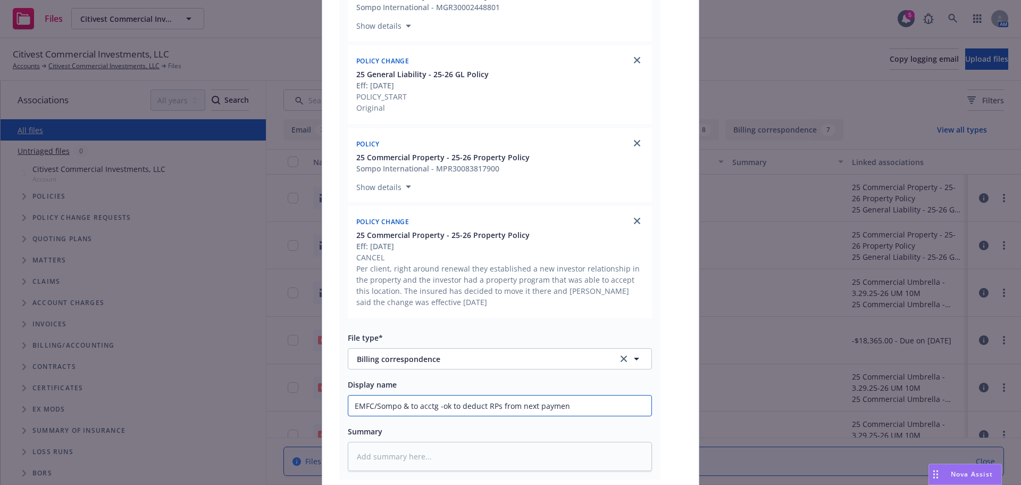
type textarea "x"
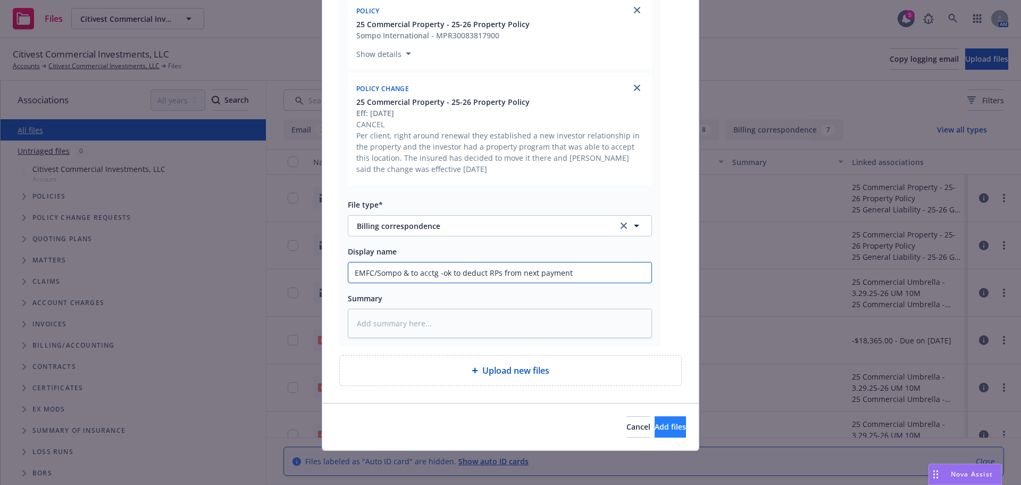
type input "EMFC/Sompo & to acctg -ok to deduct RPs from next payment"
click at [655, 426] on span "Add files" at bounding box center [670, 426] width 31 height 10
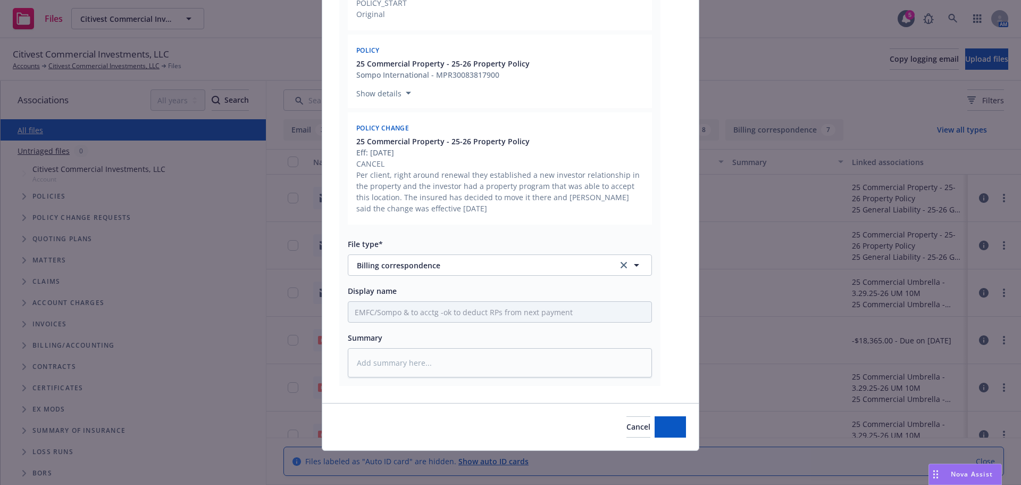
type textarea "x"
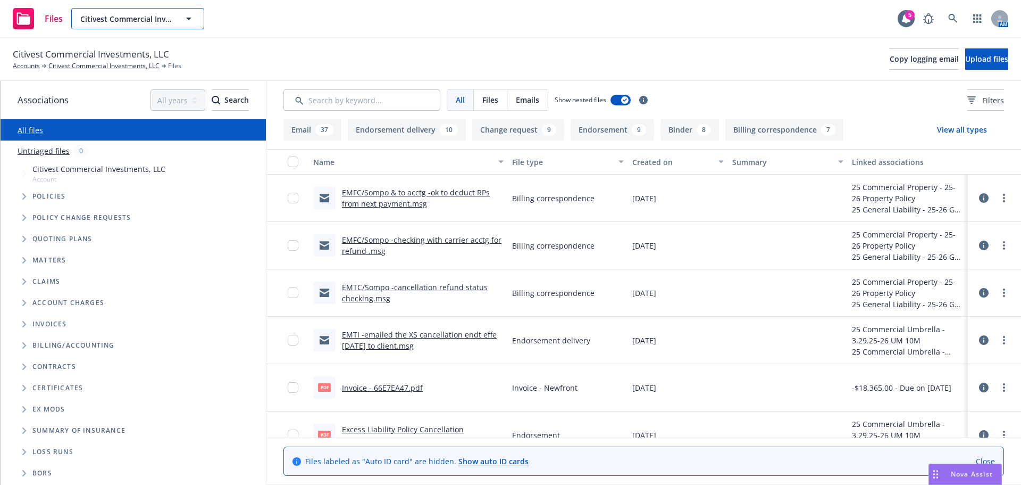
click at [107, 21] on span "Citivest Commercial Investments, LLC" at bounding box center [126, 18] width 92 height 11
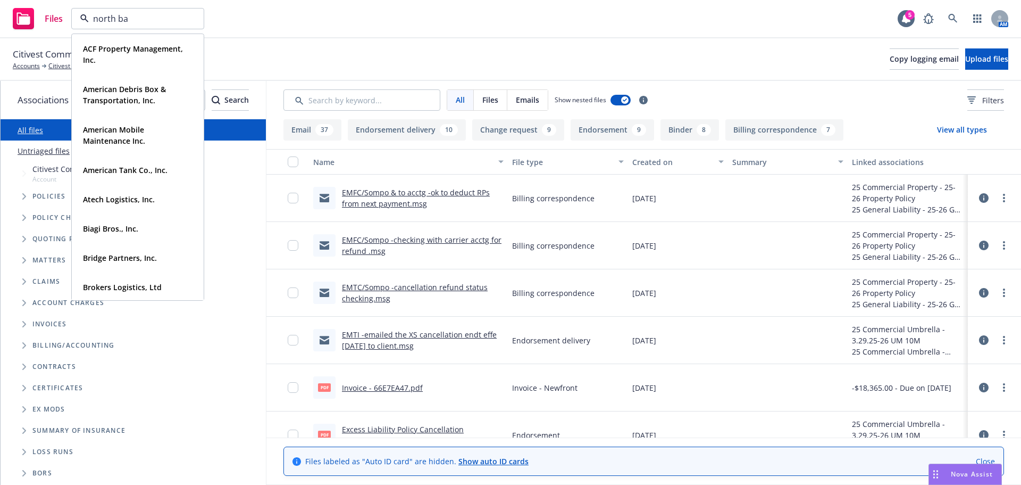
type input "north bay"
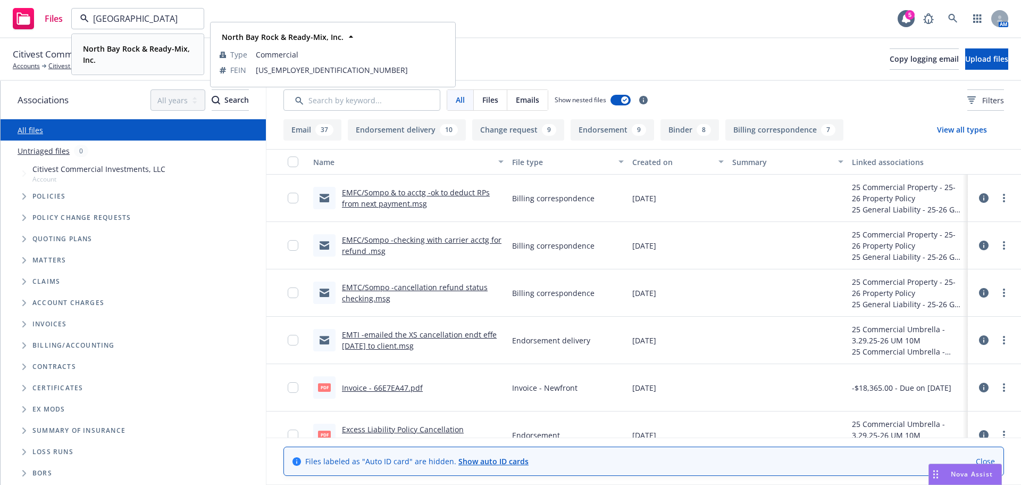
click at [105, 44] on strong "North Bay Rock & Ready-Mix, Inc." at bounding box center [136, 54] width 107 height 21
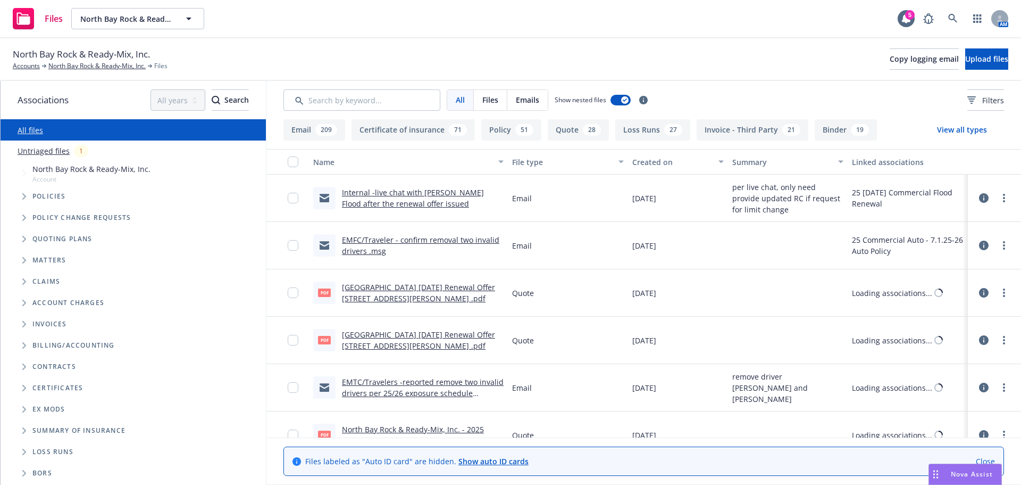
scroll to position [798, 0]
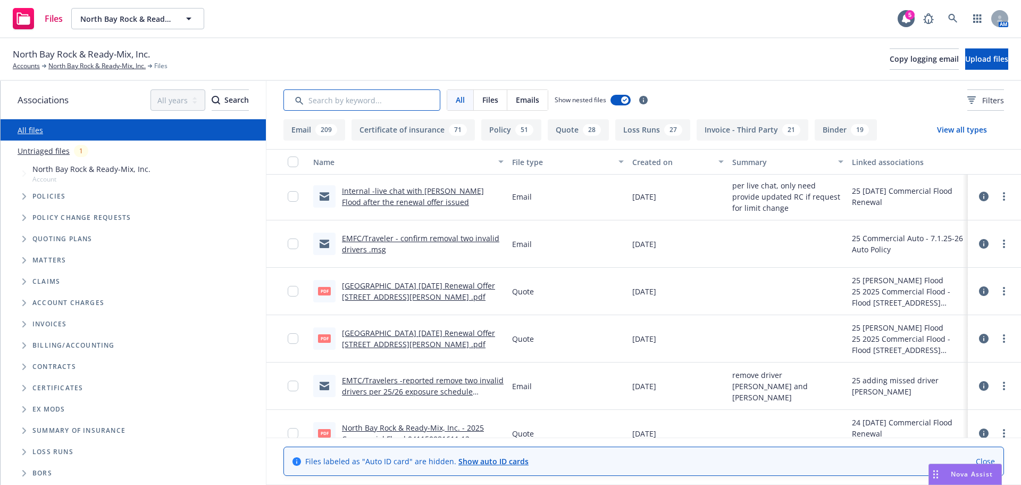
click at [353, 102] on input "Search by keyword..." at bounding box center [362, 99] width 157 height 21
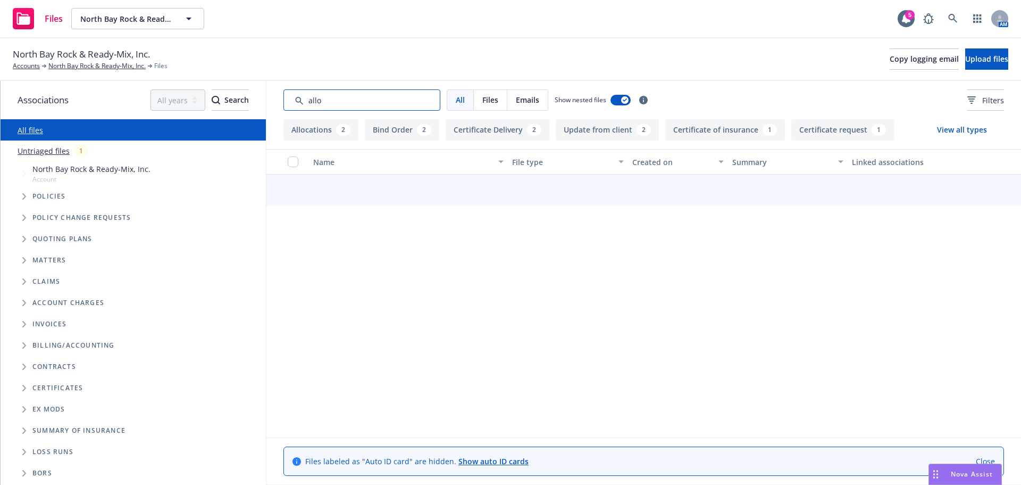
scroll to position [0, 0]
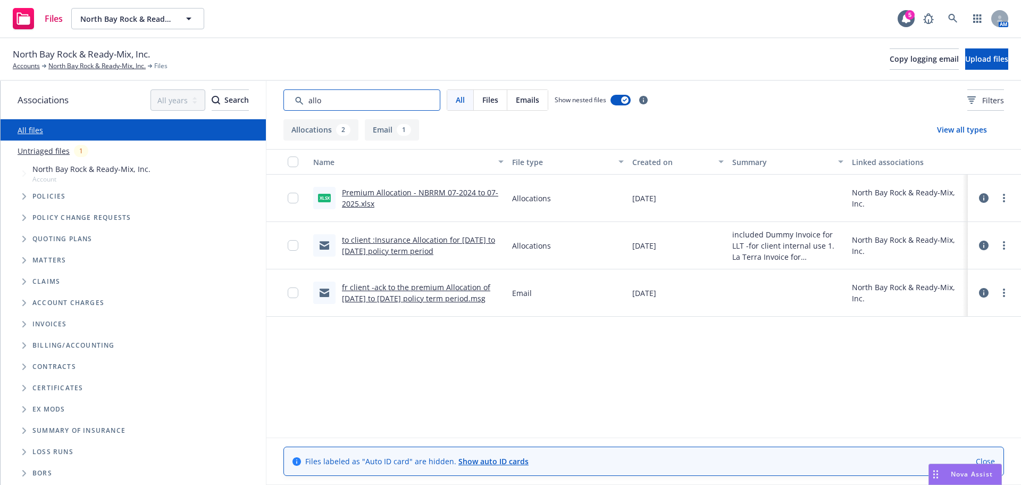
type input "allo"
click at [377, 196] on link "Premium Allocation - NBRRM 07-2024 to 07-2025.xlsx" at bounding box center [420, 197] width 156 height 21
click at [82, 63] on link "North Bay Rock & Ready-Mix, Inc." at bounding box center [96, 66] width 97 height 10
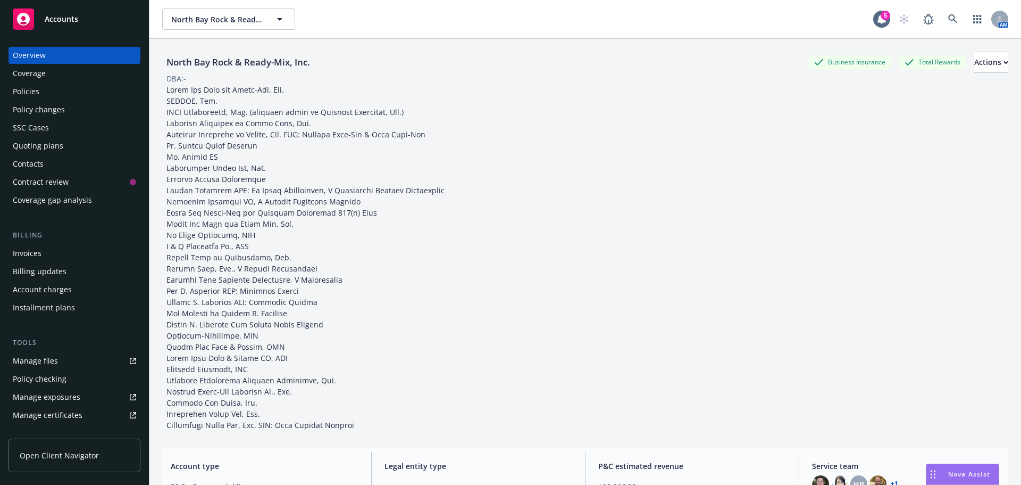
click at [33, 95] on div "Policies" at bounding box center [26, 91] width 27 height 17
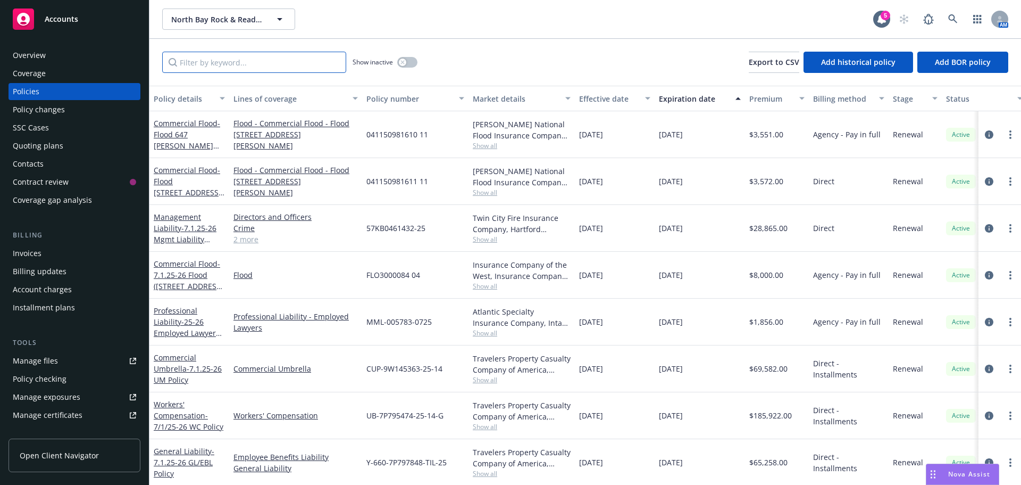
click at [237, 64] on input "Filter by keyword..." at bounding box center [254, 62] width 184 height 21
click at [228, 55] on input "Filter by keyword..." at bounding box center [254, 62] width 184 height 21
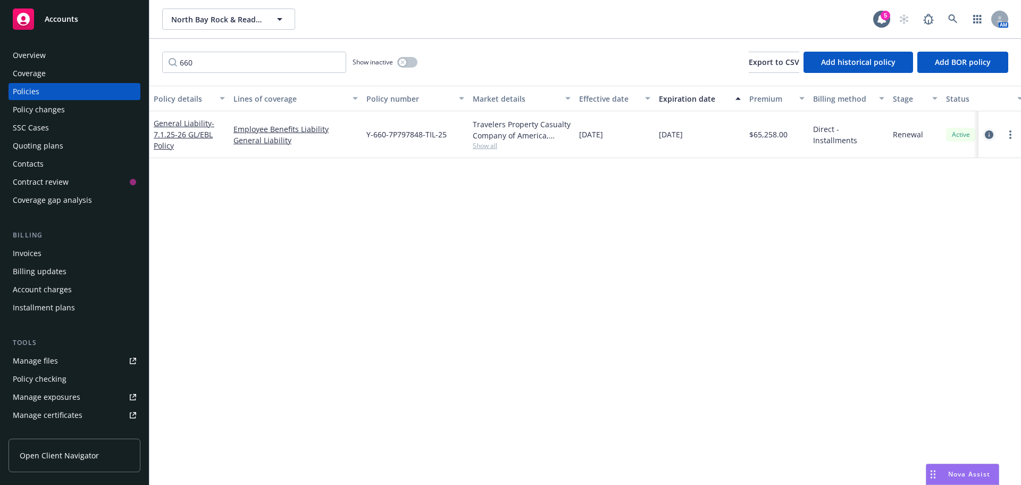
click at [990, 137] on icon "circleInformation" at bounding box center [989, 134] width 9 height 9
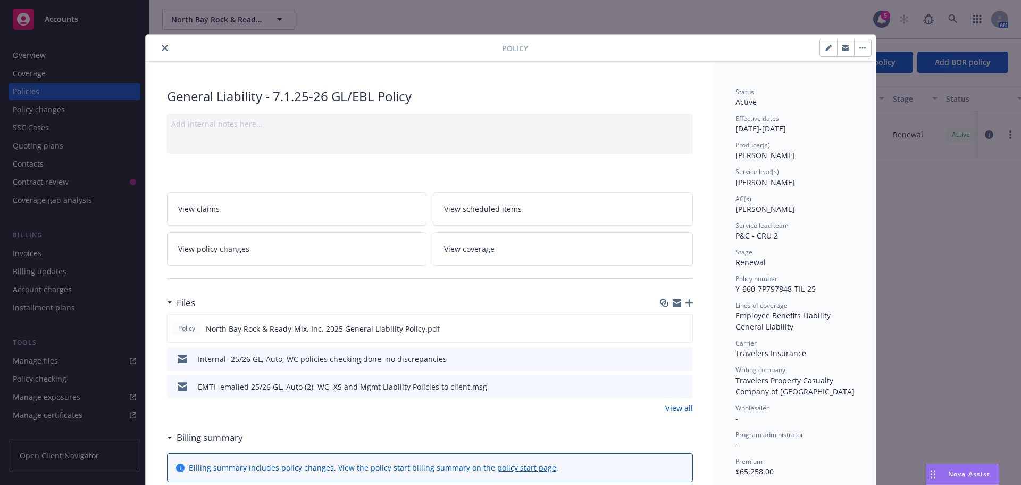
click at [162, 49] on icon "close" at bounding box center [165, 48] width 6 height 6
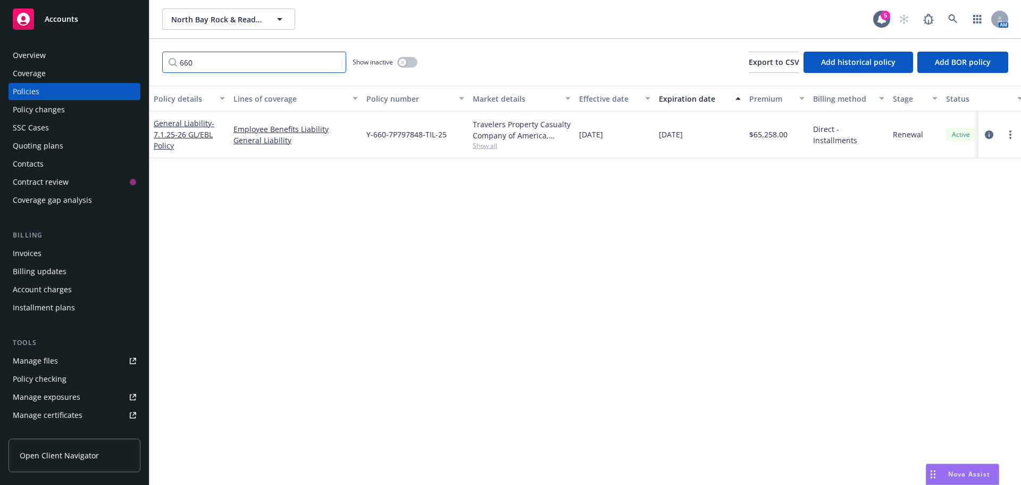
drag, startPoint x: 205, startPoint y: 59, endPoint x: 139, endPoint y: 59, distance: 66.0
click at [139, 59] on div "Accounts Overview Coverage Policies Policy changes SSC Cases Quoting plans Cont…" at bounding box center [510, 242] width 1021 height 485
click at [992, 135] on icon "circleInformation" at bounding box center [989, 134] width 9 height 9
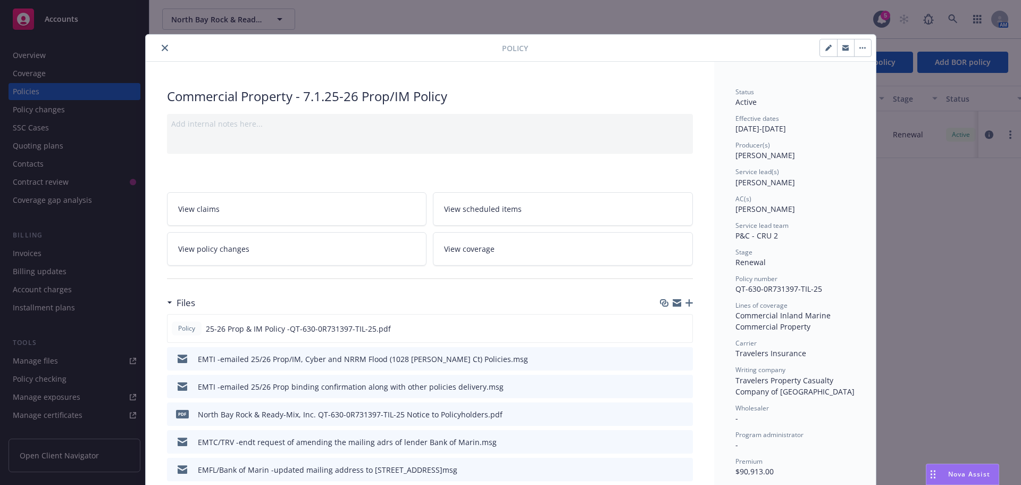
click at [162, 47] on icon "close" at bounding box center [165, 48] width 6 height 6
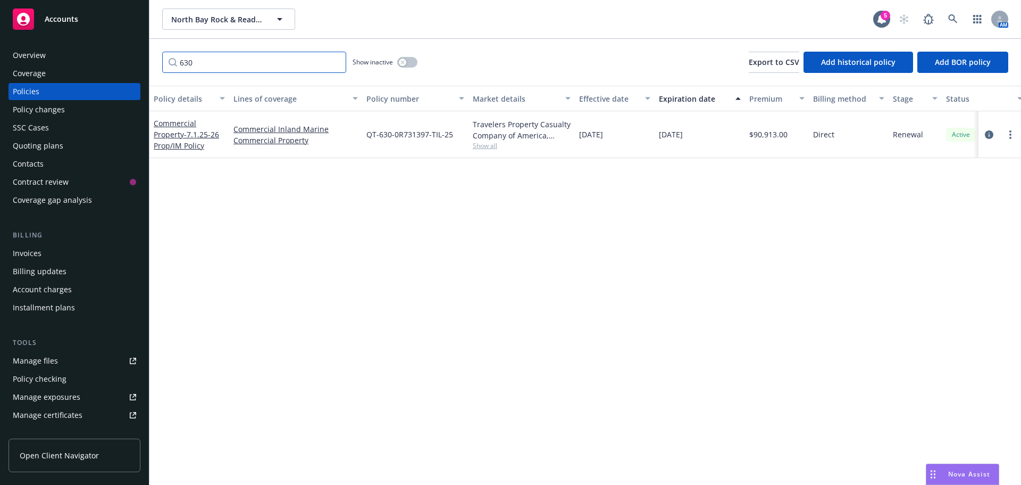
drag, startPoint x: 173, startPoint y: 64, endPoint x: 126, endPoint y: 57, distance: 47.9
click at [126, 57] on div "Accounts Overview Coverage Policies Policy changes SSC Cases Quoting plans Cont…" at bounding box center [510, 242] width 1021 height 485
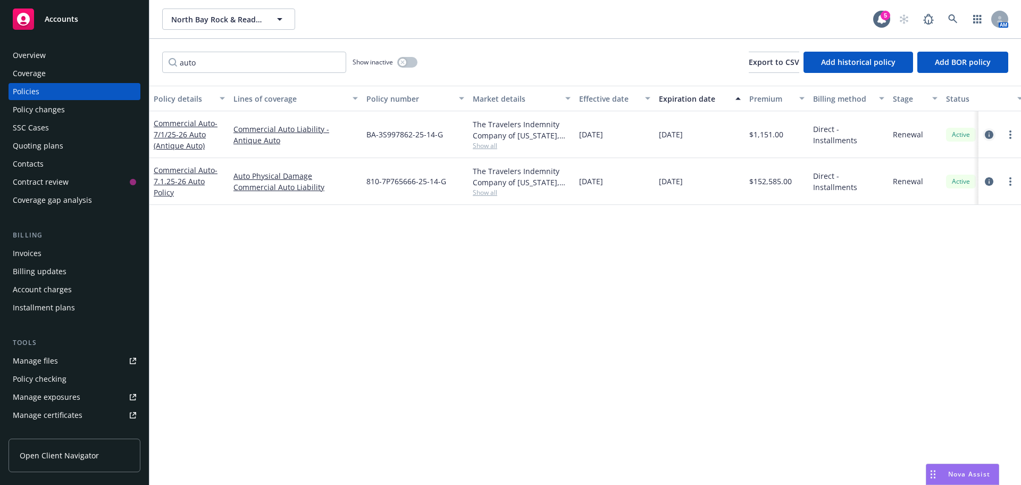
click at [985, 136] on icon "circleInformation" at bounding box center [989, 134] width 9 height 9
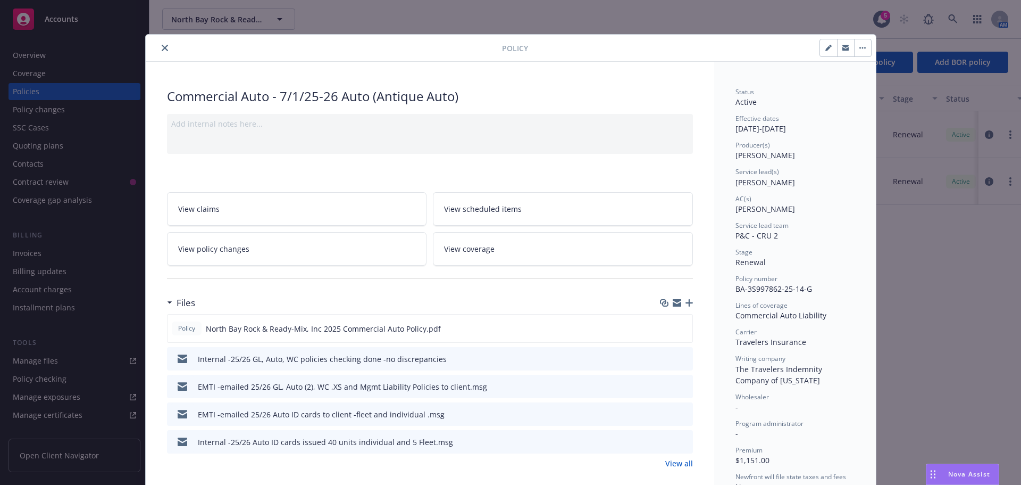
click at [162, 49] on icon "close" at bounding box center [165, 48] width 6 height 6
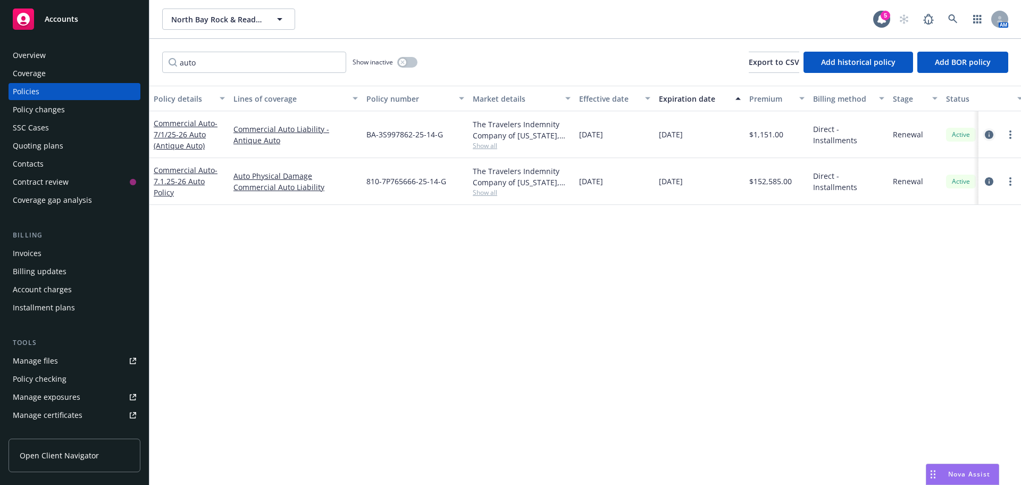
click at [990, 136] on icon "circleInformation" at bounding box center [989, 134] width 9 height 9
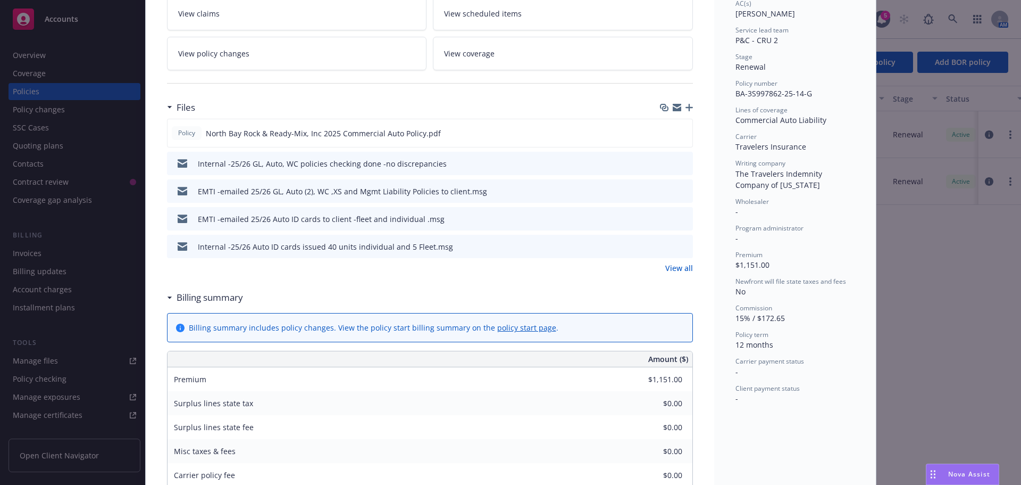
scroll to position [192, 0]
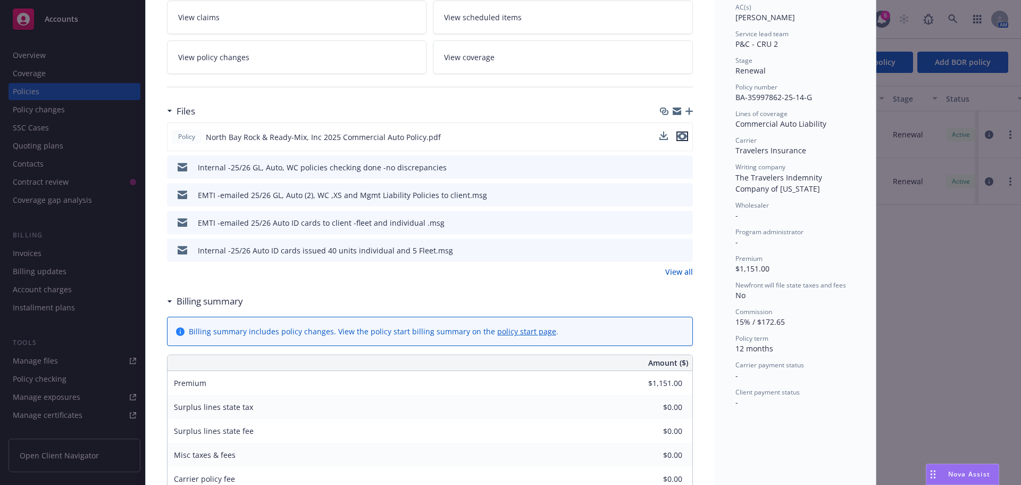
click at [680, 137] on icon "preview file" at bounding box center [683, 135] width 10 height 7
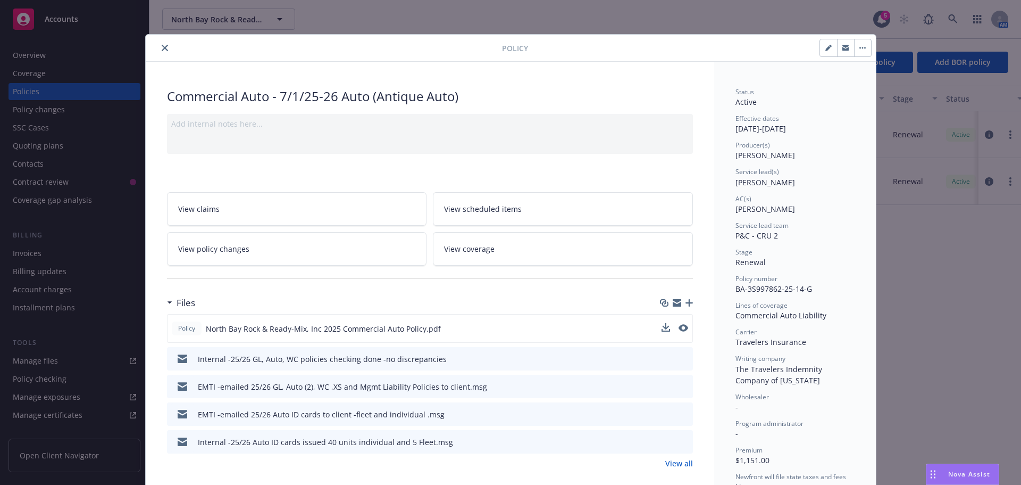
click at [162, 48] on icon "close" at bounding box center [165, 48] width 6 height 6
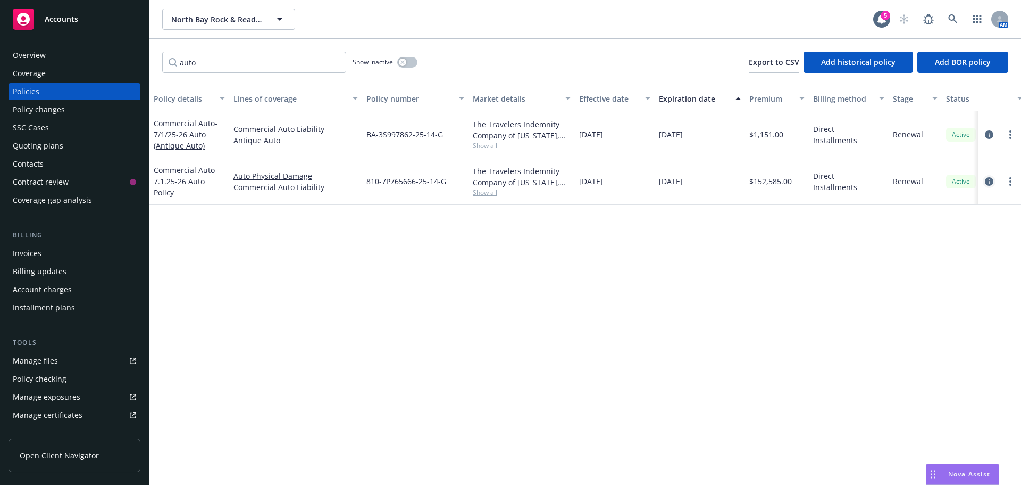
click at [990, 179] on icon "circleInformation" at bounding box center [989, 181] width 9 height 9
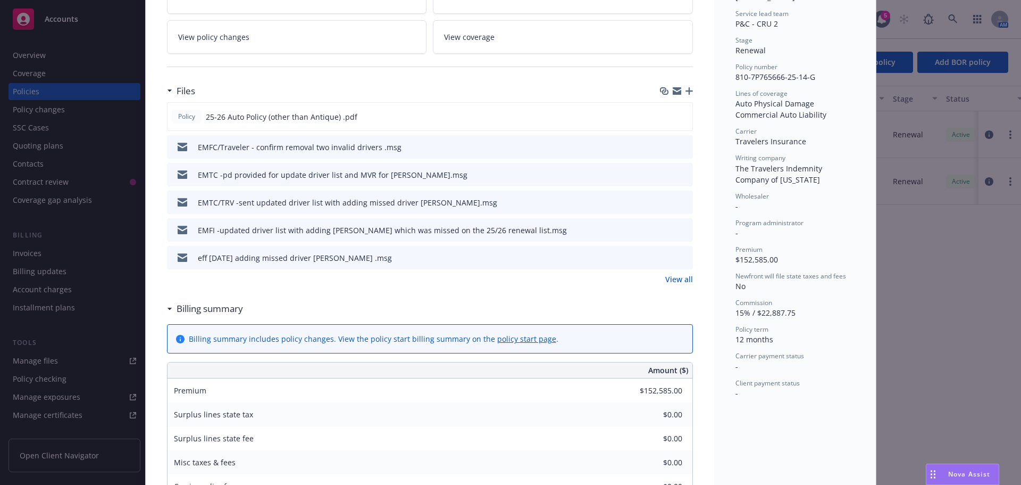
scroll to position [213, 0]
drag, startPoint x: 732, startPoint y: 169, endPoint x: 751, endPoint y: 169, distance: 18.6
click at [751, 169] on span "The Travelers Indemnity Company of Connecticut" at bounding box center [780, 172] width 89 height 21
click at [681, 115] on icon "preview file" at bounding box center [683, 114] width 10 height 7
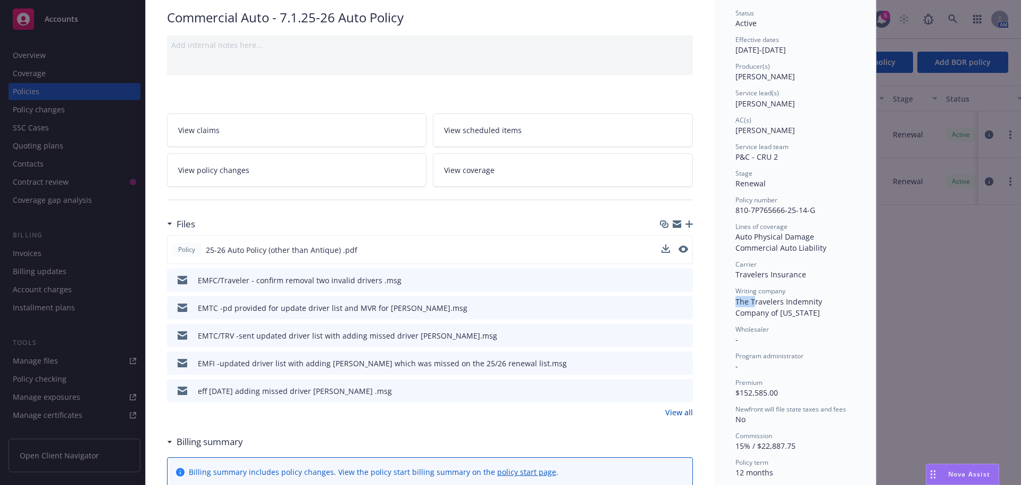
scroll to position [0, 0]
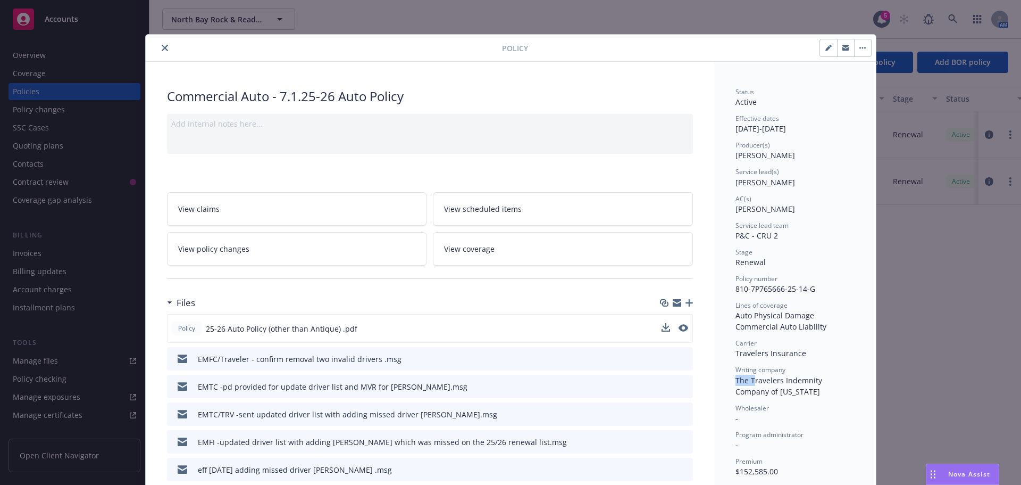
drag, startPoint x: 159, startPoint y: 44, endPoint x: 165, endPoint y: 42, distance: 7.1
click at [159, 44] on button "close" at bounding box center [165, 47] width 13 height 13
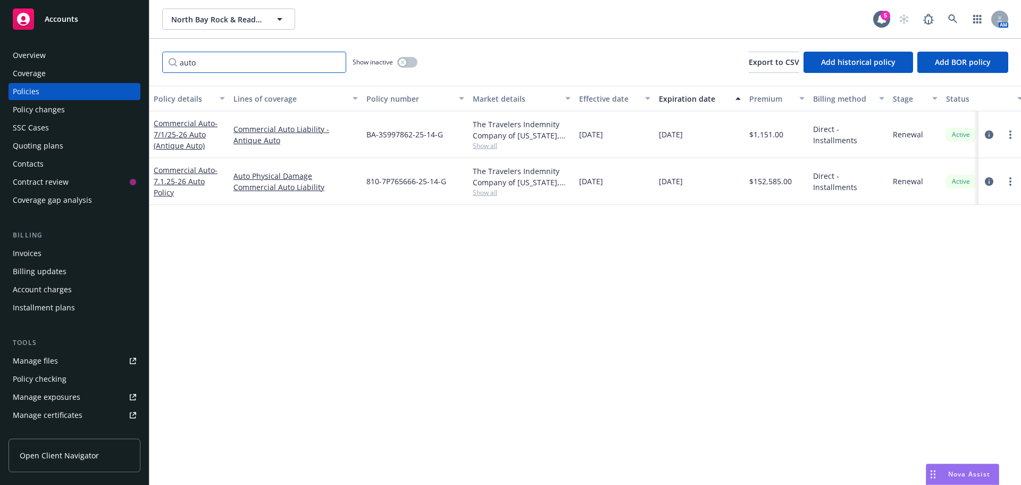
drag, startPoint x: 231, startPoint y: 65, endPoint x: 176, endPoint y: 71, distance: 55.6
click at [176, 71] on input "auto" at bounding box center [254, 62] width 184 height 21
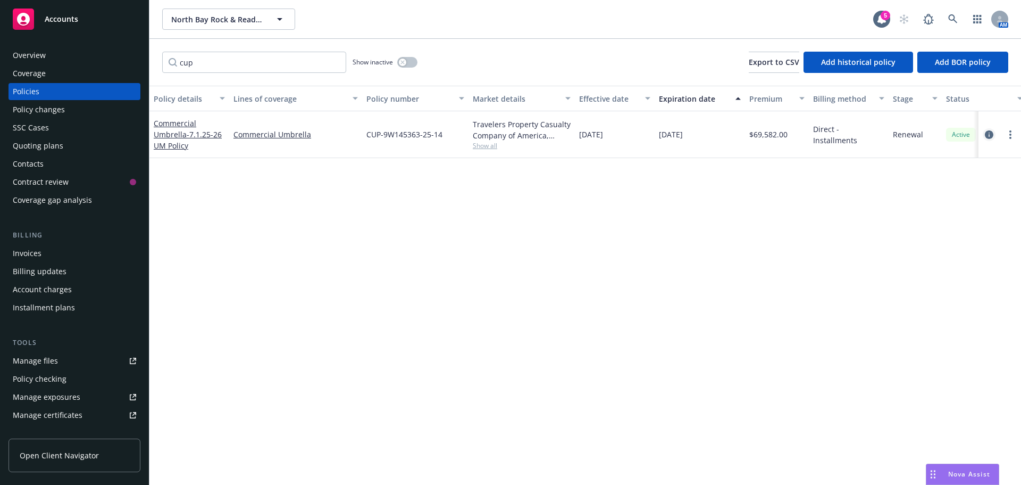
click at [990, 138] on icon "circleInformation" at bounding box center [989, 134] width 9 height 9
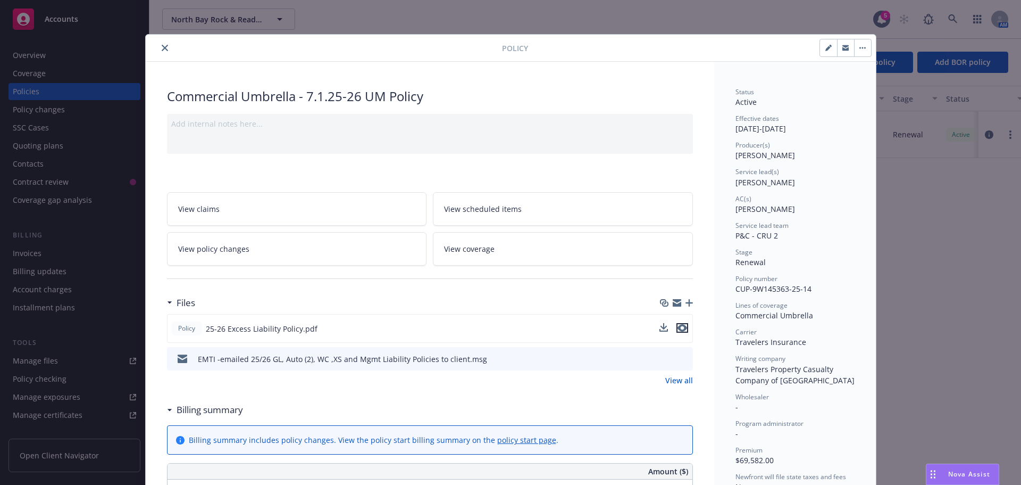
click at [679, 329] on icon "preview file" at bounding box center [683, 327] width 10 height 7
click at [162, 45] on icon "close" at bounding box center [165, 48] width 6 height 6
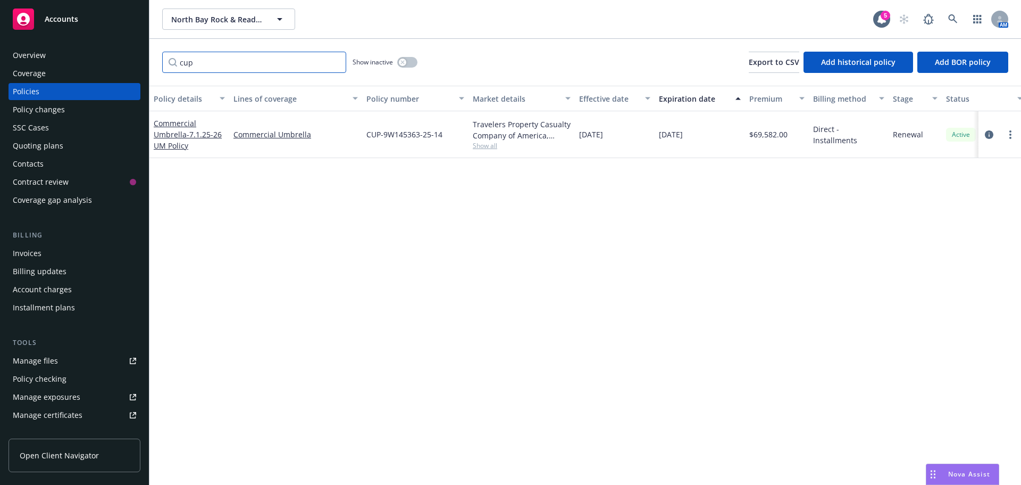
drag, startPoint x: 206, startPoint y: 69, endPoint x: 169, endPoint y: 66, distance: 37.4
click at [169, 66] on input "cup" at bounding box center [254, 62] width 184 height 21
click at [985, 135] on icon "circleInformation" at bounding box center [989, 134] width 9 height 9
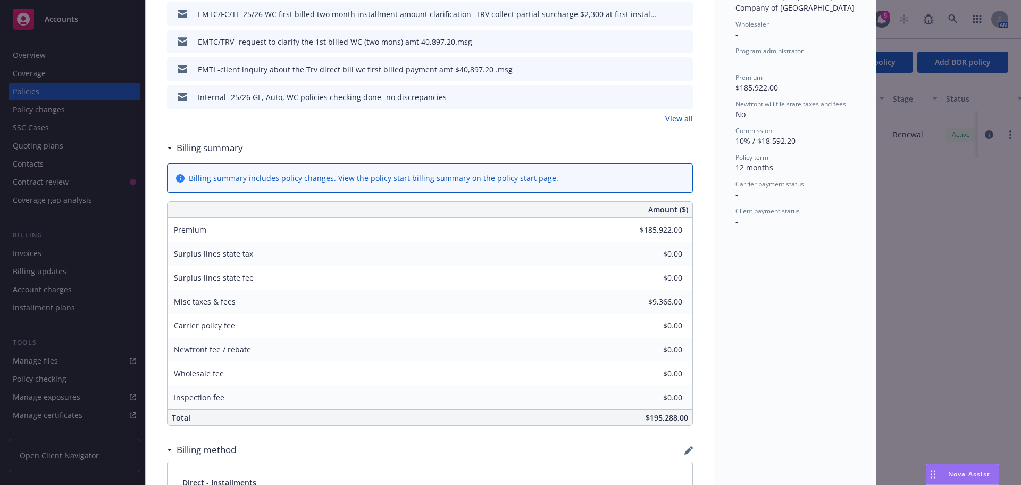
scroll to position [532, 0]
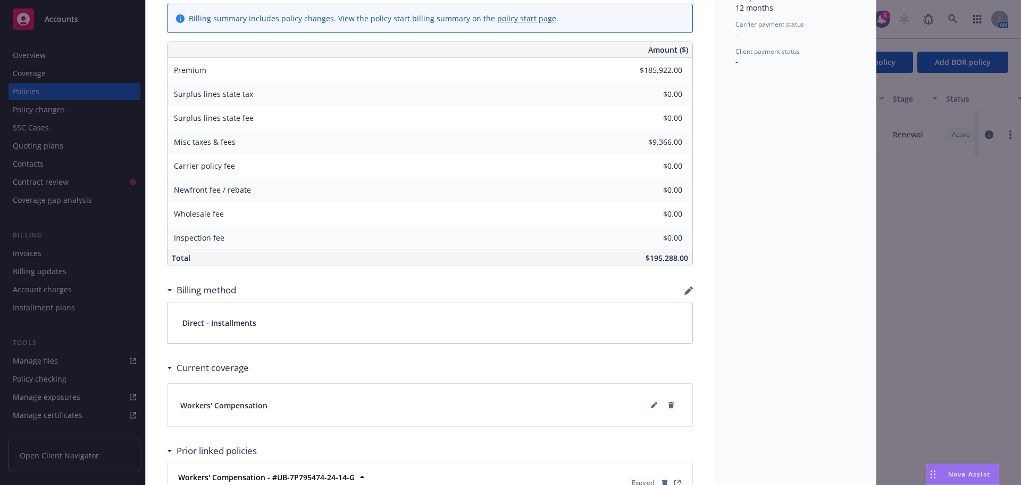
click at [649, 259] on span "$195,288.00" at bounding box center [667, 258] width 43 height 10
drag, startPoint x: 641, startPoint y: 260, endPoint x: 696, endPoint y: 260, distance: 54.8
click at [696, 260] on div "Workers' Compensation - 7/1/25-26 WC Policy Add internal notes here... View cla…" at bounding box center [430, 54] width 569 height 1049
copy span "$195,288.00"
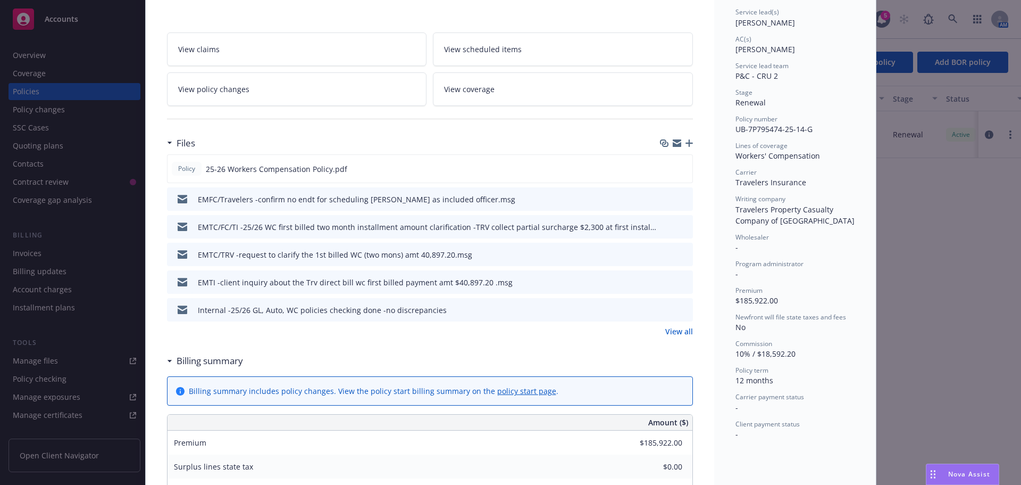
scroll to position [0, 0]
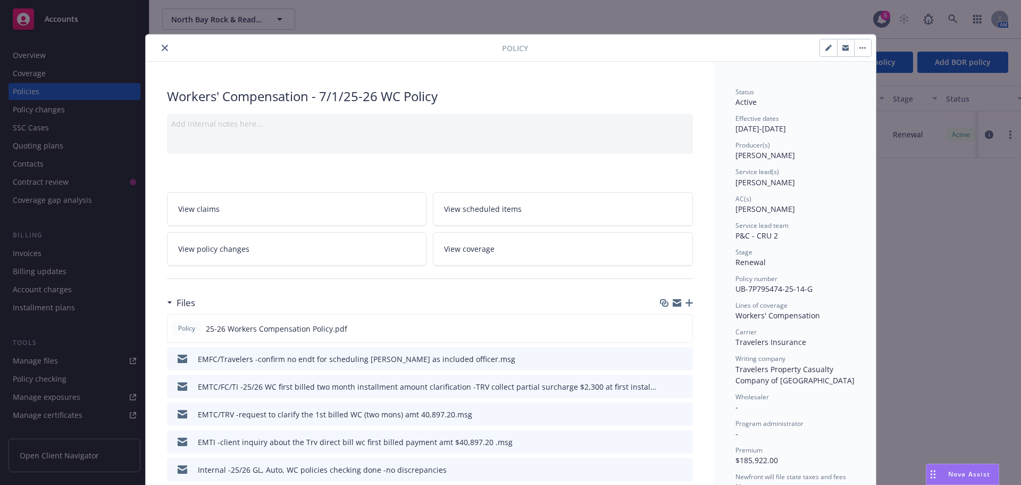
click at [162, 51] on icon "close" at bounding box center [165, 48] width 6 height 6
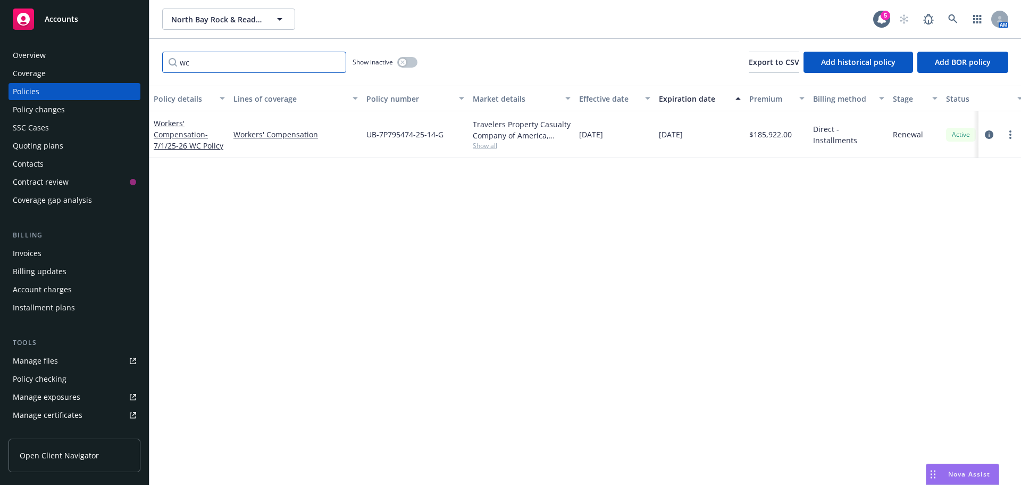
drag, startPoint x: 162, startPoint y: 62, endPoint x: 153, endPoint y: 62, distance: 9.0
click at [153, 62] on div "wc Show inactive Export to CSV Add historical policy Add BOR policy" at bounding box center [585, 62] width 872 height 47
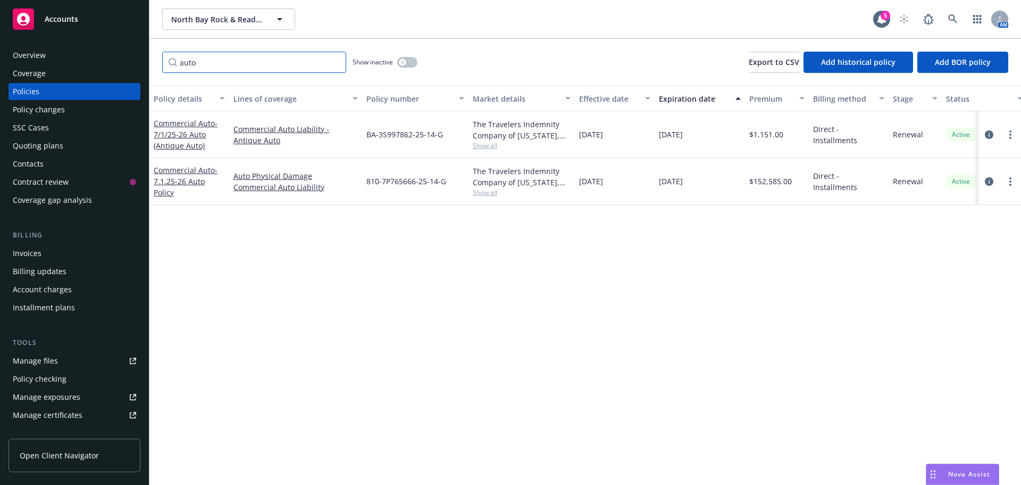
drag, startPoint x: 208, startPoint y: 62, endPoint x: 125, endPoint y: 70, distance: 83.4
click at [125, 70] on div "Accounts Overview Coverage Policies Policy changes SSC Cases Quoting plans Cont…" at bounding box center [510, 242] width 1021 height 485
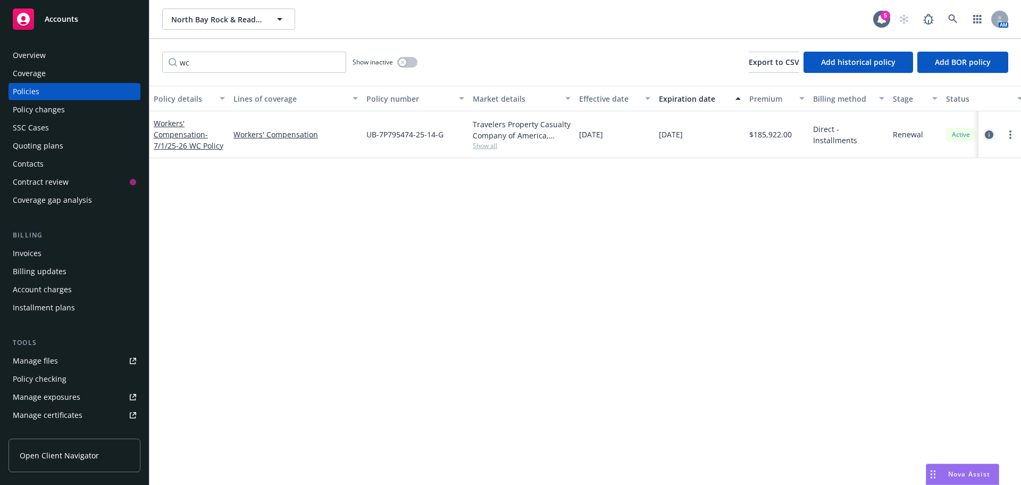
click at [991, 138] on icon "circleInformation" at bounding box center [989, 134] width 9 height 9
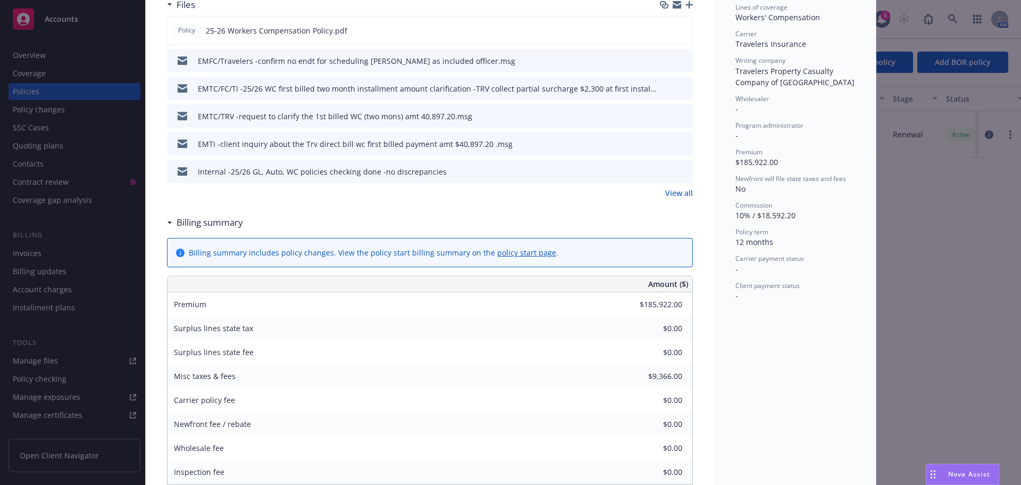
scroll to position [245, 0]
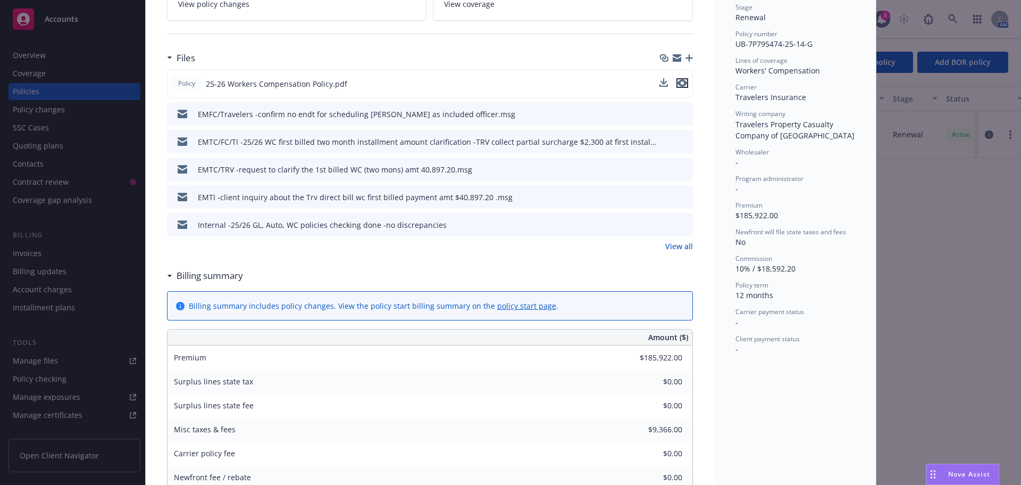
click at [679, 85] on icon "preview file" at bounding box center [683, 82] width 10 height 7
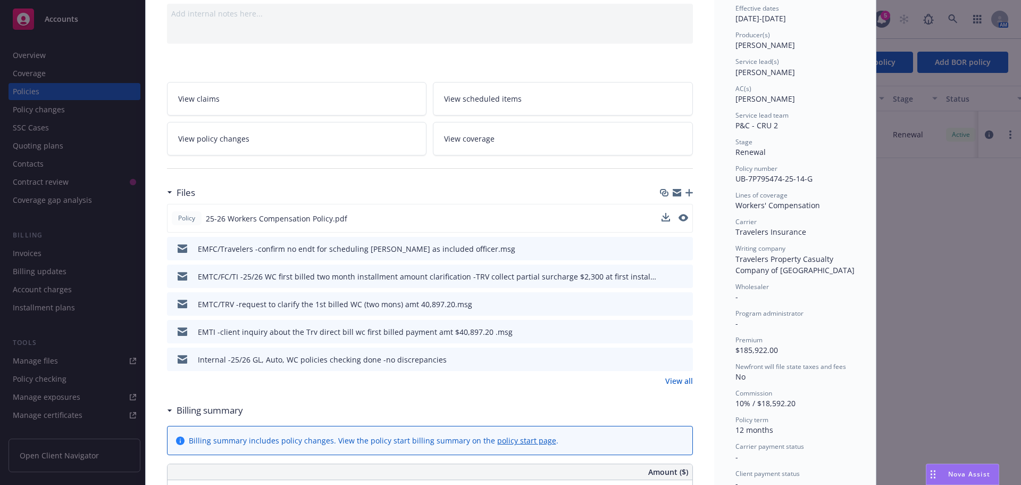
scroll to position [32, 0]
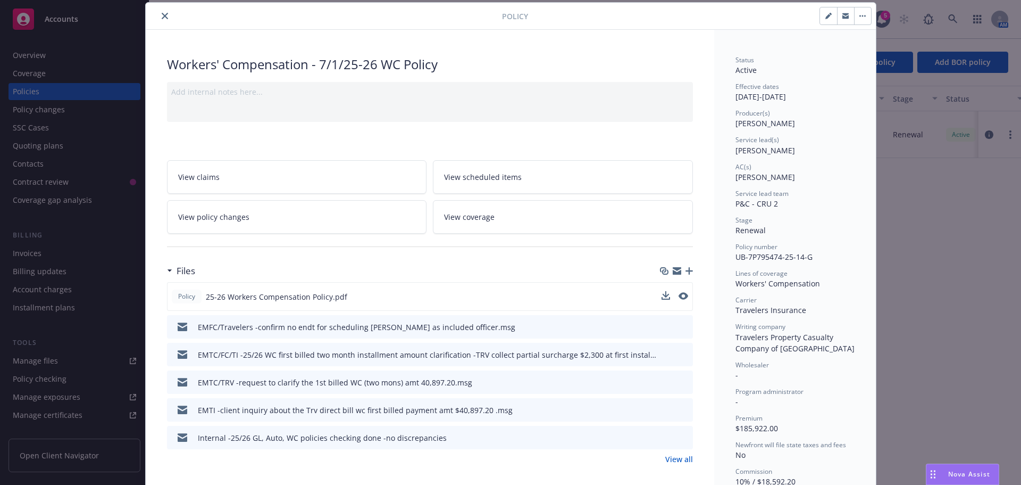
click at [162, 20] on button "close" at bounding box center [165, 16] width 13 height 13
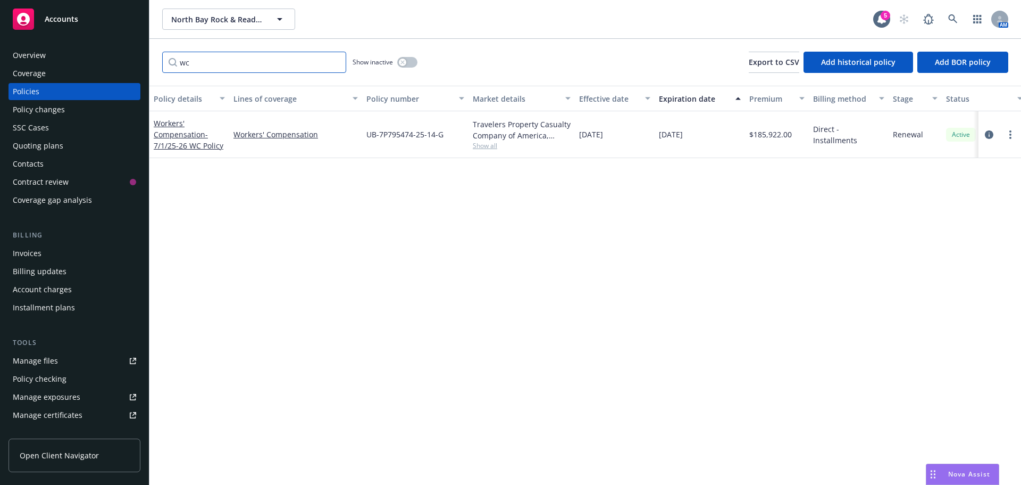
drag, startPoint x: 190, startPoint y: 56, endPoint x: 172, endPoint y: 60, distance: 18.9
click at [172, 60] on input "wc" at bounding box center [254, 62] width 184 height 21
drag, startPoint x: 417, startPoint y: 140, endPoint x: 368, endPoint y: 143, distance: 49.0
click at [368, 143] on div "108302479" at bounding box center [415, 134] width 106 height 46
copy span "108302479"
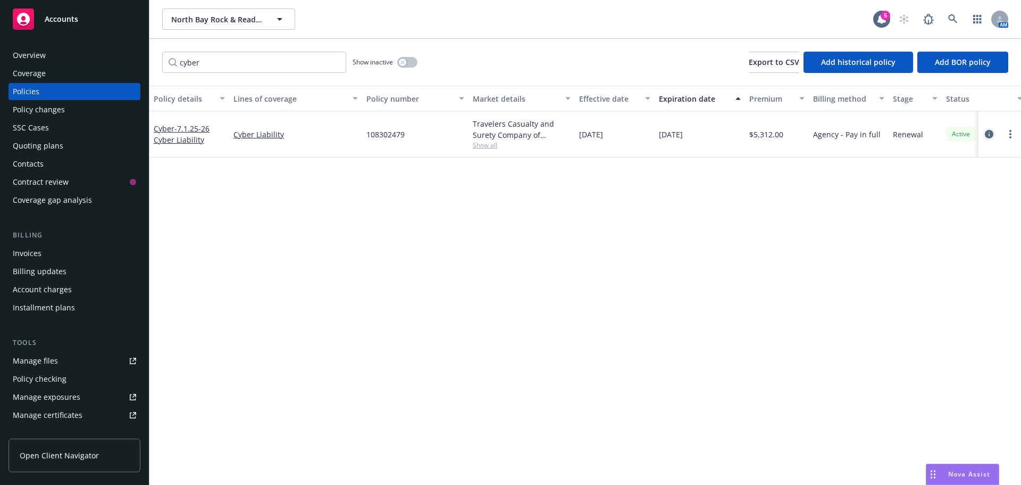
click at [988, 137] on icon "circleInformation" at bounding box center [989, 134] width 9 height 9
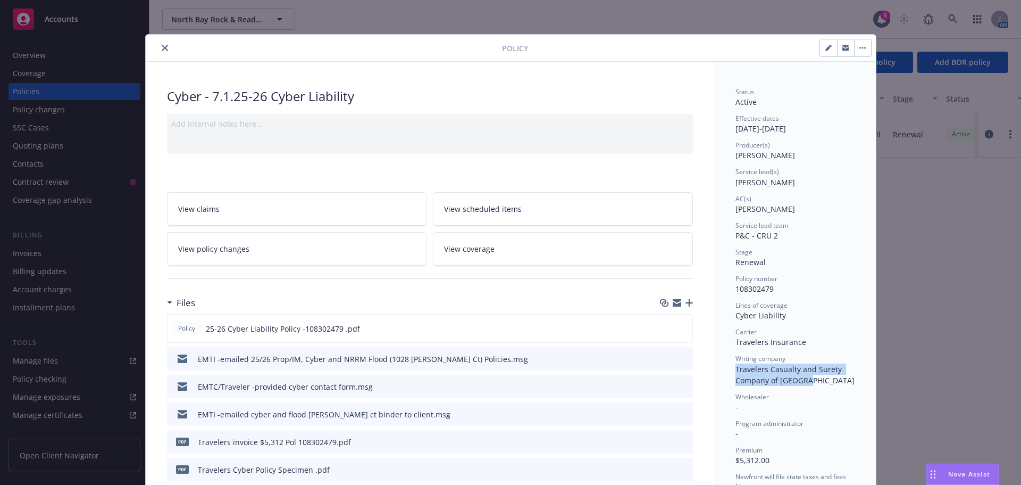
drag, startPoint x: 732, startPoint y: 368, endPoint x: 816, endPoint y: 378, distance: 84.1
click at [816, 378] on div "Writing company Travelers Casualty and Surety Company of America" at bounding box center [795, 369] width 119 height 31
copy span "Travelers Casualty and Surety Company of [GEOGRAPHIC_DATA]"
click at [679, 329] on icon "preview file" at bounding box center [683, 327] width 10 height 7
click at [161, 52] on button "close" at bounding box center [165, 47] width 13 height 13
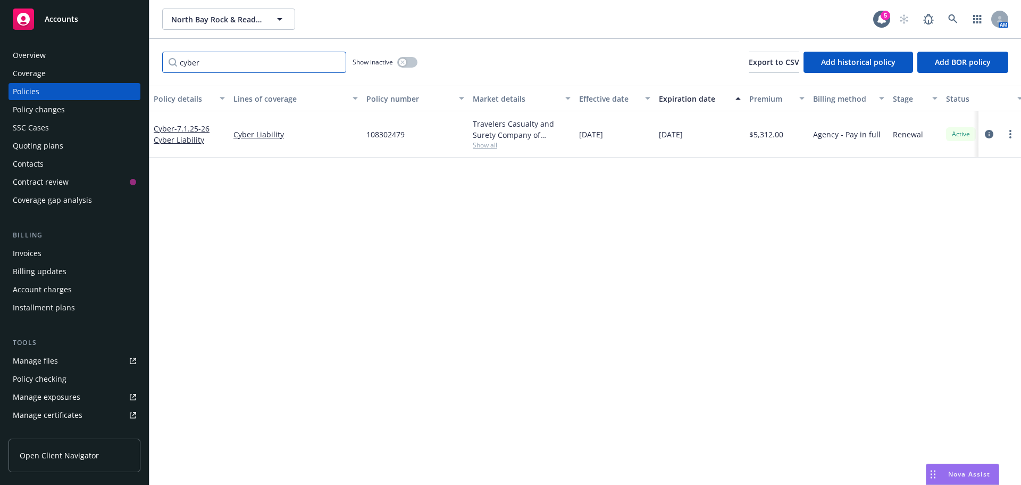
drag, startPoint x: 241, startPoint y: 63, endPoint x: 131, endPoint y: 64, distance: 110.1
click at [131, 64] on div "Accounts Overview Coverage Policies Policy changes SSC Cases Quoting plans Cont…" at bounding box center [510, 242] width 1021 height 485
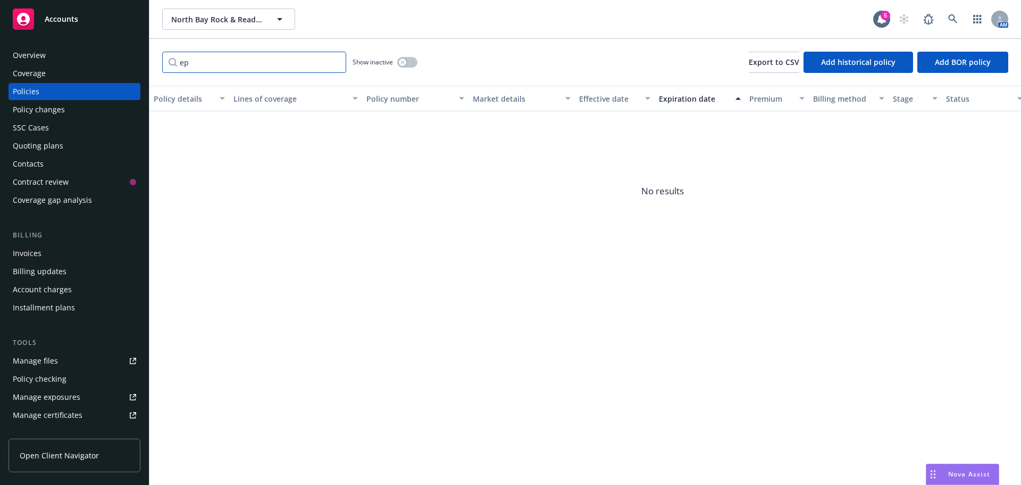
type input "e"
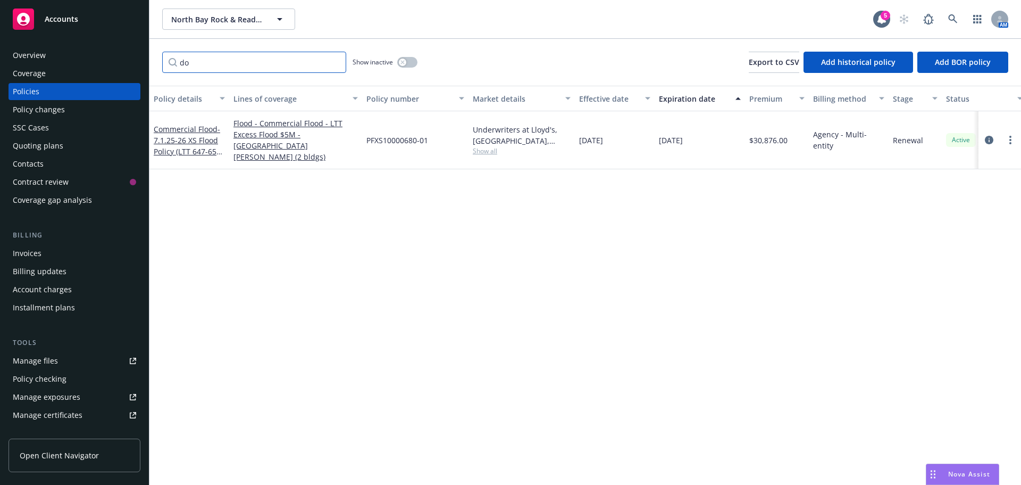
type input "d"
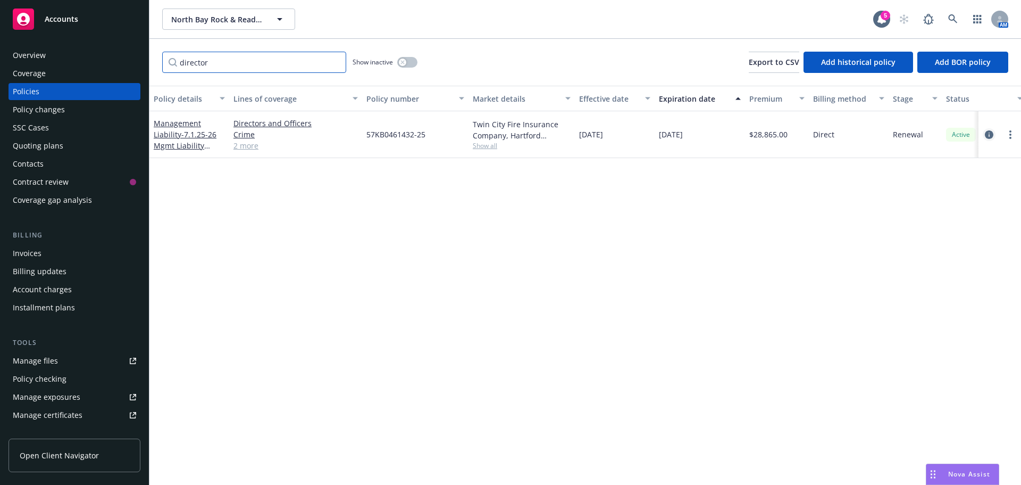
type input "director"
click at [986, 134] on icon "circleInformation" at bounding box center [989, 134] width 9 height 9
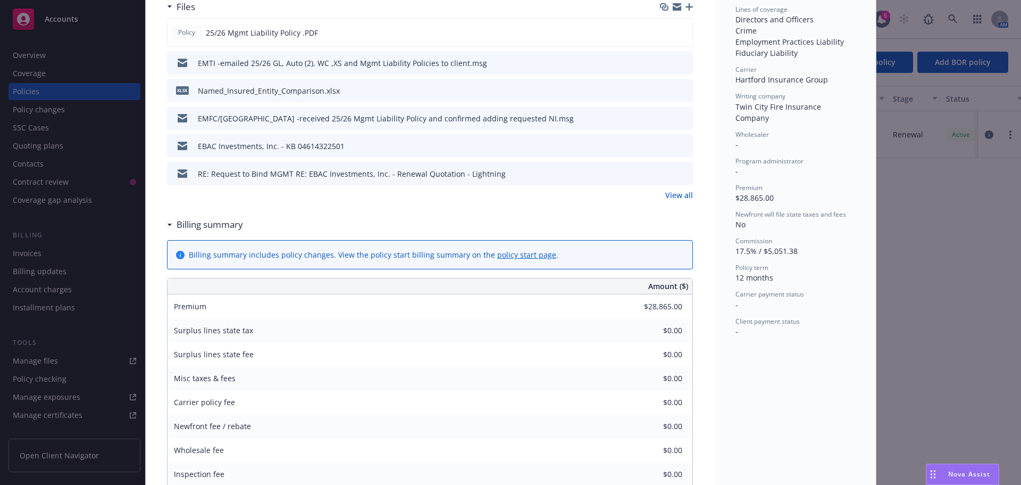
scroll to position [319, 0]
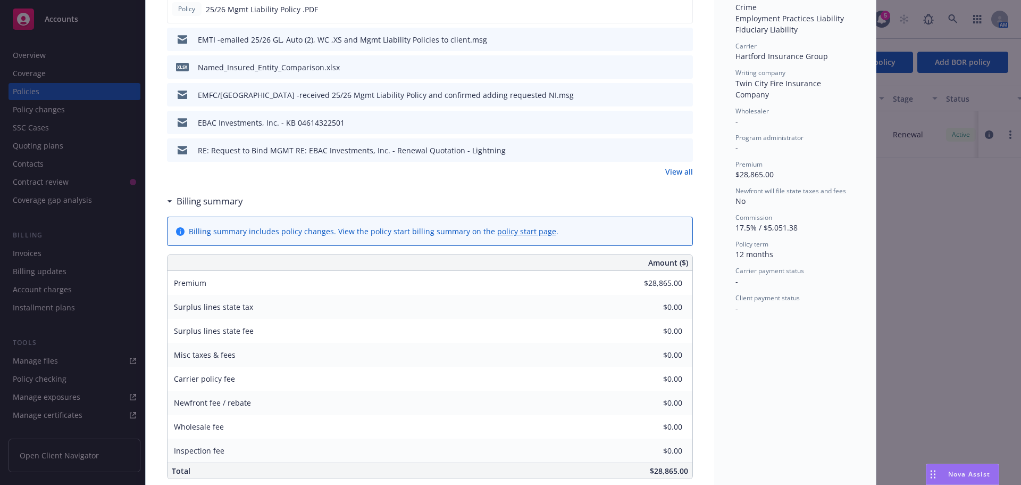
click at [650, 471] on span "$28,865.00" at bounding box center [669, 471] width 38 height 10
drag, startPoint x: 650, startPoint y: 471, endPoint x: 676, endPoint y: 470, distance: 26.1
click at [676, 470] on span "$28,865.00" at bounding box center [669, 471] width 38 height 10
copy span "28,865."
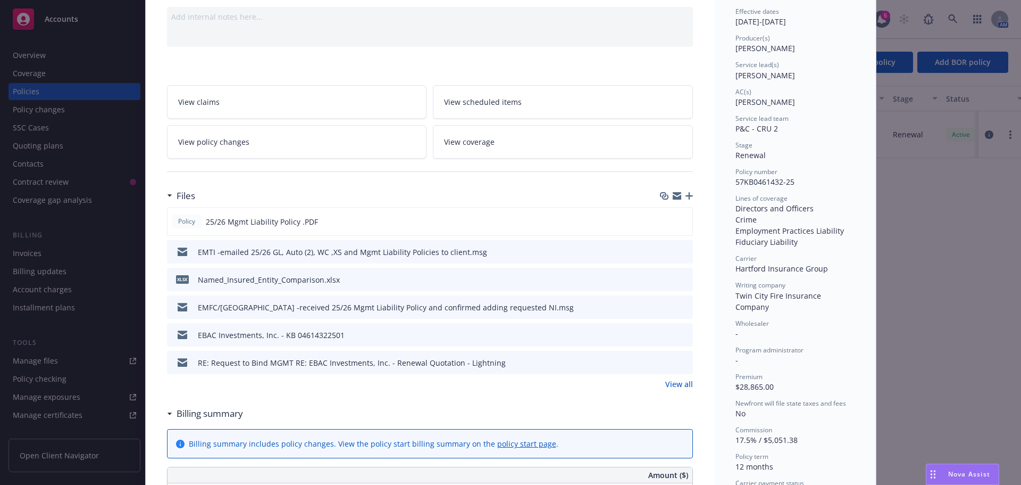
scroll to position [106, 0]
click at [682, 220] on icon "preview file" at bounding box center [683, 221] width 10 height 7
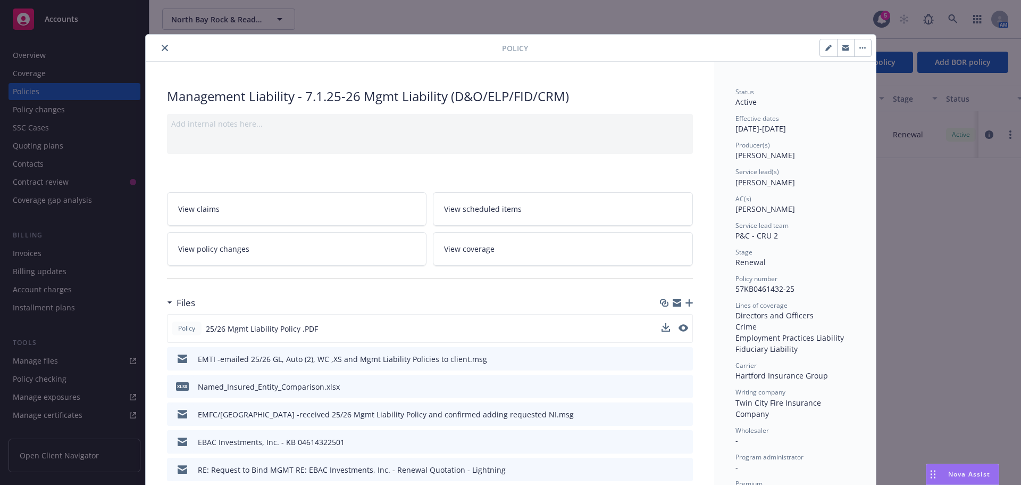
click at [162, 49] on icon "close" at bounding box center [165, 48] width 6 height 6
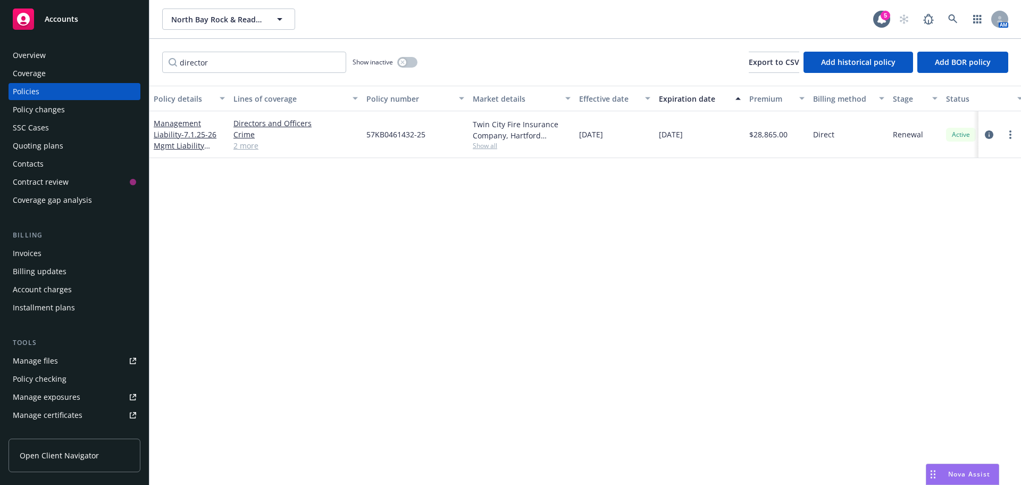
click at [45, 142] on div "Quoting plans" at bounding box center [38, 145] width 51 height 17
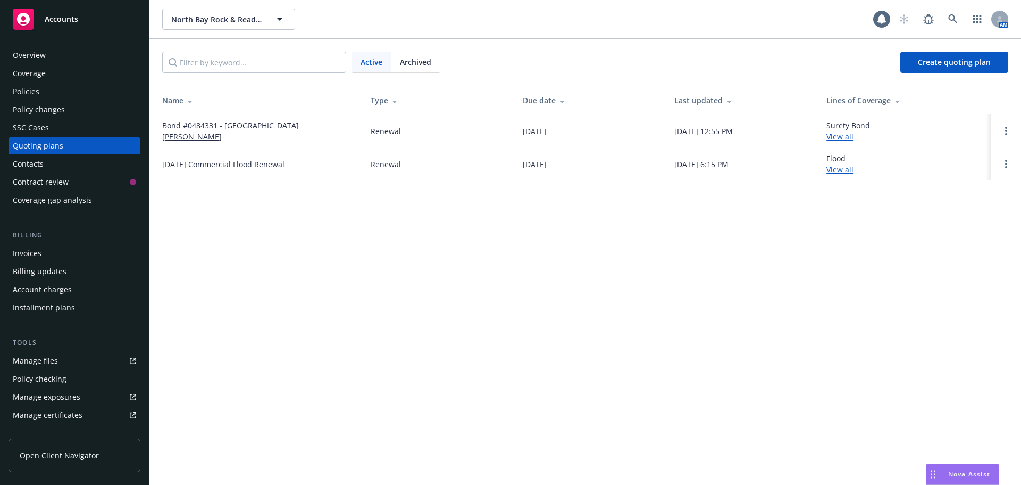
click at [409, 61] on span "Archived" at bounding box center [415, 61] width 31 height 11
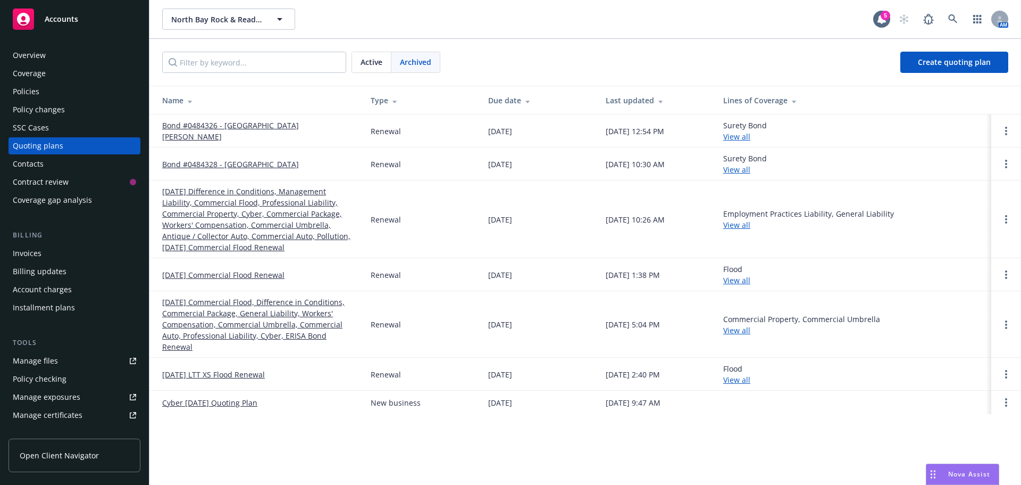
click at [231, 196] on link "07/01/25 Difference in Conditions, Management Liability, Commercial Flood, Prof…" at bounding box center [258, 219] width 192 height 67
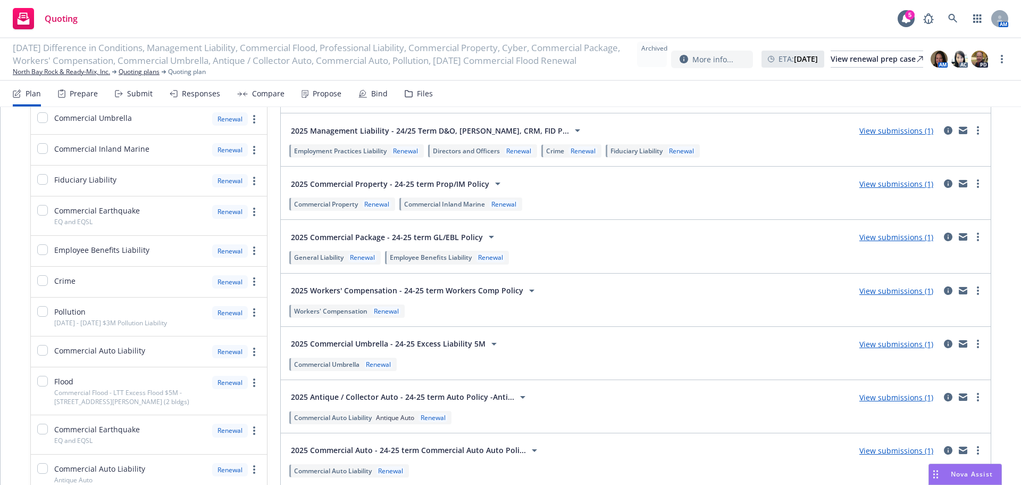
scroll to position [123, 0]
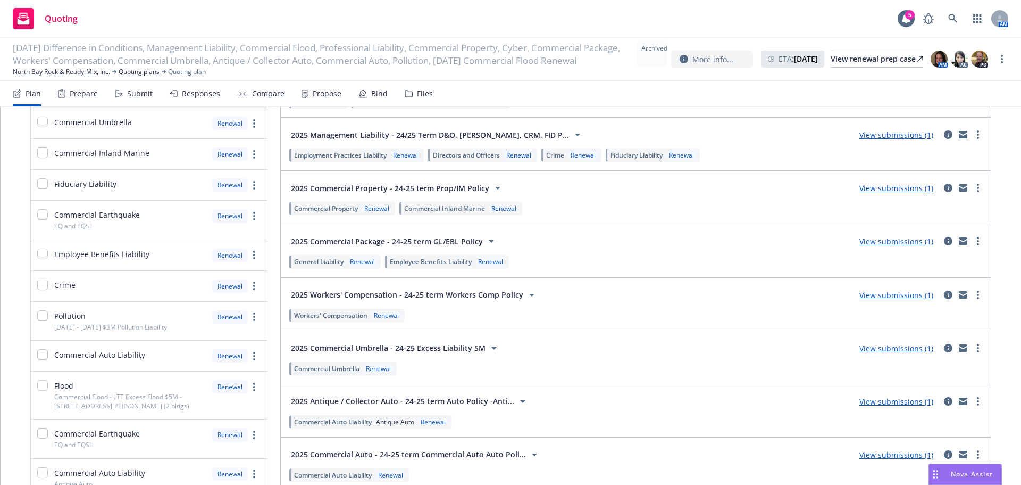
click at [882, 138] on link "View submissions (1)" at bounding box center [897, 135] width 74 height 10
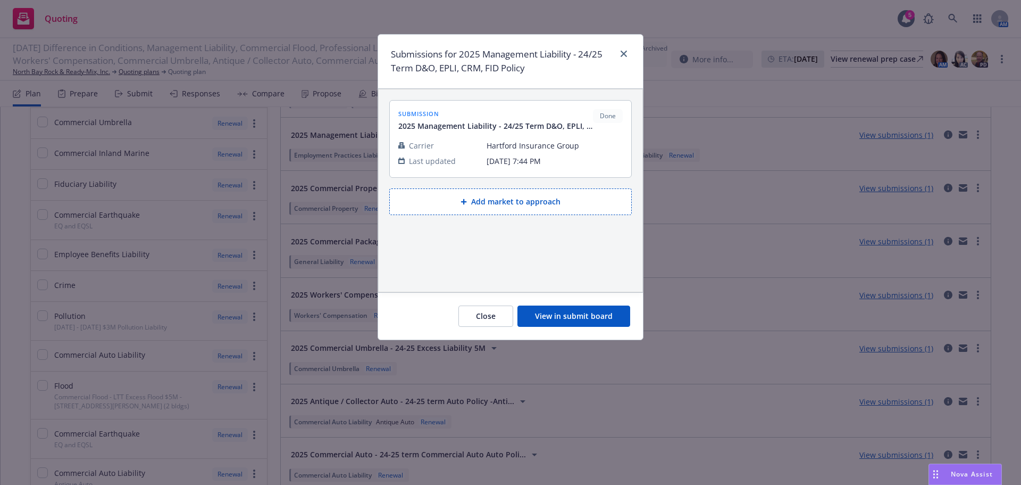
click at [560, 319] on button "View in submit board" at bounding box center [574, 315] width 113 height 21
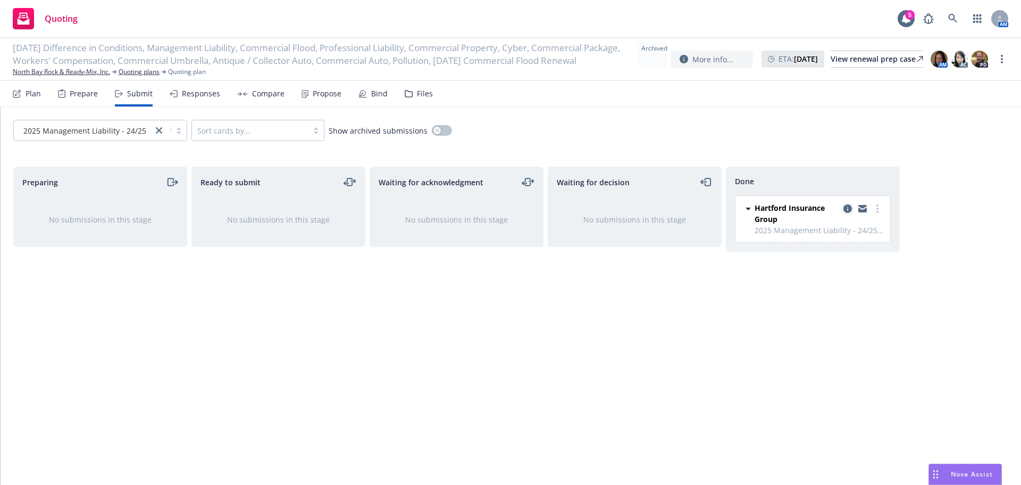
click at [846, 208] on icon "copy logging email" at bounding box center [848, 208] width 9 height 9
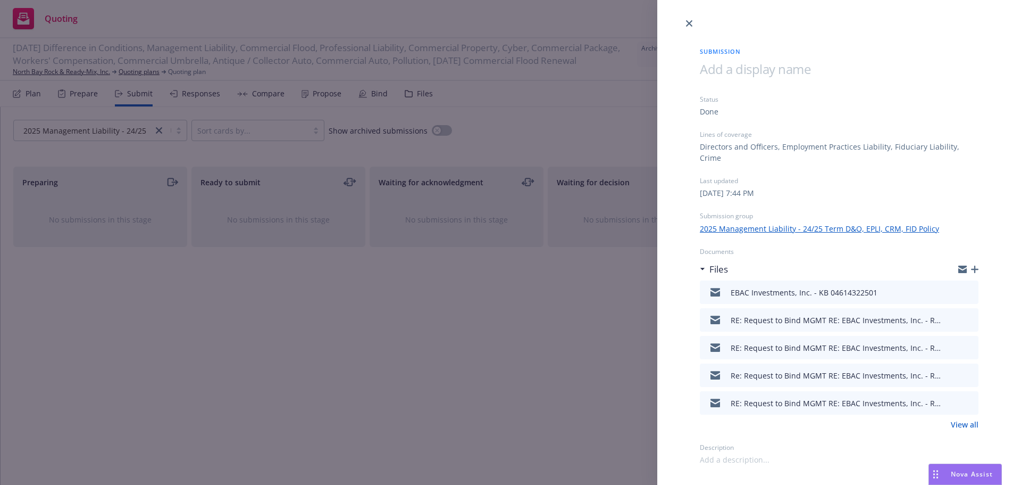
click at [965, 419] on link "View all" at bounding box center [965, 424] width 28 height 11
click at [688, 24] on icon "close" at bounding box center [689, 23] width 6 height 6
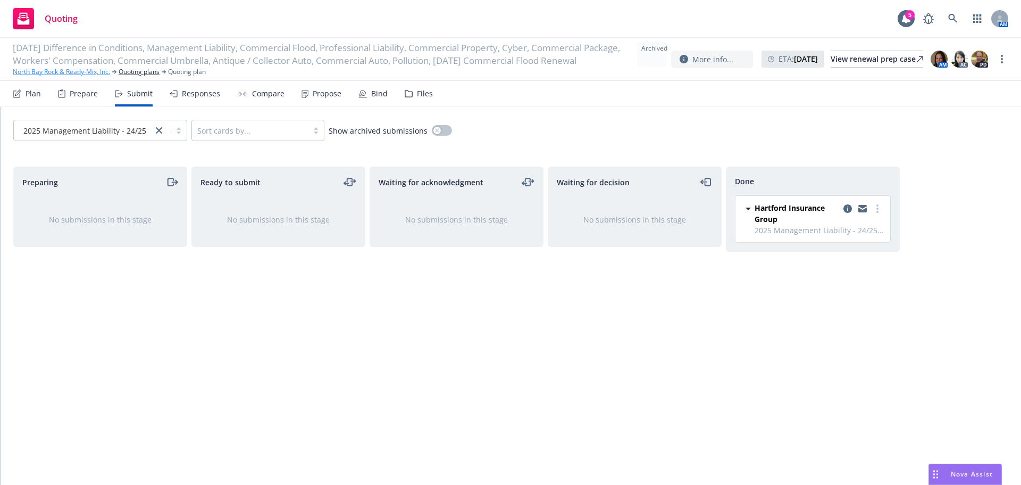
click at [56, 77] on link "North Bay Rock & Ready-Mix, Inc." at bounding box center [61, 72] width 97 height 10
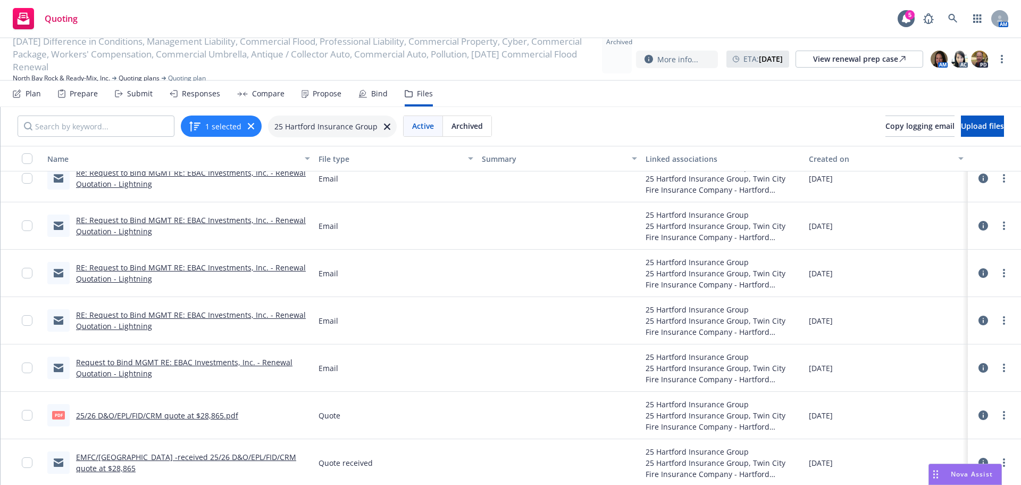
scroll to position [159, 0]
click at [147, 416] on link "25/26 D&O/EPL/FID/CRM quote at $28,865.pdf" at bounding box center [157, 414] width 162 height 10
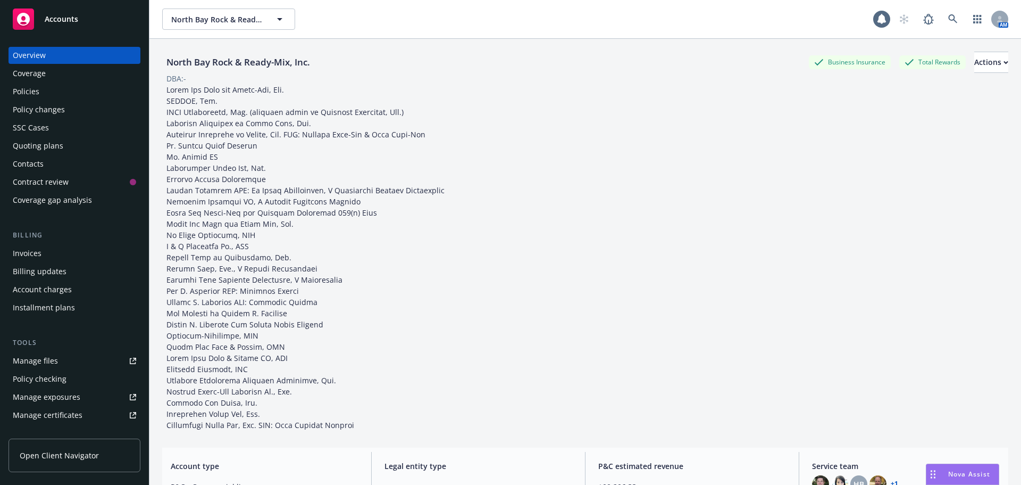
click at [26, 88] on div "Policies" at bounding box center [26, 91] width 27 height 17
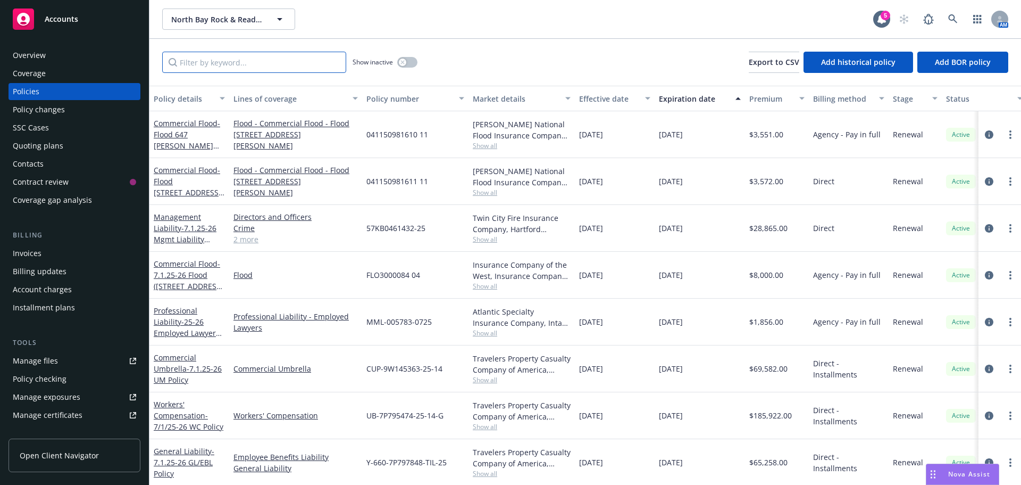
click at [209, 69] on input "Filter by keyword..." at bounding box center [254, 62] width 184 height 21
paste input "GFD03002374"
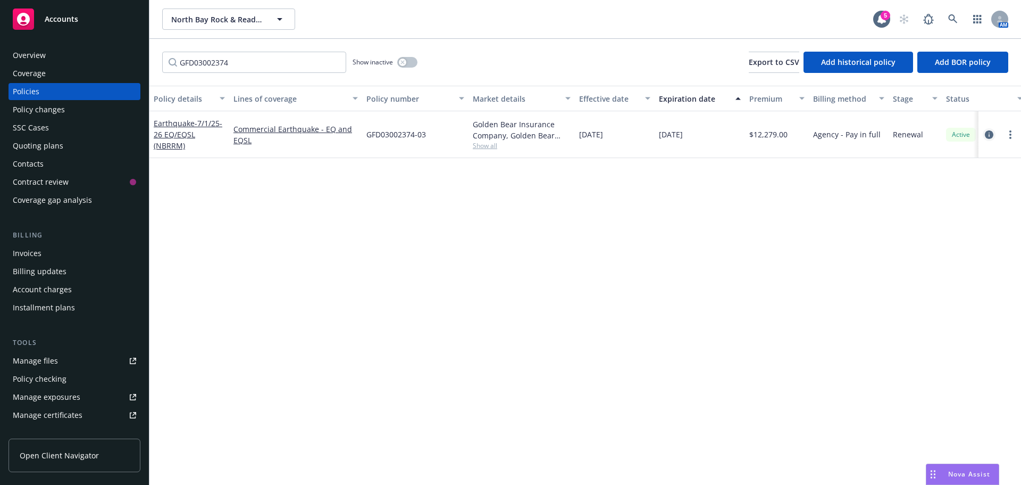
click at [992, 134] on icon "circleInformation" at bounding box center [989, 134] width 9 height 9
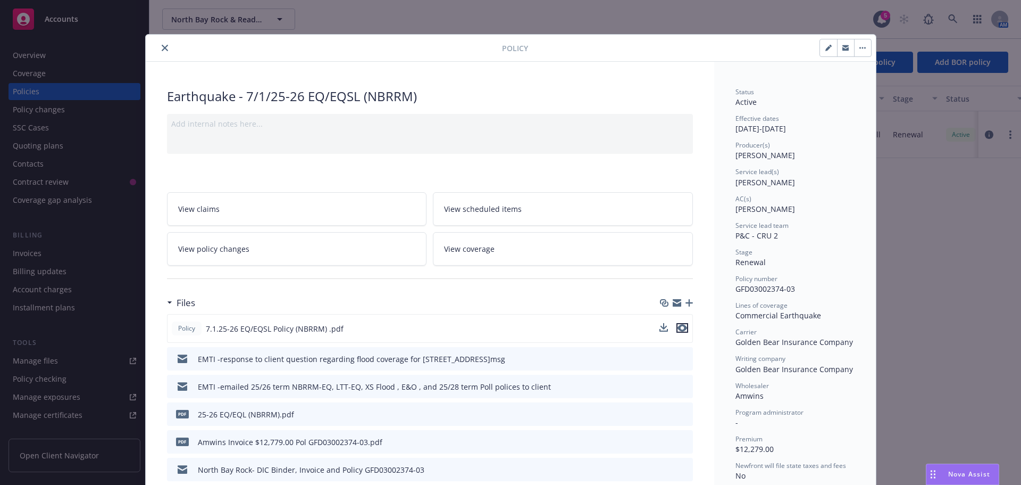
click at [678, 330] on icon "preview file" at bounding box center [683, 327] width 10 height 7
click at [162, 50] on icon "close" at bounding box center [165, 48] width 6 height 6
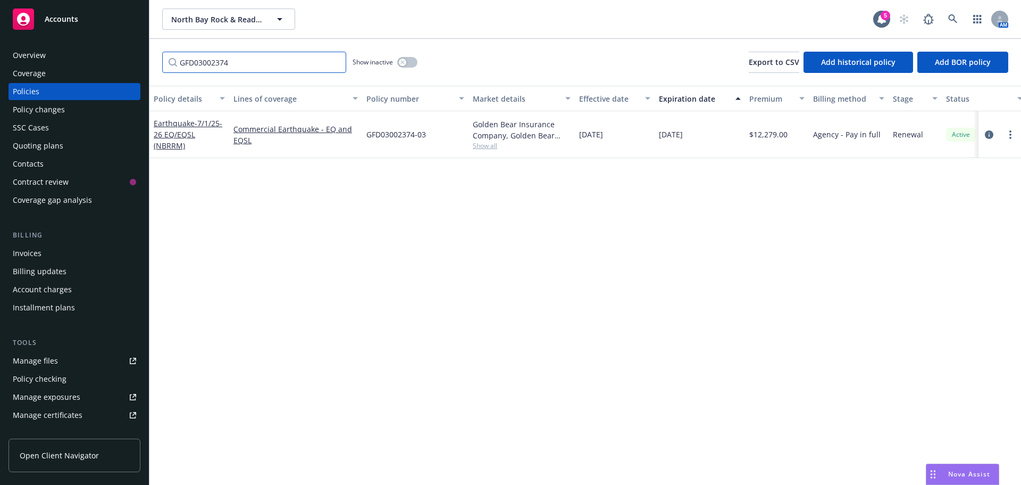
drag, startPoint x: 173, startPoint y: 69, endPoint x: 166, endPoint y: 70, distance: 7.1
click at [166, 70] on input "GFD03002374" at bounding box center [254, 62] width 184 height 21
paste input "FLO300008"
click at [990, 136] on icon "circleInformation" at bounding box center [989, 134] width 9 height 9
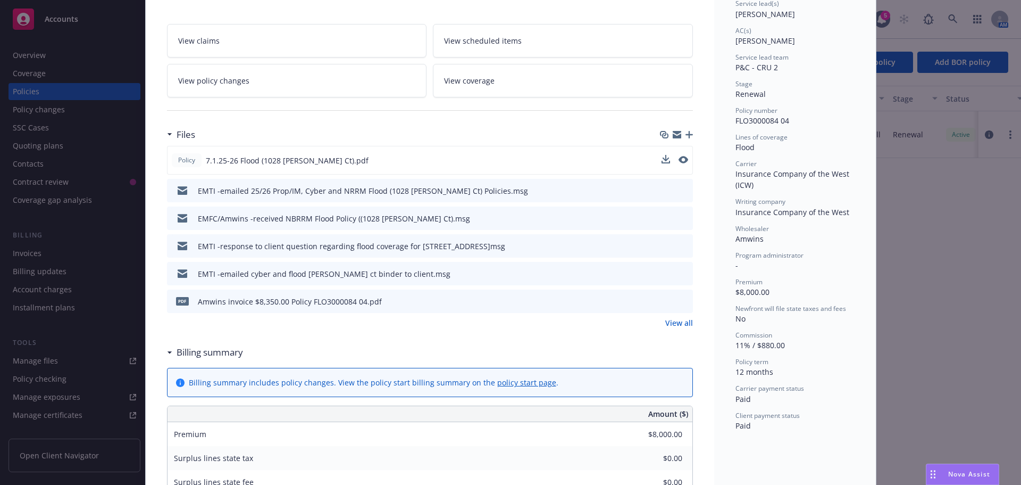
scroll to position [160, 0]
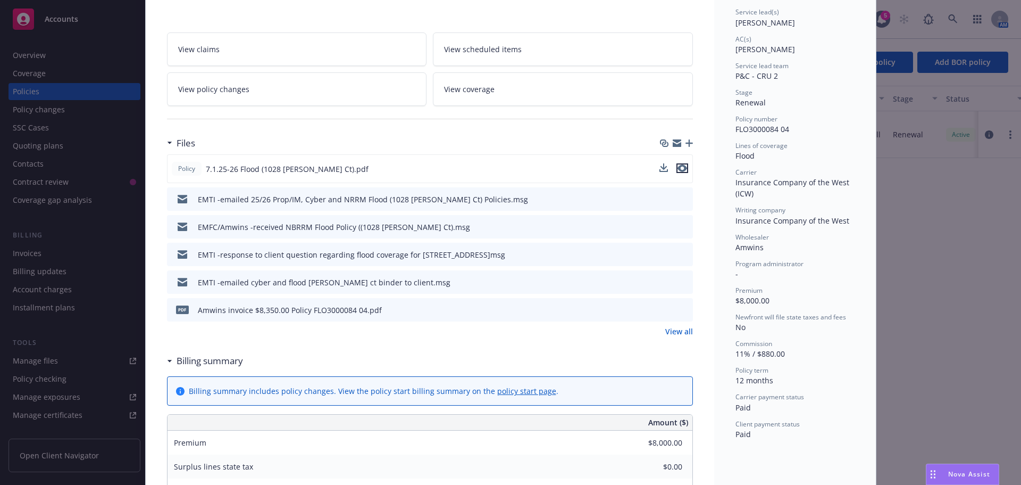
click at [679, 168] on icon "preview file" at bounding box center [683, 167] width 10 height 7
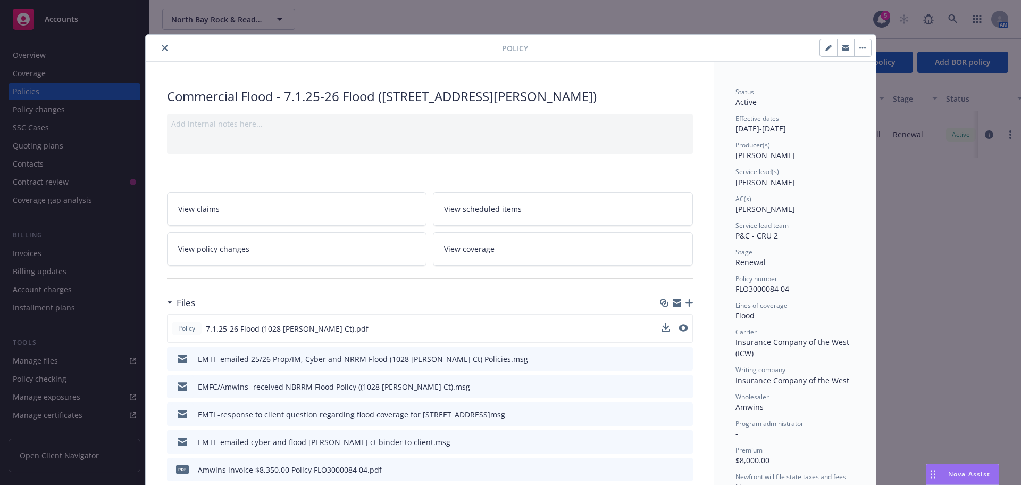
click at [162, 47] on icon "close" at bounding box center [165, 48] width 6 height 6
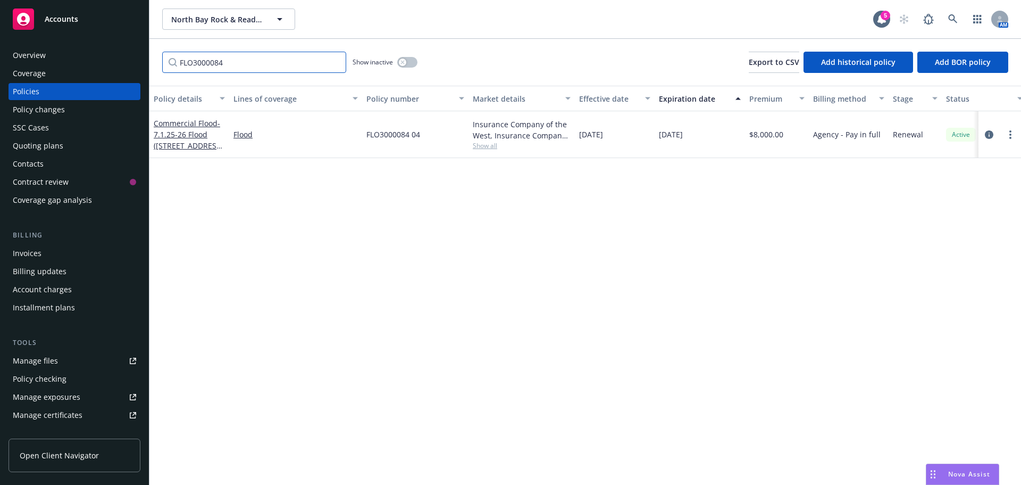
drag, startPoint x: 229, startPoint y: 66, endPoint x: 165, endPoint y: 66, distance: 63.8
click at [165, 66] on input "FLO3000084" at bounding box center [254, 62] width 184 height 21
click at [986, 135] on icon "circleInformation" at bounding box center [989, 134] width 9 height 9
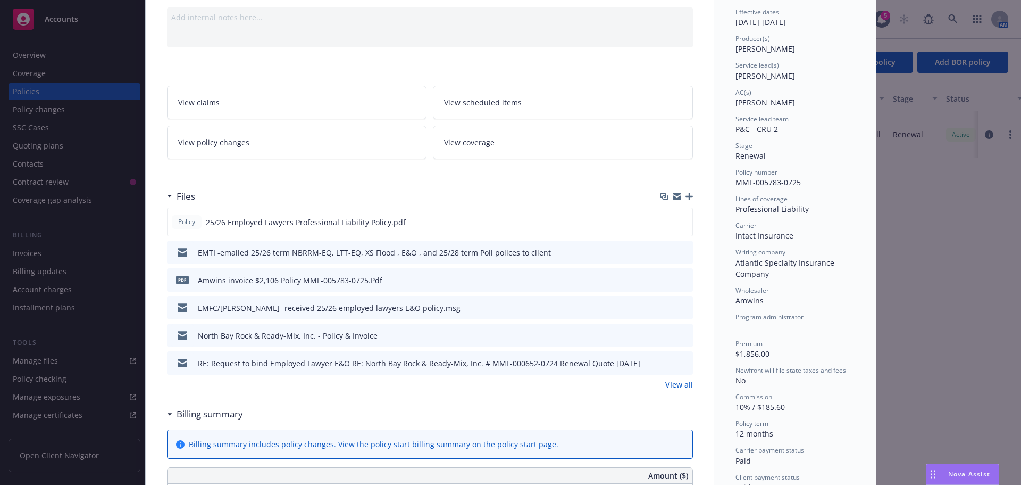
scroll to position [53, 0]
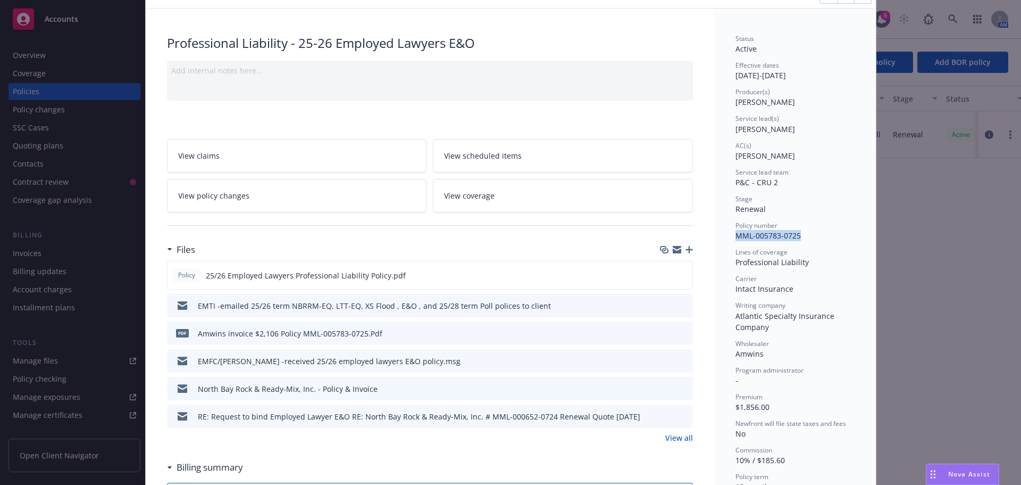
drag, startPoint x: 802, startPoint y: 236, endPoint x: 732, endPoint y: 235, distance: 69.7
click at [736, 235] on div "Policy number MML-005783-0725" at bounding box center [795, 231] width 119 height 20
copy span "MML-005783-0725"
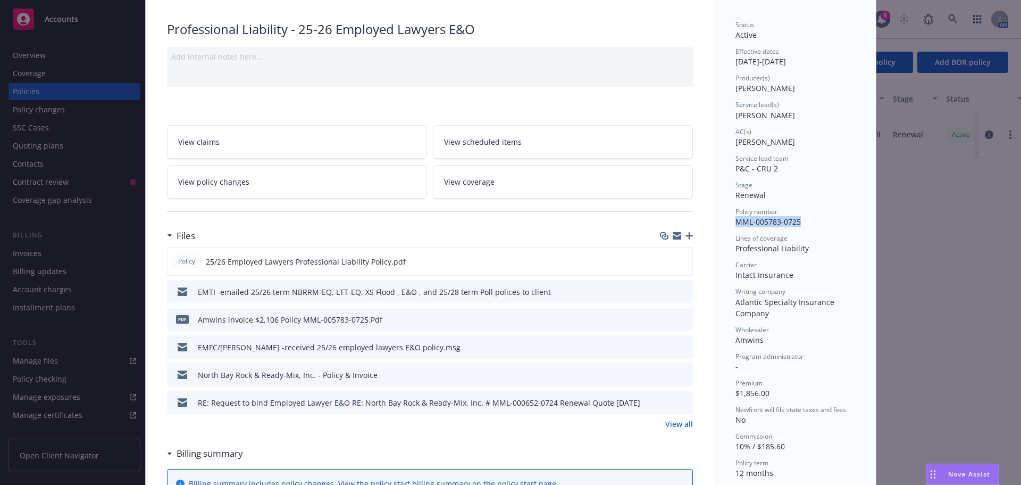
scroll to position [0, 0]
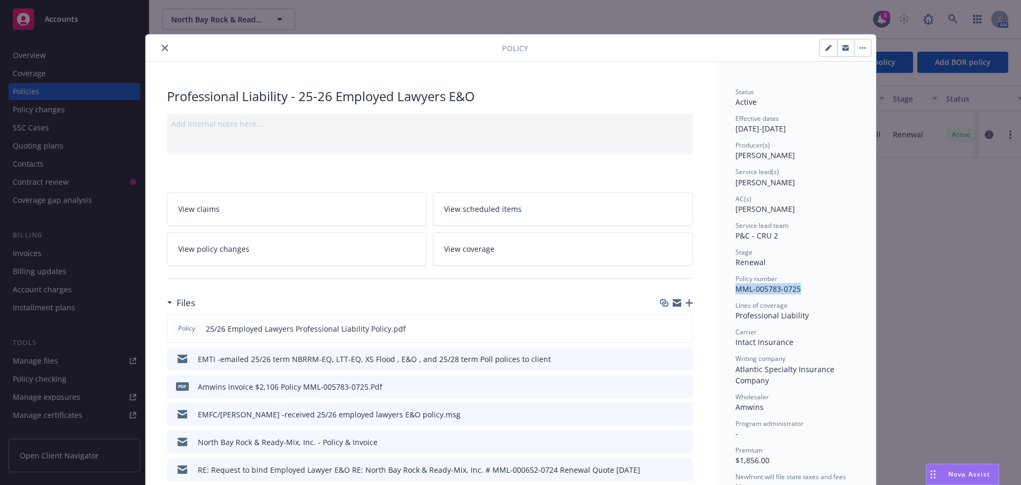
click at [162, 46] on icon "close" at bounding box center [165, 48] width 6 height 6
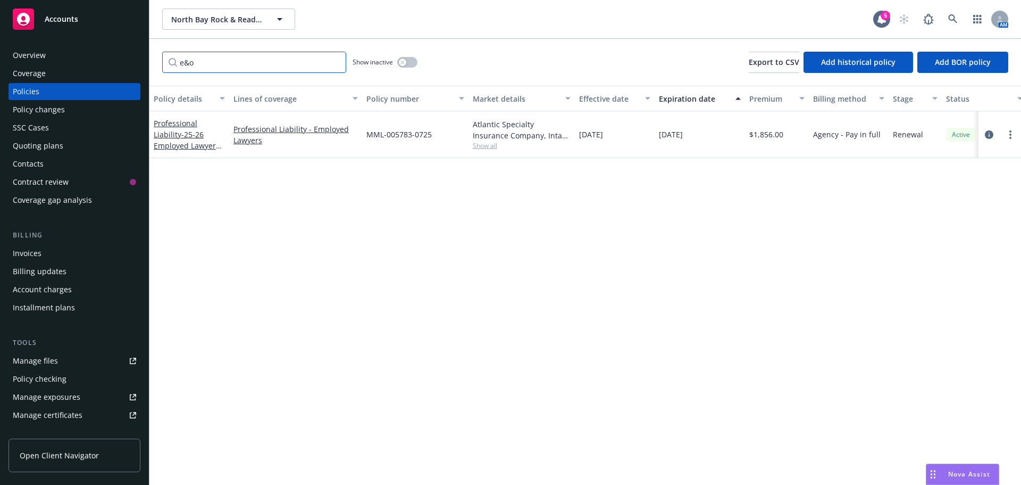
drag, startPoint x: 201, startPoint y: 57, endPoint x: 190, endPoint y: 34, distance: 26.0
click at [160, 59] on div "e&o Show inactive Export to CSV Add historical policy Add BOR policy" at bounding box center [585, 62] width 872 height 47
click at [988, 133] on icon "circleInformation" at bounding box center [989, 134] width 9 height 9
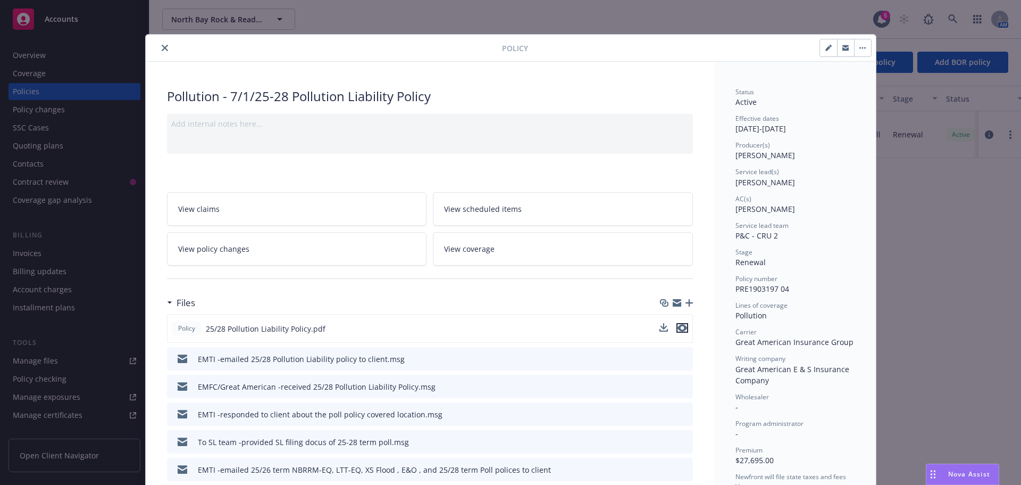
click at [678, 327] on icon "preview file" at bounding box center [683, 327] width 10 height 7
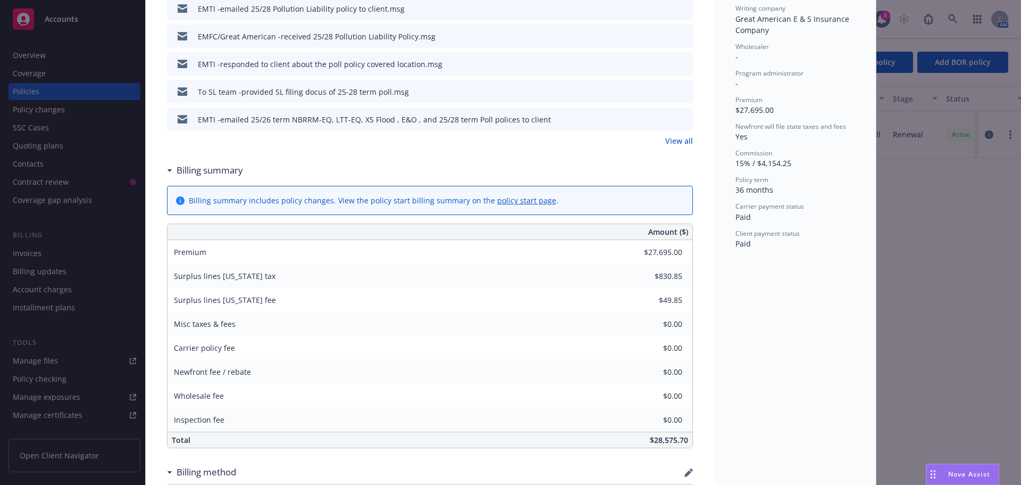
scroll to position [372, 0]
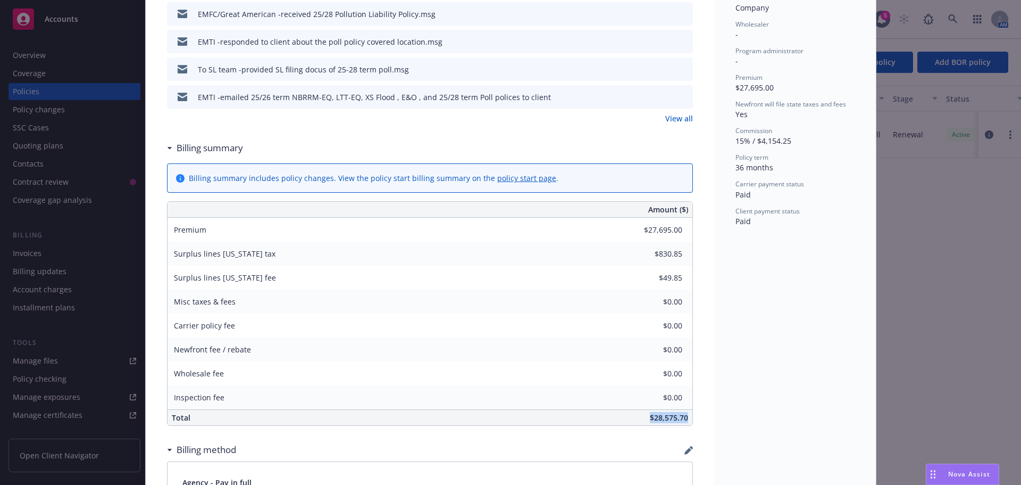
drag, startPoint x: 646, startPoint y: 419, endPoint x: 685, endPoint y: 420, distance: 38.9
click at [685, 420] on div "$28,575.70" at bounding box center [509, 417] width 365 height 15
copy span "$28,575.70"
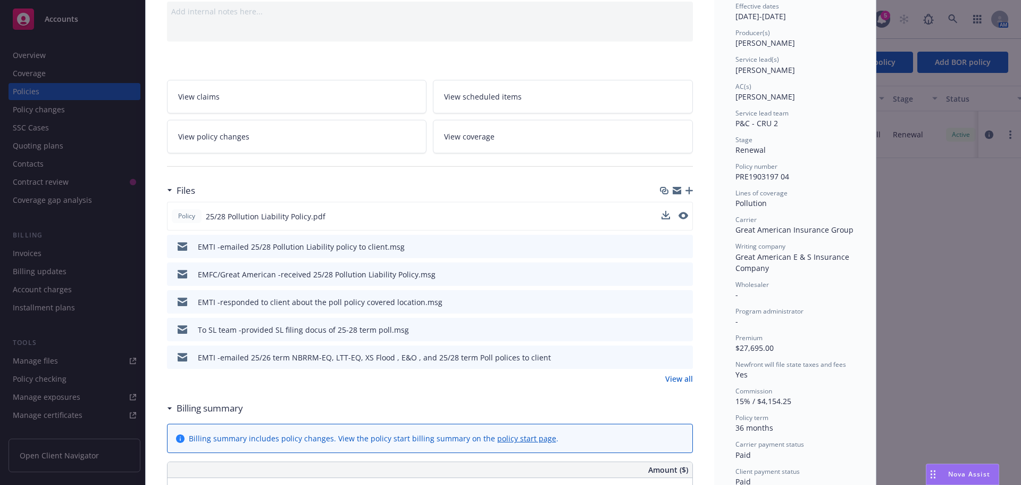
scroll to position [0, 0]
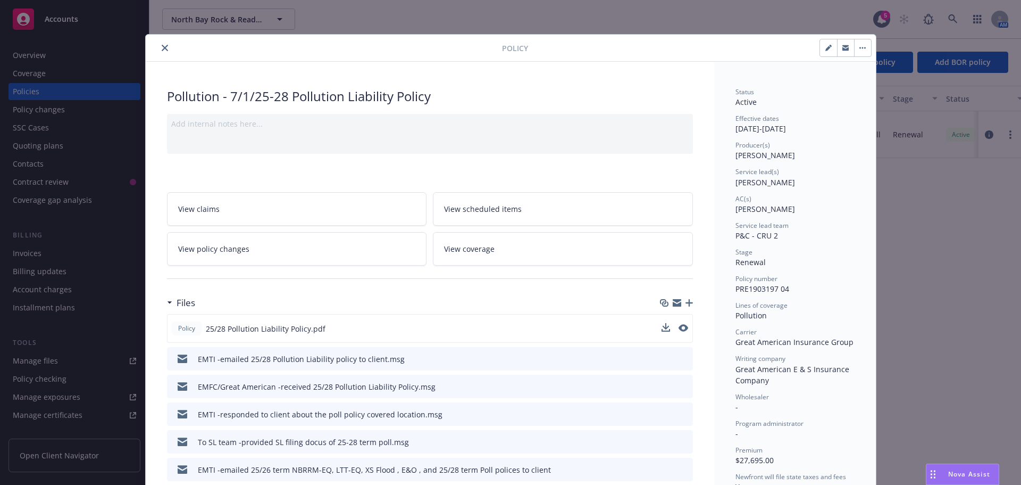
click at [162, 46] on icon "close" at bounding box center [165, 48] width 6 height 6
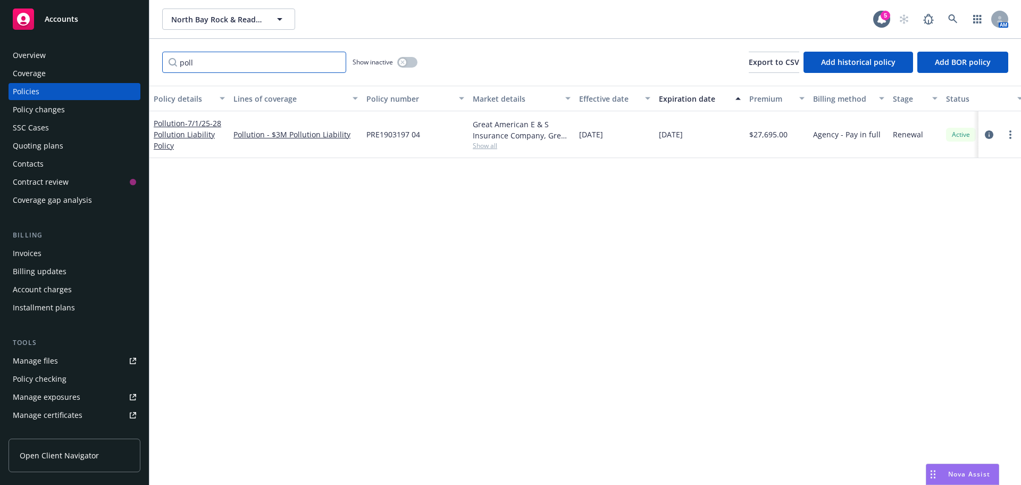
drag, startPoint x: 193, startPoint y: 61, endPoint x: 165, endPoint y: 62, distance: 27.7
click at [165, 62] on input "poll" at bounding box center [254, 62] width 184 height 21
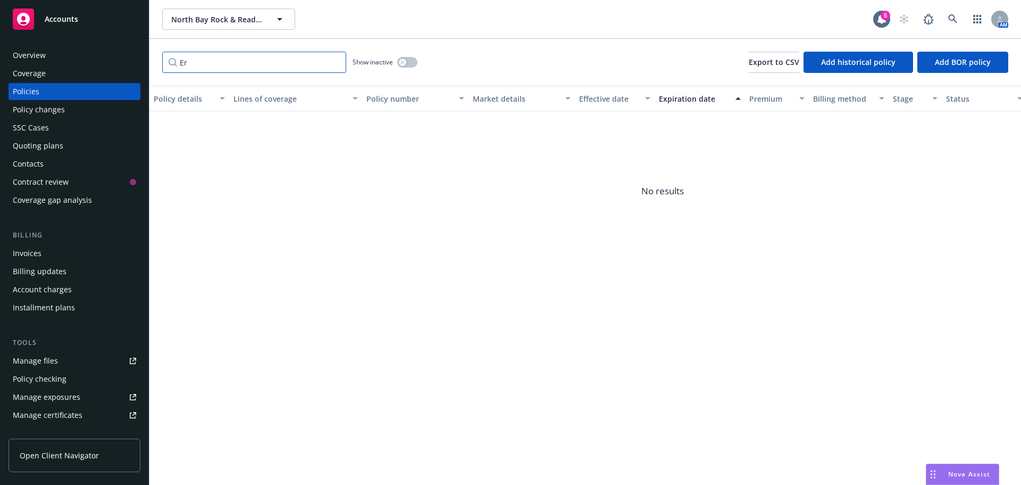
type input "E"
click at [222, 64] on input "Eria" at bounding box center [254, 62] width 184 height 21
drag, startPoint x: 172, startPoint y: 65, endPoint x: 160, endPoint y: 65, distance: 12.2
click at [160, 65] on div "Eria Show inactive Export to CSV Add historical policy Add BOR policy" at bounding box center [585, 62] width 872 height 47
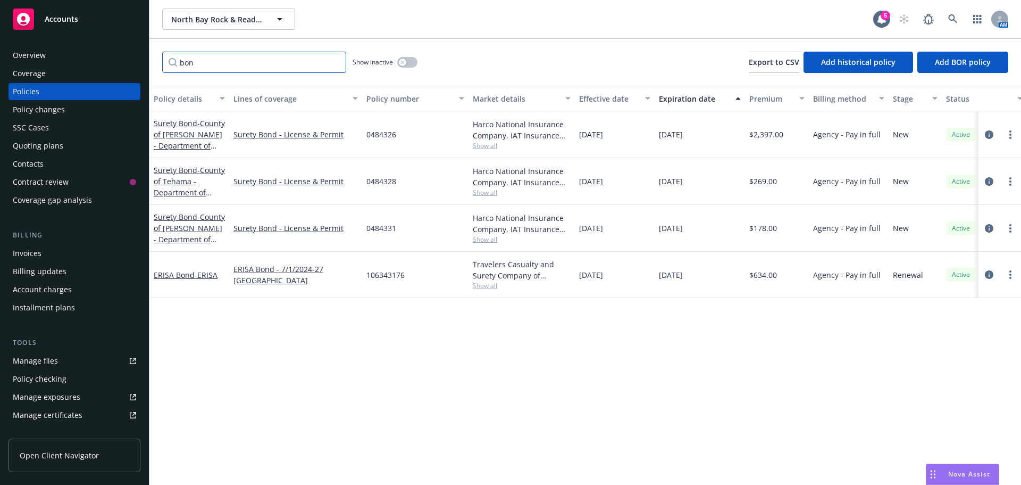
type input "bon"
click at [990, 276] on icon "circleInformation" at bounding box center [989, 274] width 9 height 9
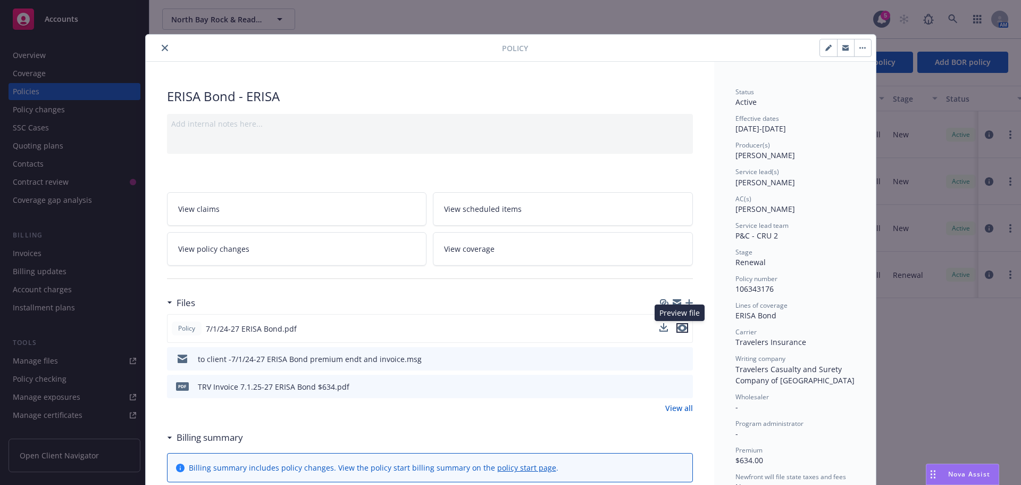
click at [680, 329] on icon "preview file" at bounding box center [683, 327] width 10 height 7
click at [159, 46] on button "close" at bounding box center [165, 47] width 13 height 13
